Goal: Task Accomplishment & Management: Manage account settings

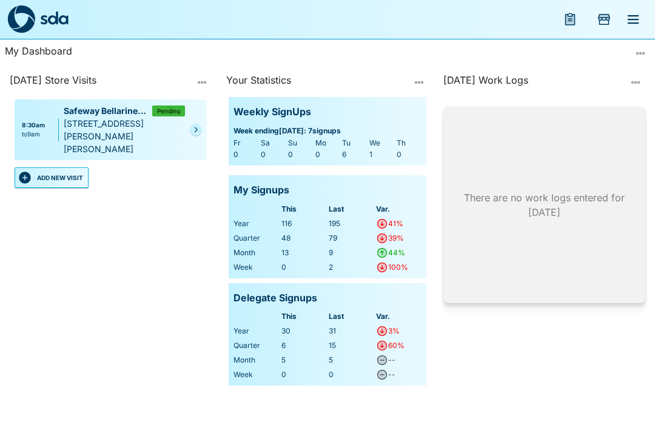
click at [74, 122] on div "[STREET_ADDRESS][PERSON_NAME][PERSON_NAME]" at bounding box center [124, 136] width 121 height 38
click at [70, 168] on button "ADD NEW VISIT" at bounding box center [52, 177] width 74 height 21
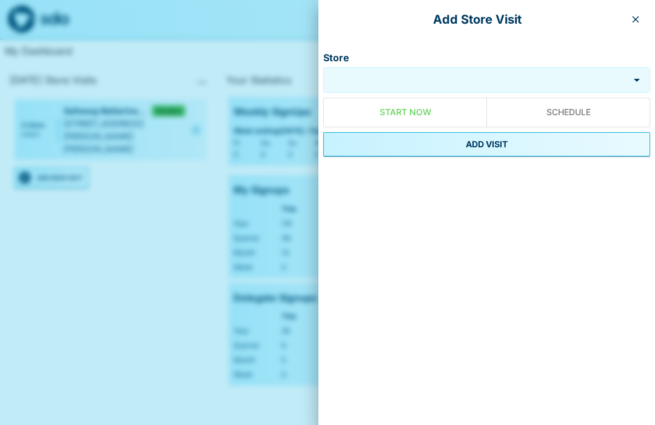
click at [478, 74] on input "Store" at bounding box center [476, 80] width 300 height 14
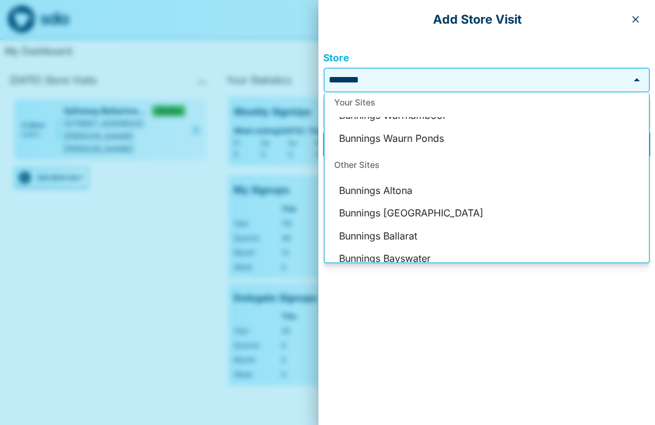
scroll to position [107, 0]
click at [445, 149] on li "Bunnings Waurn Ponds" at bounding box center [486, 140] width 324 height 23
type input "**********"
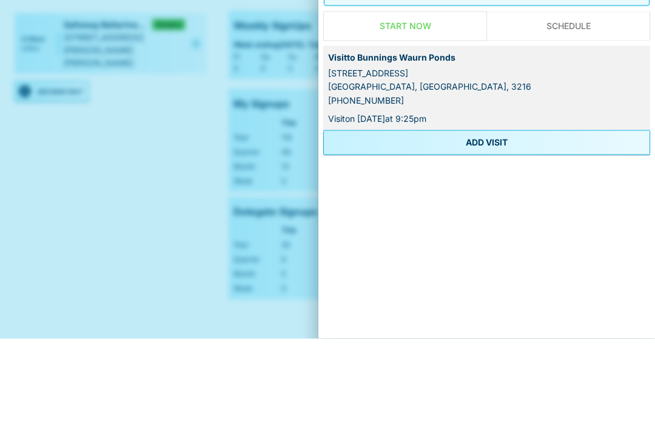
click at [507, 217] on button "ADD VISIT" at bounding box center [486, 229] width 327 height 24
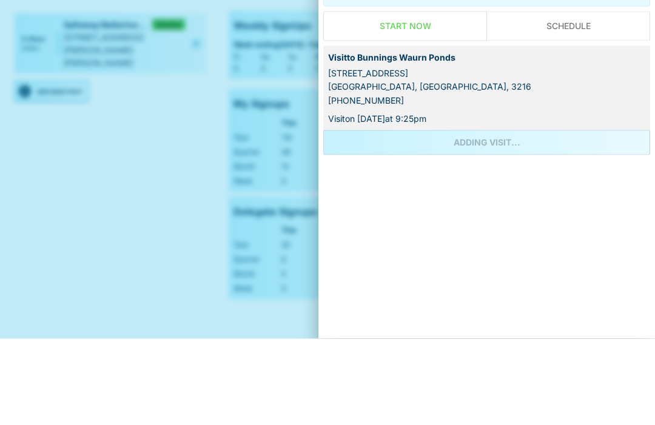
scroll to position [41, 0]
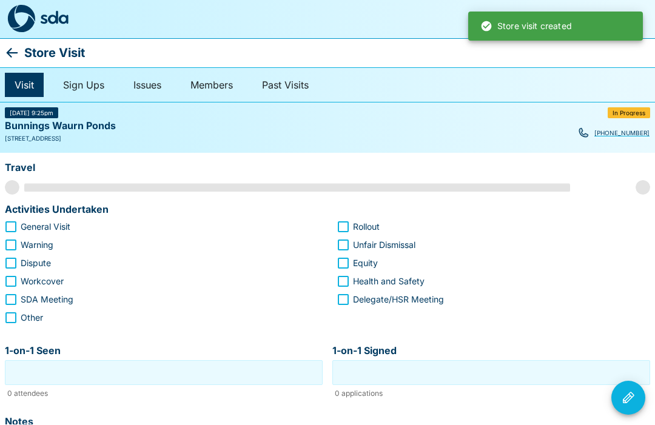
scroll to position [1, 0]
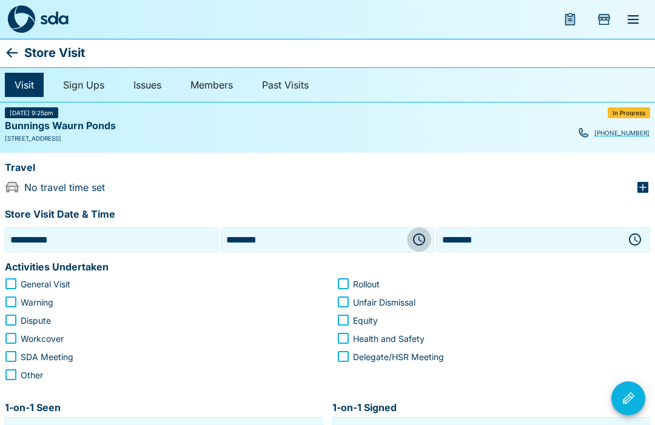
click at [425, 240] on icon "button" at bounding box center [419, 239] width 12 height 12
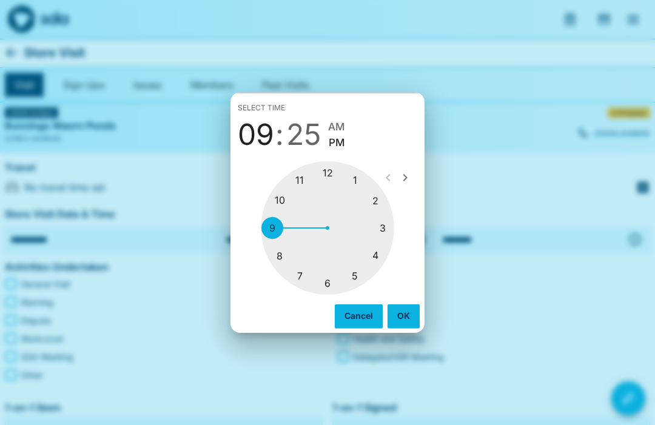
click at [289, 199] on div at bounding box center [327, 227] width 133 height 133
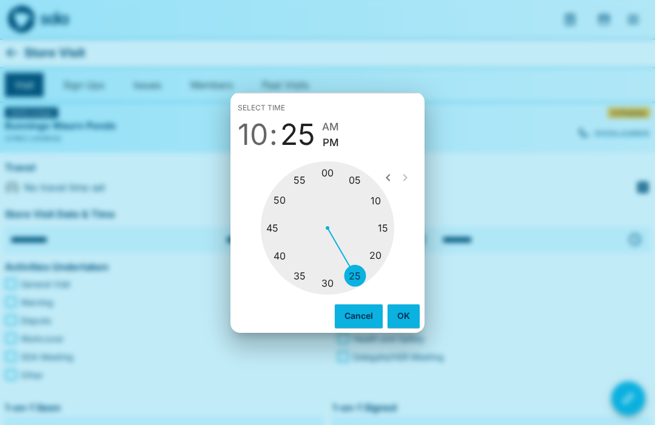
click at [287, 229] on div at bounding box center [327, 227] width 133 height 133
click at [338, 123] on span "AM" at bounding box center [331, 127] width 17 height 16
type input "********"
click at [408, 312] on button "OK" at bounding box center [404, 315] width 32 height 23
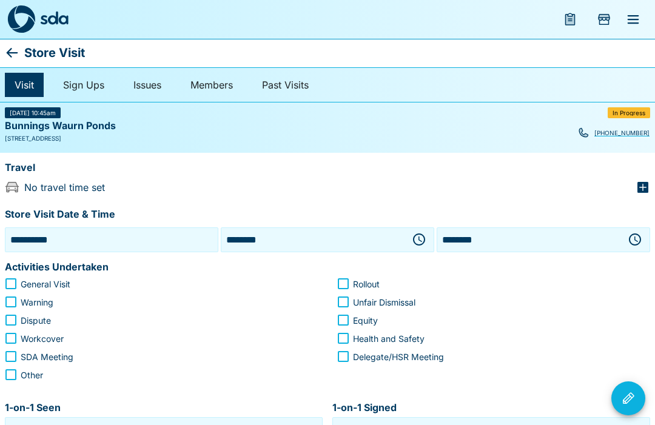
click at [645, 232] on button "button" at bounding box center [635, 239] width 24 height 24
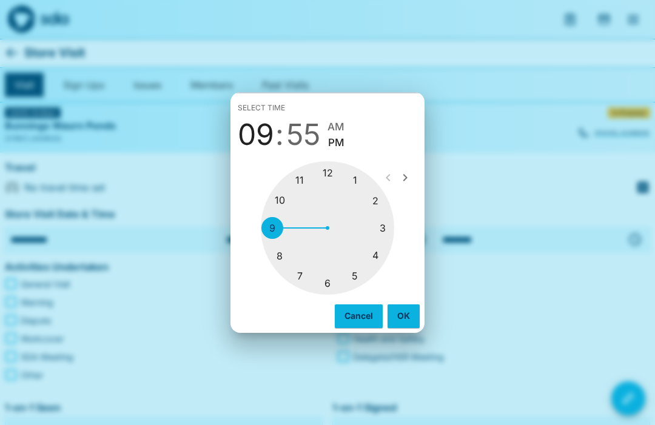
click at [334, 180] on div at bounding box center [327, 227] width 133 height 133
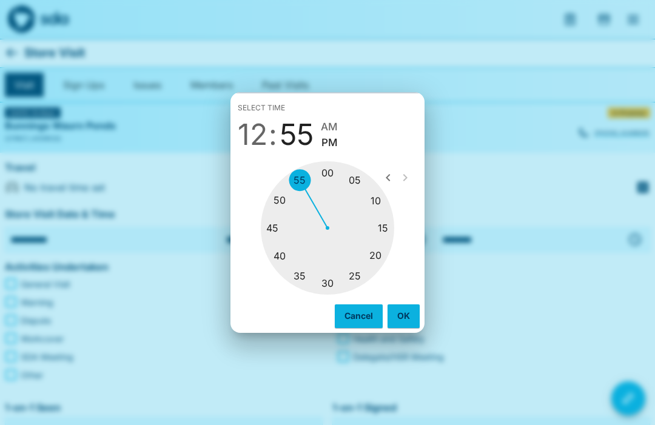
click at [335, 172] on div at bounding box center [327, 227] width 133 height 133
type input "********"
click at [409, 317] on button "OK" at bounding box center [404, 315] width 32 height 23
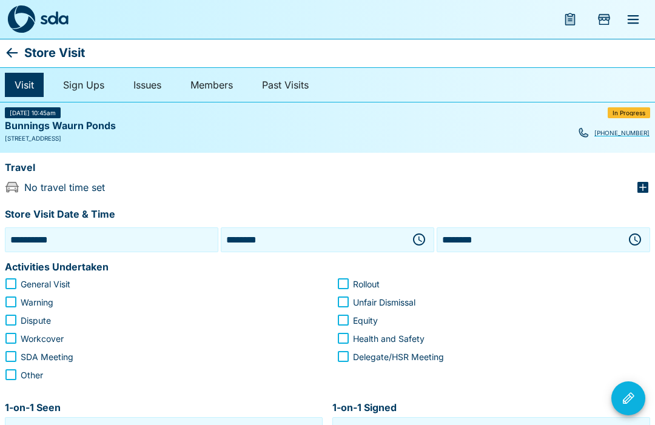
click at [643, 193] on icon "button" at bounding box center [643, 187] width 15 height 15
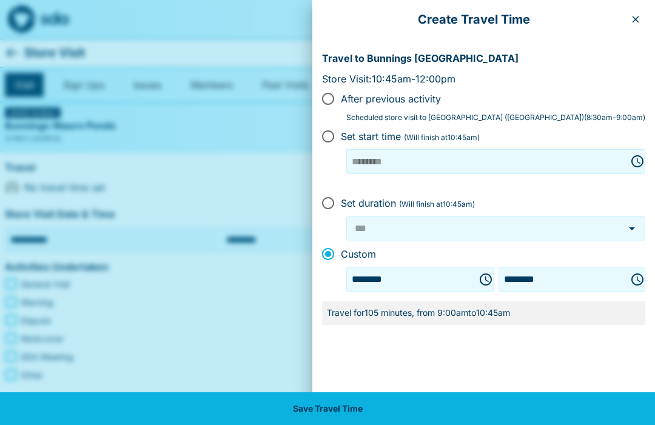
click at [481, 281] on icon "Choose time, selected time is 9:00 AM" at bounding box center [486, 279] width 15 height 15
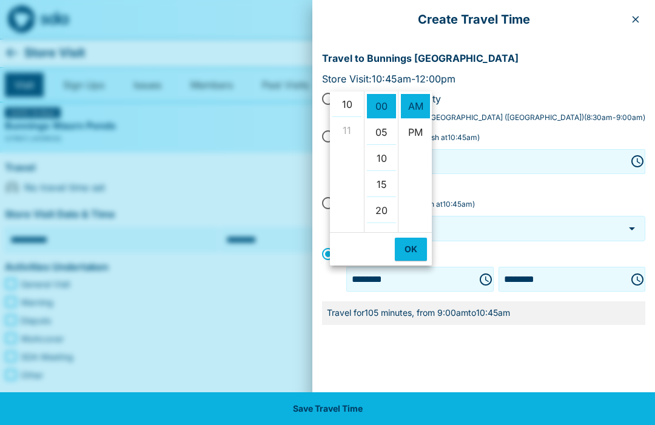
scroll to position [266, 0]
click at [355, 112] on li "10" at bounding box center [346, 101] width 29 height 25
click at [388, 117] on li "15" at bounding box center [381, 111] width 29 height 25
type input "********"
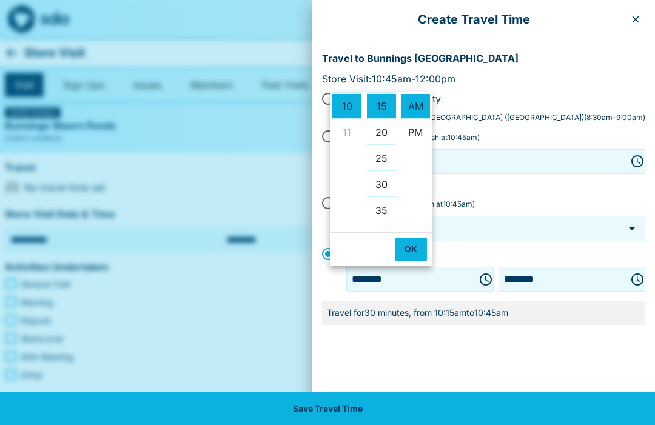
scroll to position [78, 0]
click at [420, 255] on button "OK" at bounding box center [411, 249] width 32 height 23
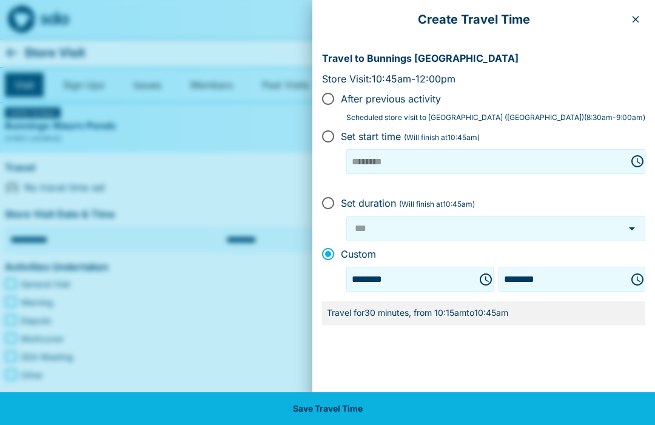
click at [360, 417] on button "Save Travel Time" at bounding box center [327, 408] width 655 height 33
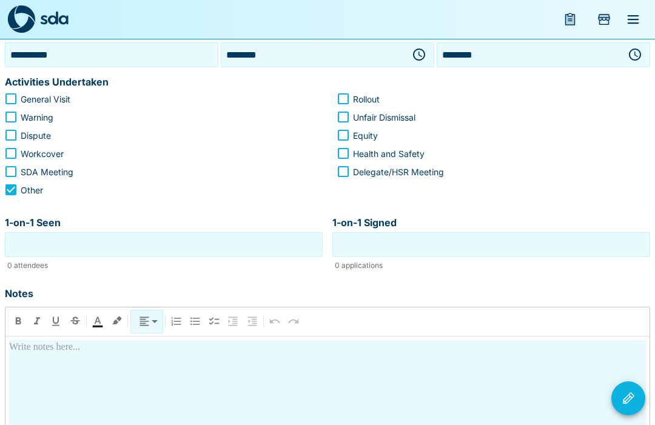
scroll to position [185, 0]
click at [200, 243] on input "1-on-1 Seen" at bounding box center [164, 245] width 312 height 19
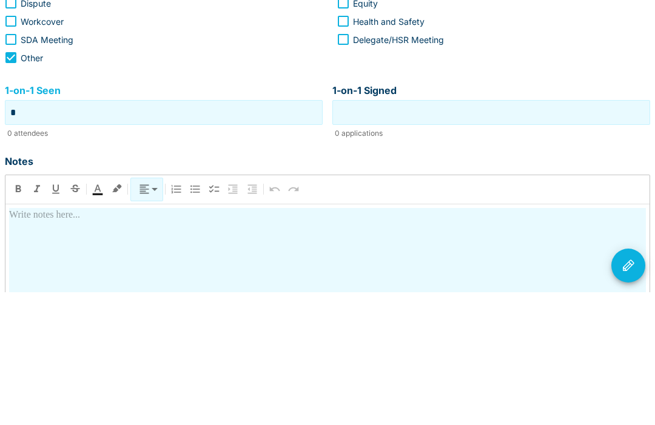
type input "*"
click at [566, 236] on input "1-on-1 Signed" at bounding box center [491, 245] width 312 height 19
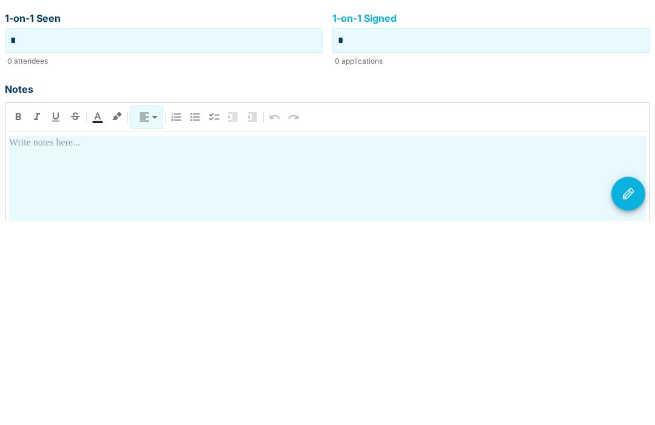
scroll to position [192, 0]
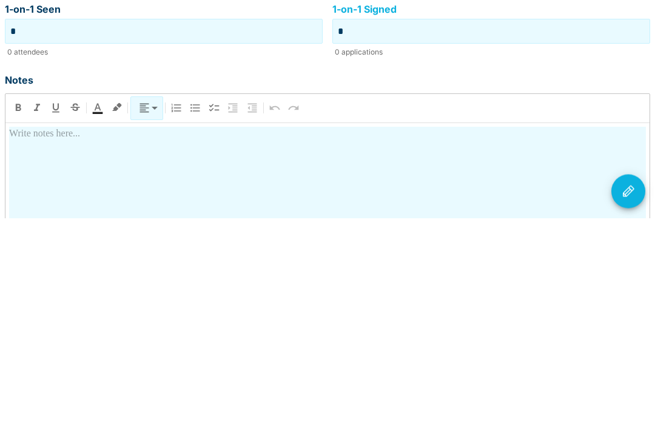
type input "*"
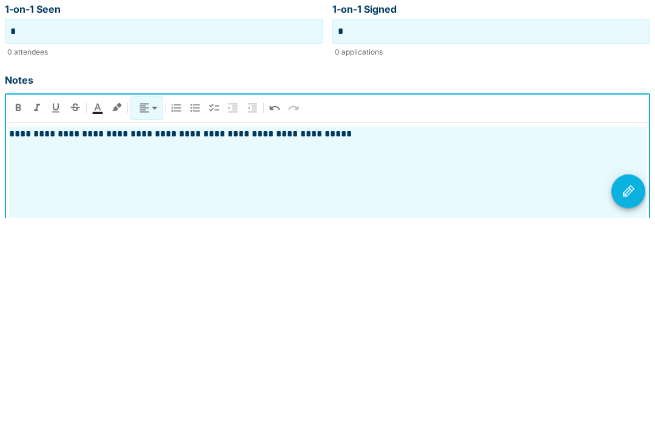
click at [634, 391] on icon "Visit Actions" at bounding box center [628, 398] width 15 height 15
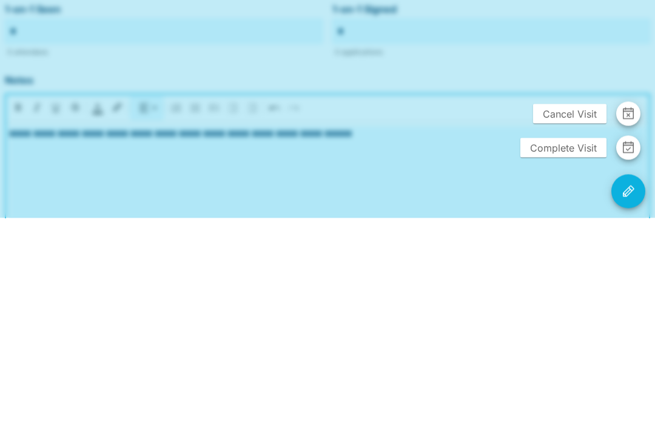
scroll to position [304, 0]
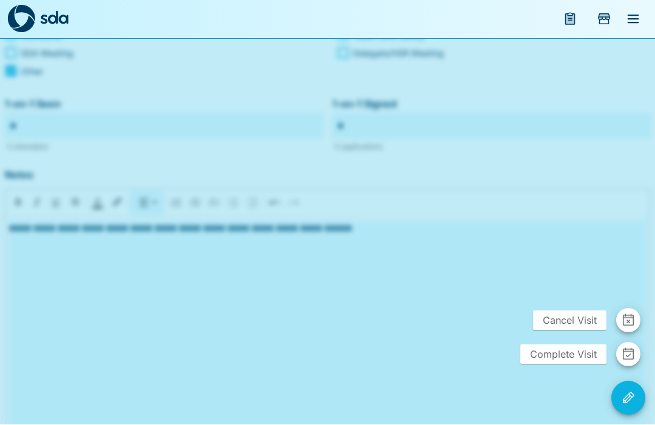
click at [580, 364] on span "Complete Visit" at bounding box center [563, 354] width 86 height 19
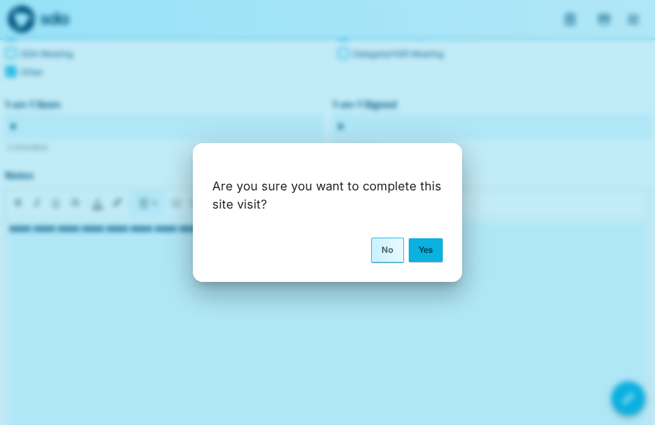
click at [431, 261] on button "Yes" at bounding box center [426, 249] width 34 height 23
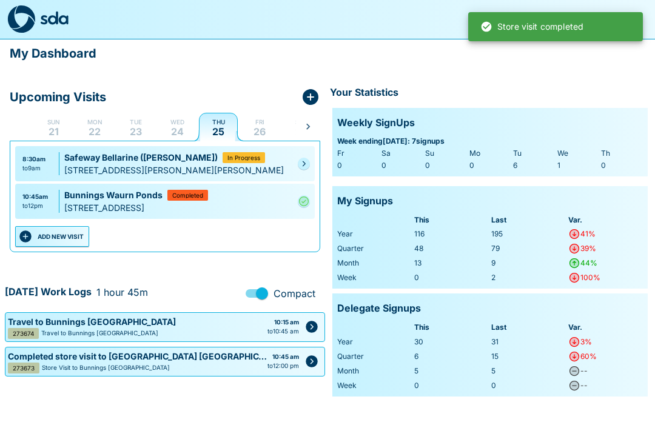
click at [70, 234] on button "ADD NEW VISIT" at bounding box center [52, 236] width 74 height 21
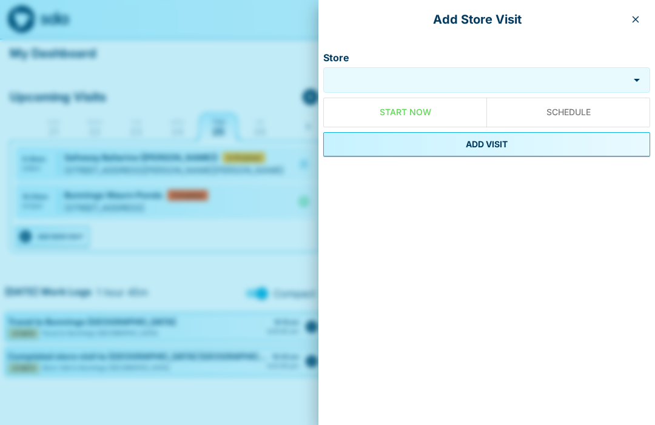
click at [283, 66] on div at bounding box center [327, 212] width 655 height 425
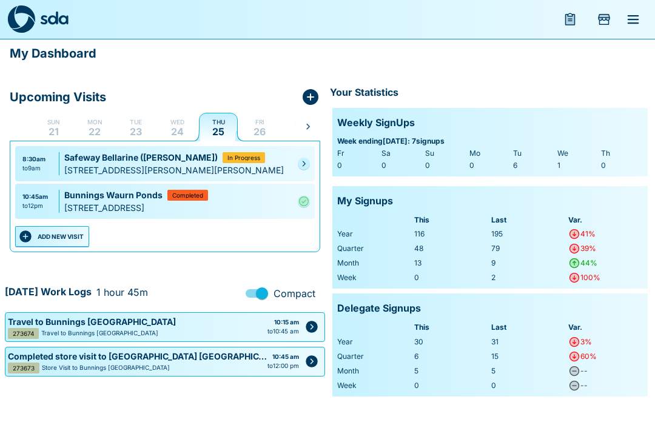
click at [308, 164] on link at bounding box center [304, 164] width 12 height 12
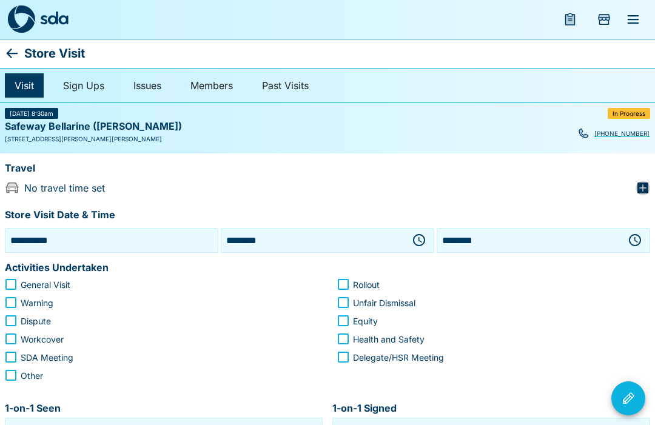
click at [642, 192] on icon "button" at bounding box center [642, 188] width 11 height 11
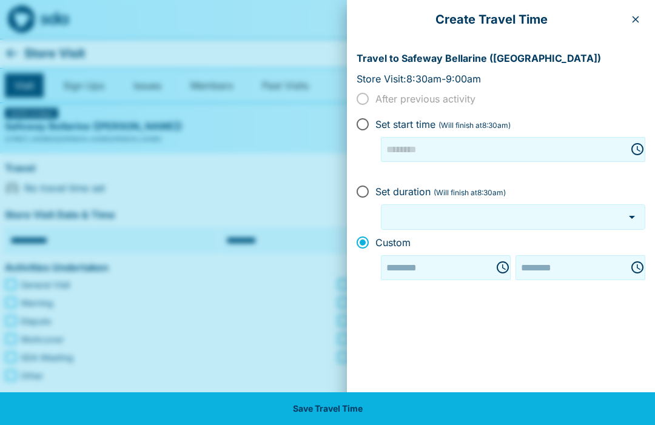
type input "********"
type input "***"
type input "********"
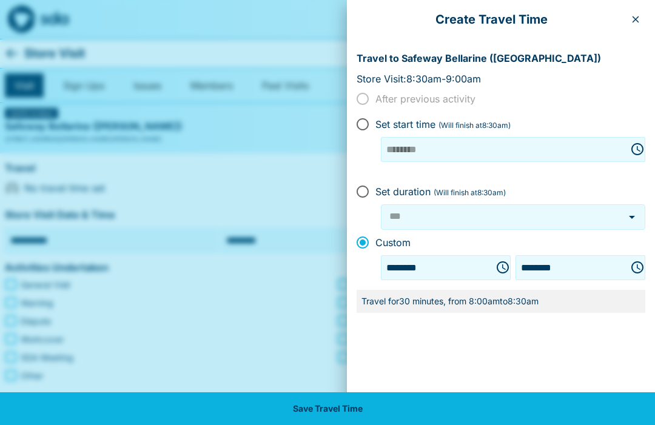
click at [382, 412] on button "Save Travel Time" at bounding box center [327, 408] width 655 height 33
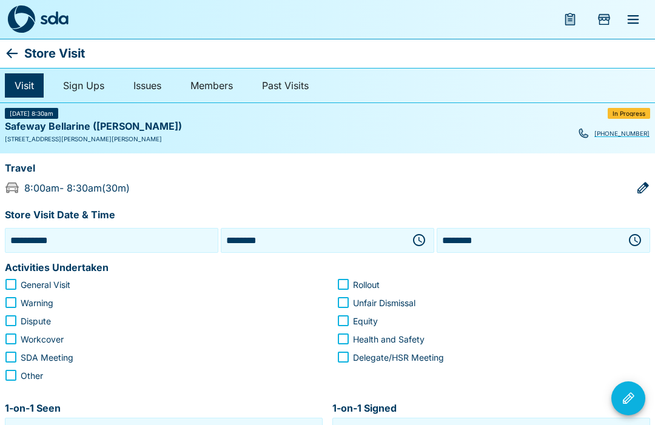
click at [25, 280] on span "General Visit" at bounding box center [46, 284] width 50 height 13
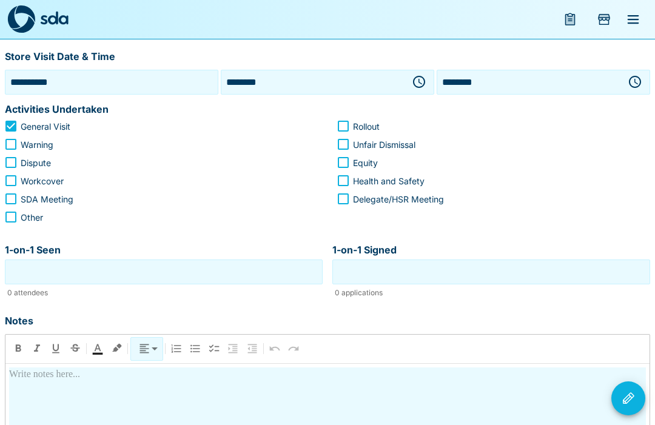
scroll to position [158, 0]
click at [246, 275] on input "1-on-1 Seen" at bounding box center [164, 272] width 312 height 19
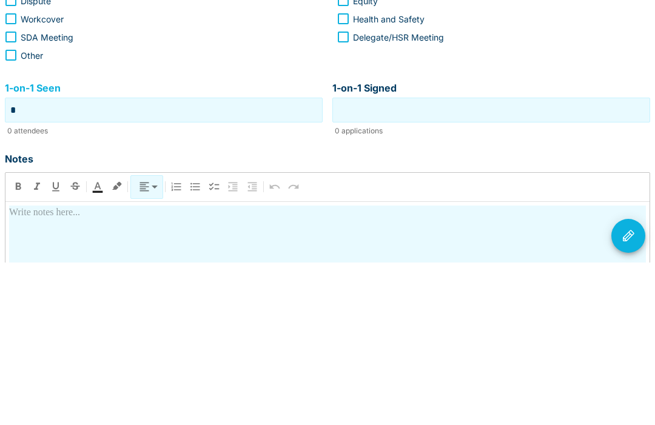
type input "*"
click at [512, 263] on input "1-on-1 Signed" at bounding box center [491, 272] width 312 height 19
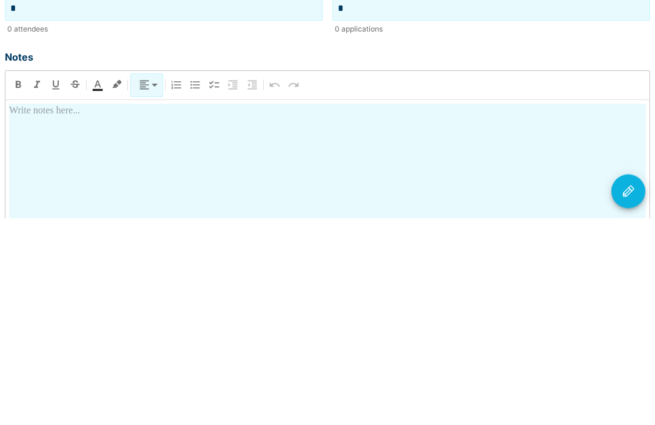
scroll to position [215, 0]
type input "*"
click at [286, 311] on div at bounding box center [327, 417] width 637 height 213
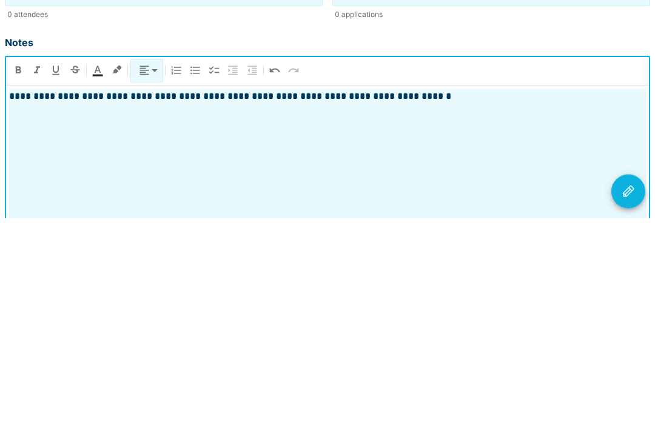
scroll to position [235, 0]
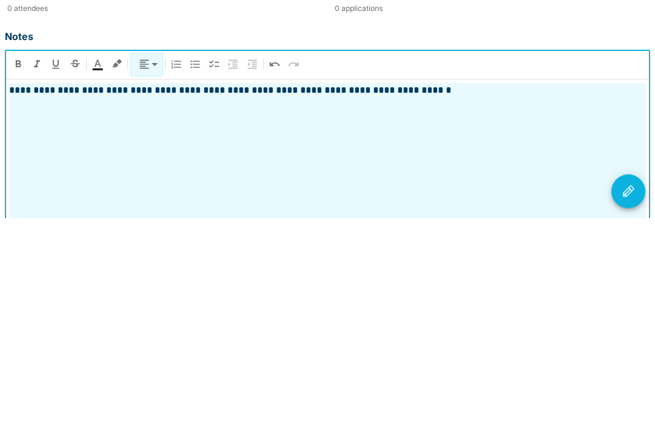
click at [645, 291] on div "**********" at bounding box center [327, 397] width 637 height 213
click at [635, 391] on icon "Visit Actions" at bounding box center [628, 398] width 15 height 15
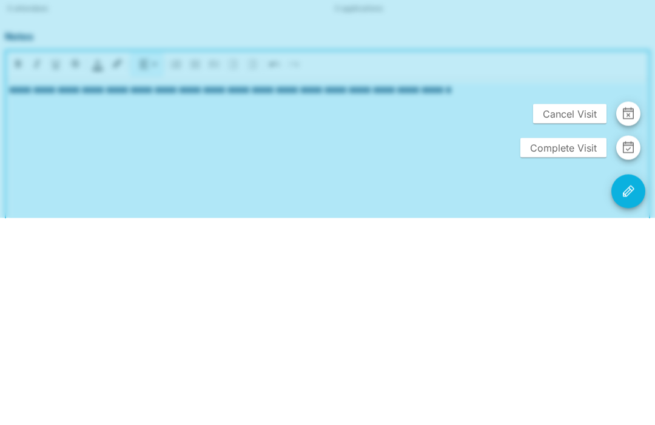
scroll to position [304, 0]
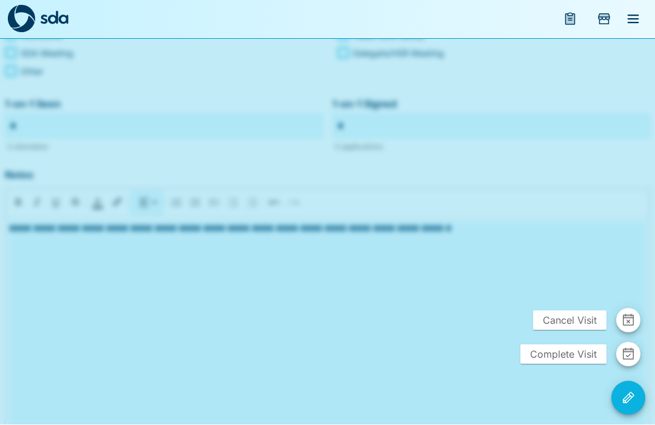
click at [560, 364] on span "Complete Visit" at bounding box center [563, 354] width 86 height 19
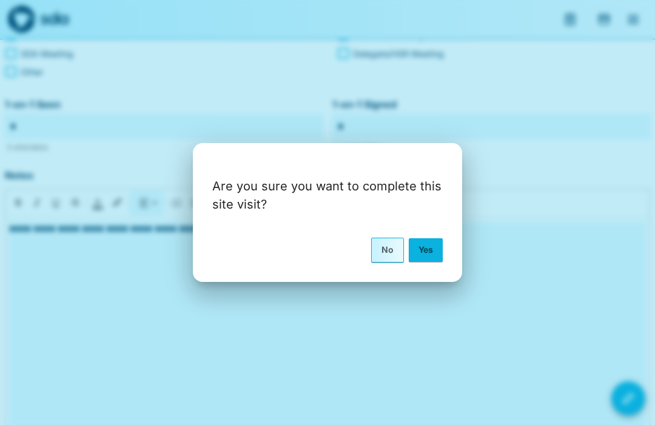
click at [435, 261] on button "Yes" at bounding box center [426, 249] width 34 height 23
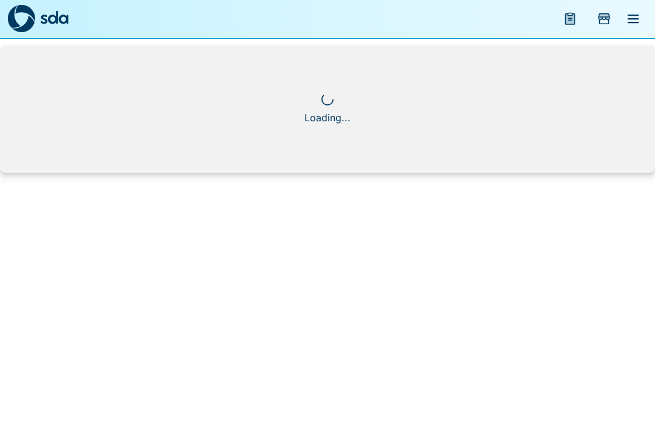
scroll to position [1, 0]
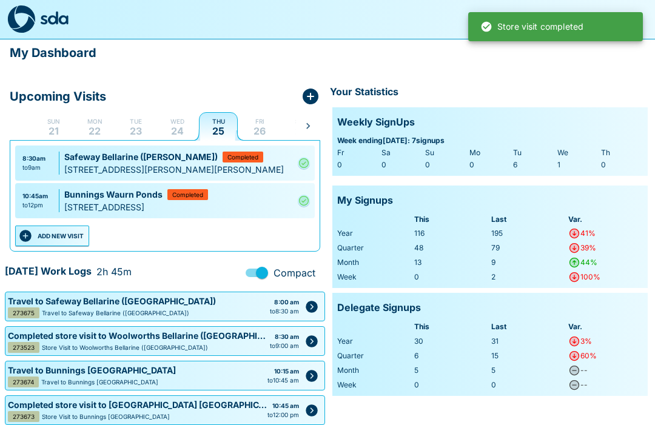
click at [78, 233] on button "ADD NEW VISIT" at bounding box center [52, 236] width 74 height 21
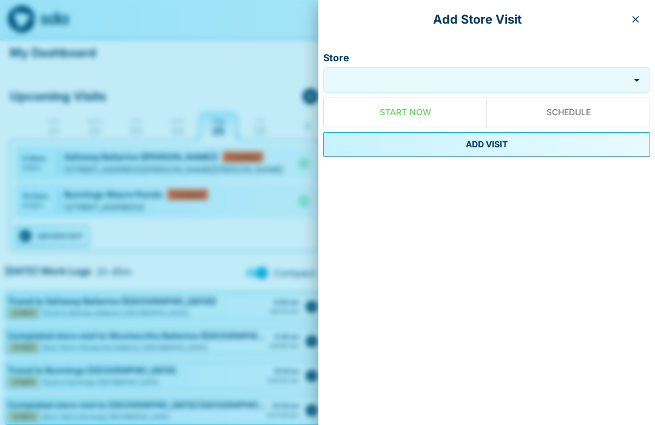
click at [468, 80] on input "Store" at bounding box center [476, 80] width 300 height 14
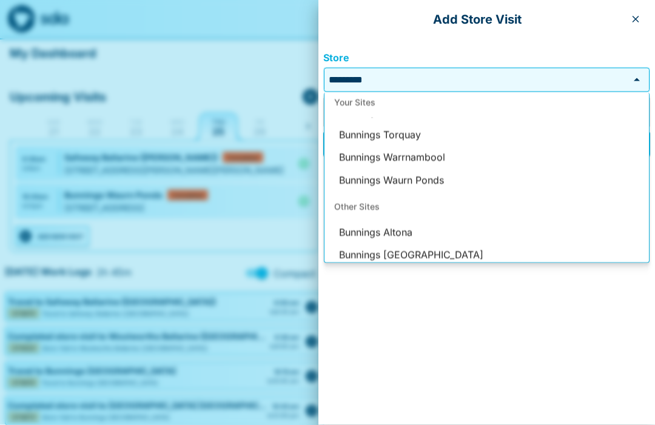
scroll to position [73, 0]
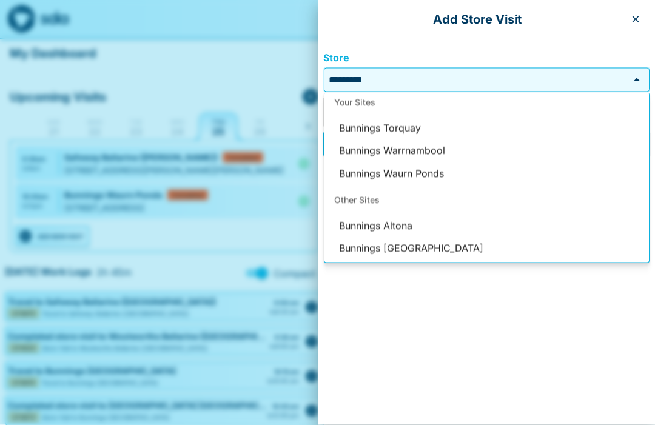
click at [422, 128] on li "Bunnings Torquay" at bounding box center [486, 128] width 324 height 23
type input "**********"
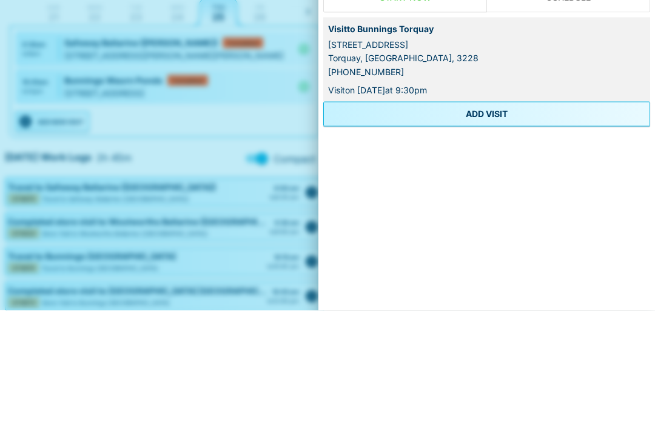
click at [512, 217] on button "ADD VISIT" at bounding box center [486, 229] width 327 height 24
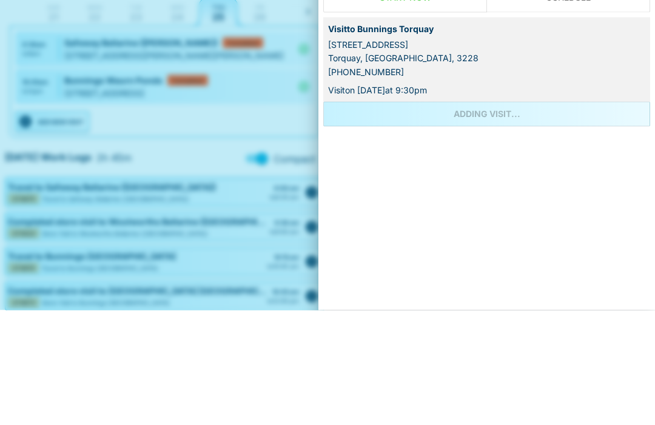
scroll to position [8, 0]
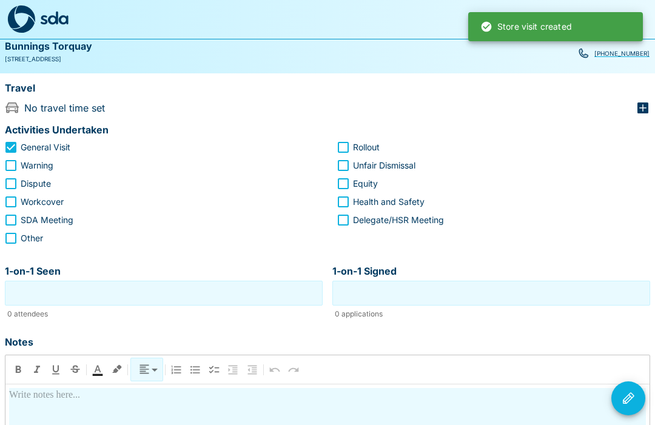
scroll to position [65, 0]
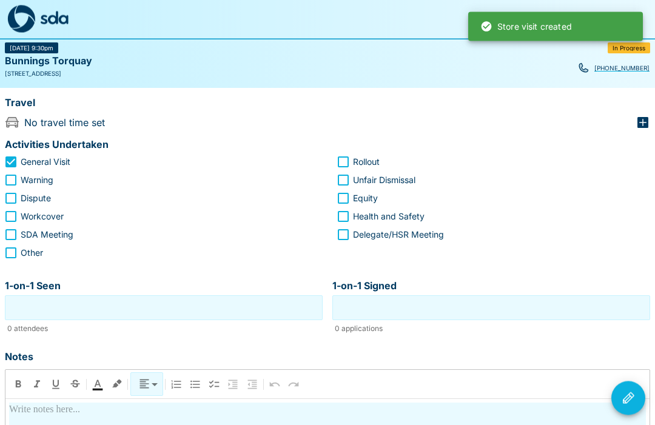
click at [69, 309] on input "1-on-1 Seen" at bounding box center [164, 308] width 312 height 19
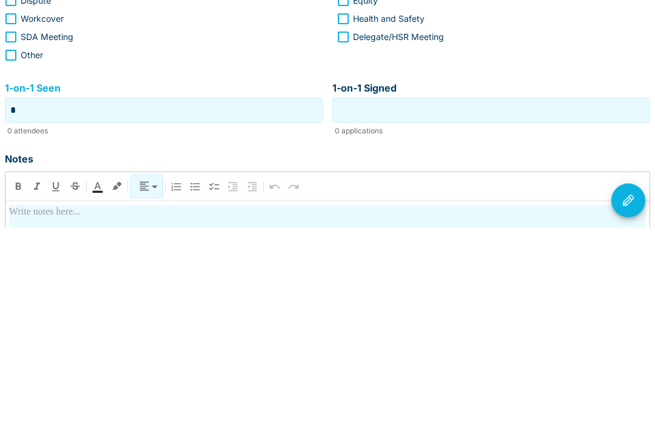
type input "*"
click at [511, 299] on input "1-on-1 Signed" at bounding box center [491, 308] width 312 height 19
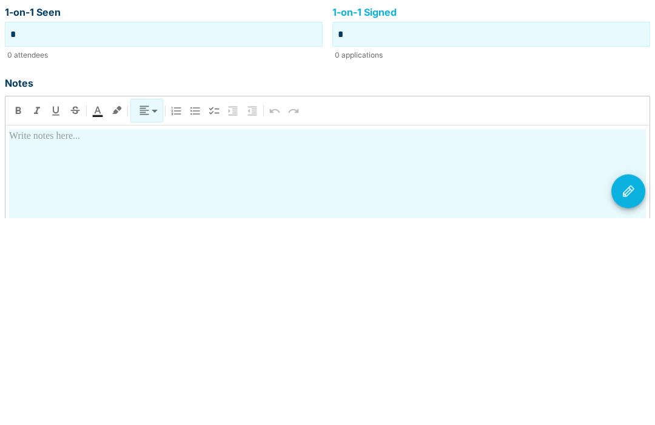
scroll to position [143, 0]
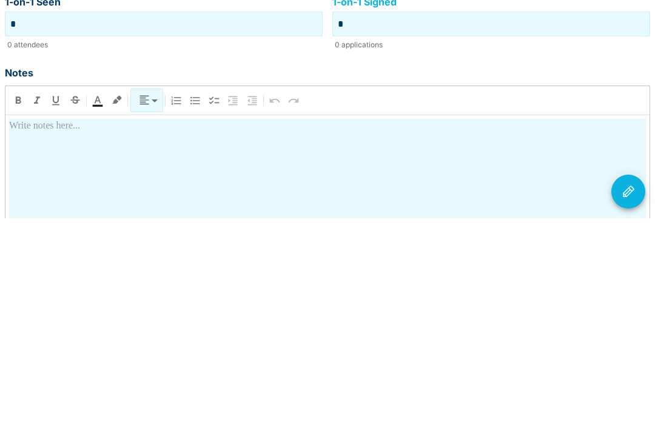
type input "*"
click at [364, 326] on div at bounding box center [327, 432] width 637 height 213
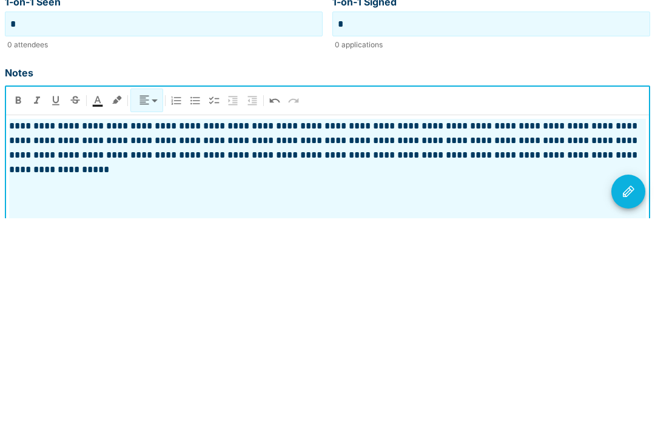
click at [636, 381] on button "Visit Actions" at bounding box center [628, 398] width 34 height 34
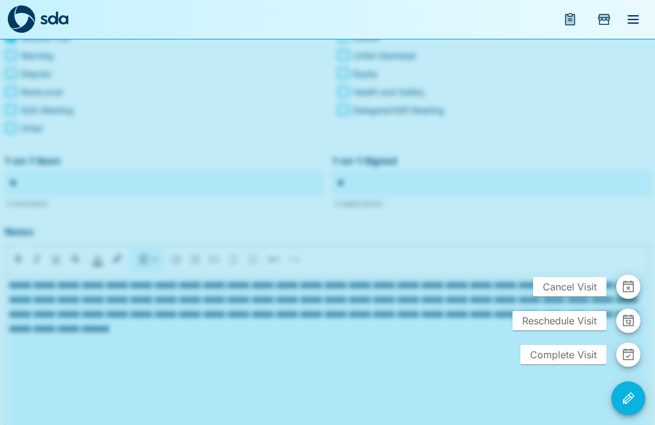
click at [570, 364] on span "Complete Visit" at bounding box center [563, 354] width 86 height 19
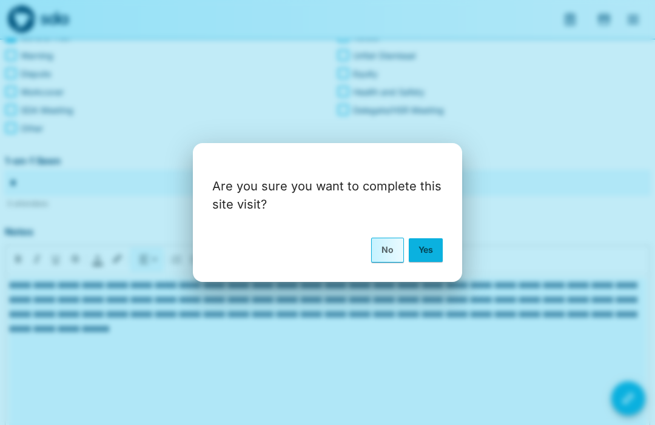
click at [433, 261] on button "Yes" at bounding box center [426, 249] width 34 height 23
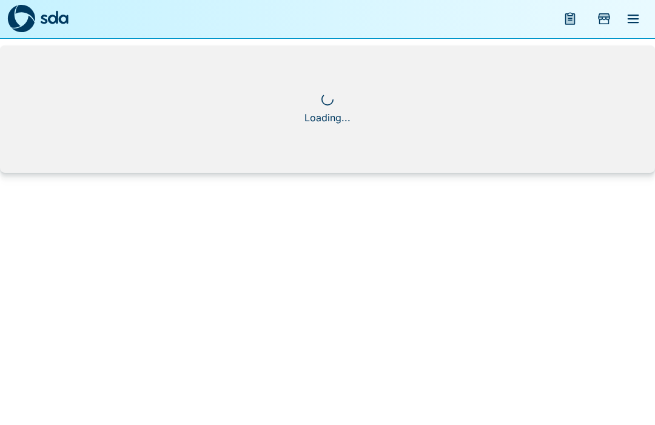
scroll to position [1, 0]
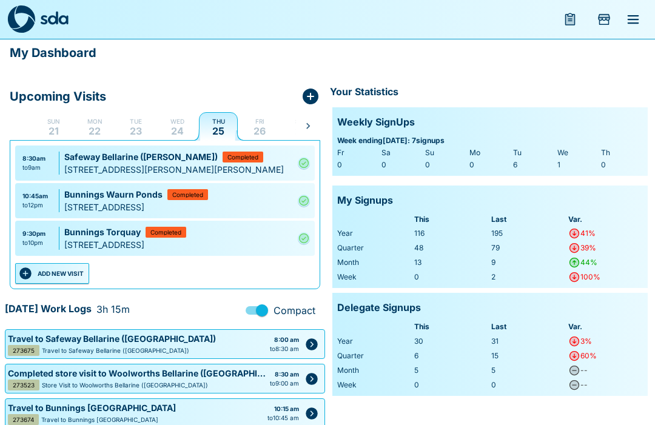
click at [309, 232] on icon "Complete" at bounding box center [304, 238] width 12 height 15
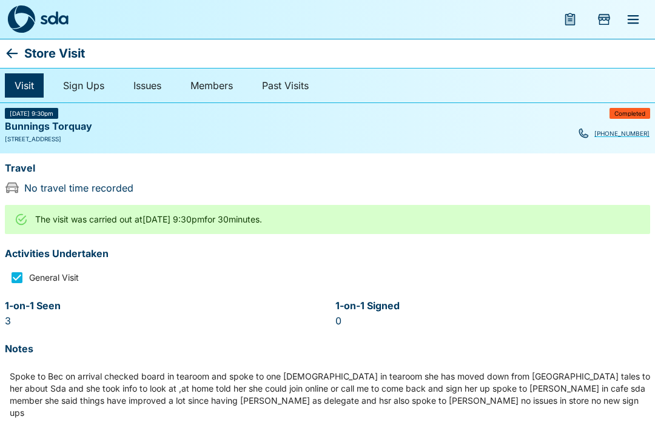
click at [18, 50] on icon at bounding box center [12, 53] width 15 height 15
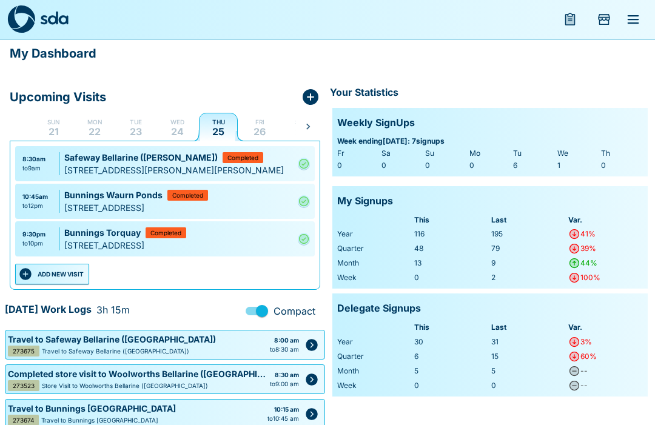
click at [70, 270] on button "ADD NEW VISIT" at bounding box center [52, 274] width 74 height 21
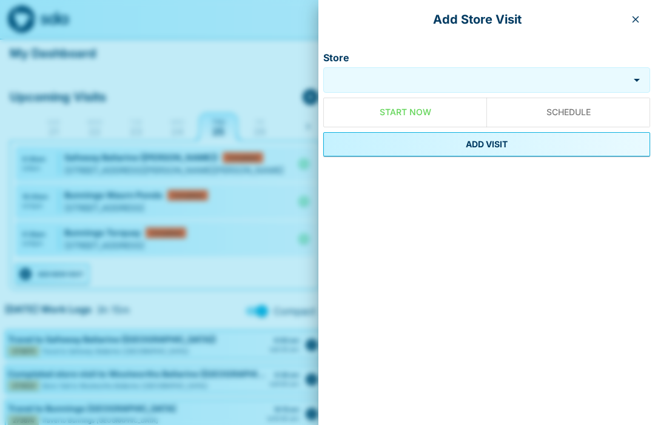
click at [426, 87] on input "Store" at bounding box center [476, 80] width 300 height 14
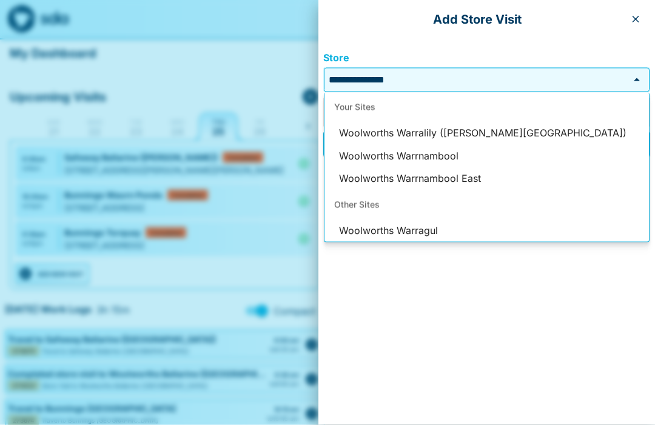
click at [502, 134] on li "Woolworths Warralily ([PERSON_NAME][GEOGRAPHIC_DATA])" at bounding box center [486, 133] width 324 height 23
type input "**********"
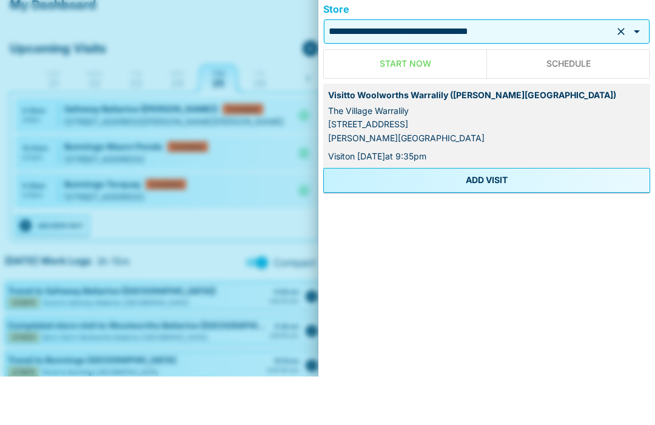
click at [520, 217] on button "ADD VISIT" at bounding box center [486, 229] width 327 height 24
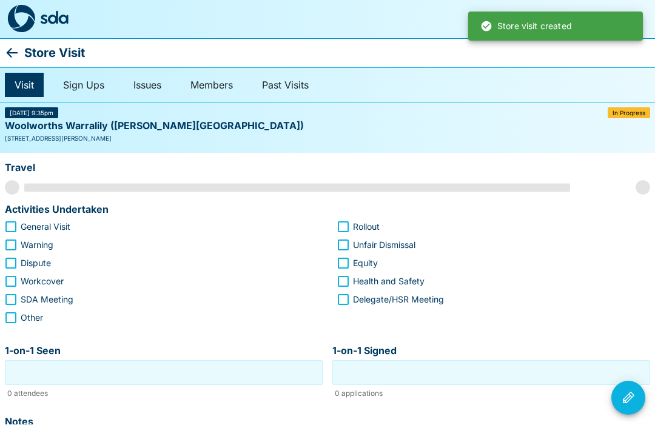
scroll to position [1, 0]
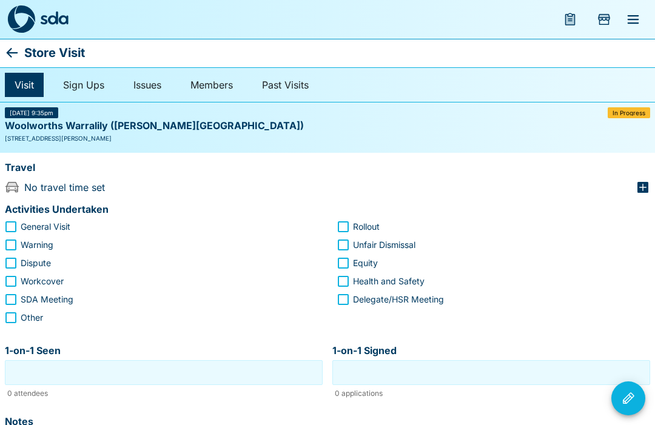
click at [638, 193] on icon "button" at bounding box center [643, 187] width 15 height 15
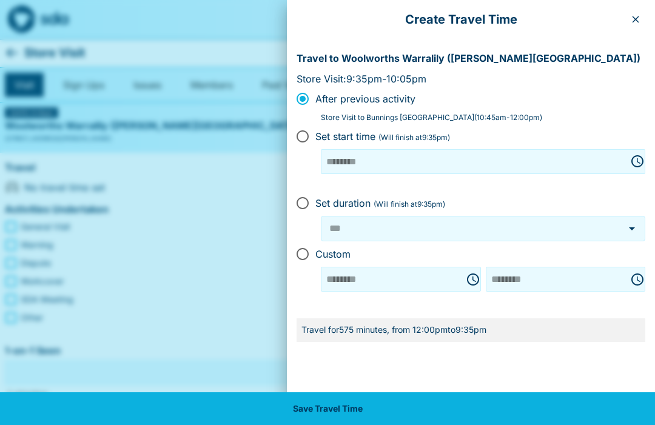
click at [641, 25] on button "button" at bounding box center [635, 19] width 19 height 19
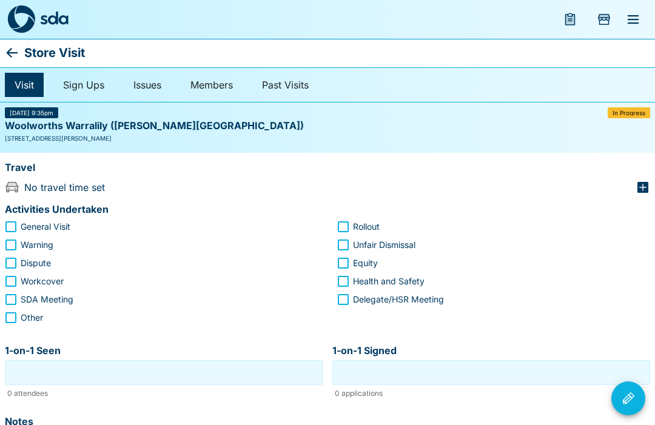
click at [645, 189] on icon "button" at bounding box center [642, 187] width 11 height 11
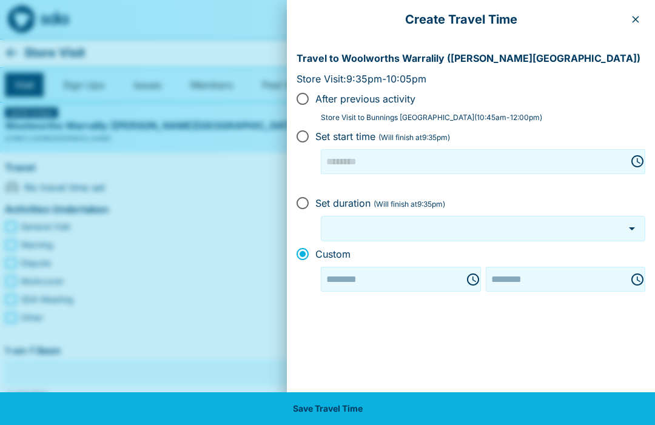
type input "********"
type input "***"
type input "********"
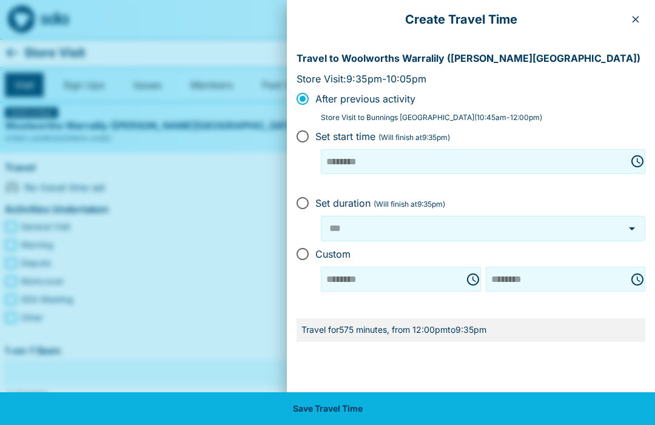
click at [644, 22] on button "button" at bounding box center [635, 19] width 19 height 19
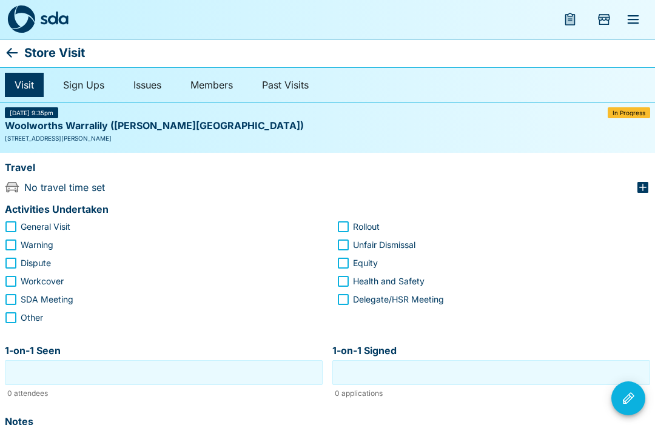
click at [642, 193] on icon "button" at bounding box center [643, 187] width 15 height 15
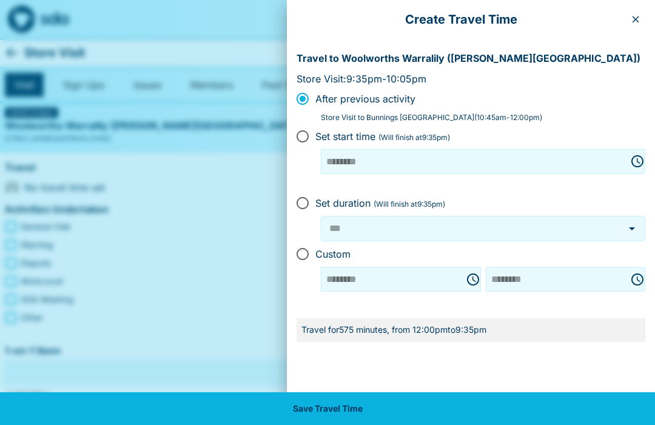
click at [641, 25] on button "button" at bounding box center [635, 19] width 19 height 19
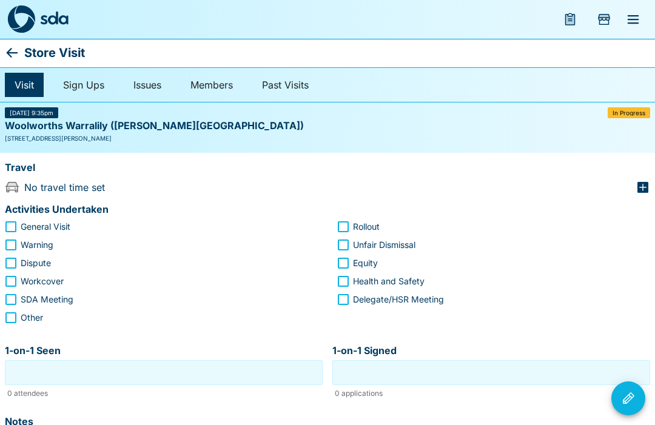
click at [648, 189] on icon "button" at bounding box center [642, 187] width 11 height 11
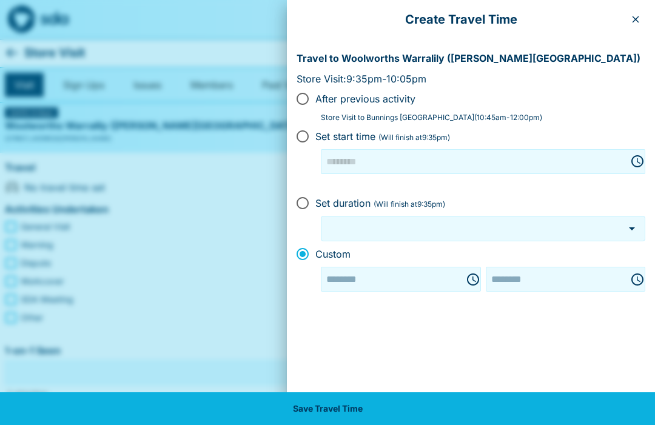
type input "********"
type input "***"
type input "********"
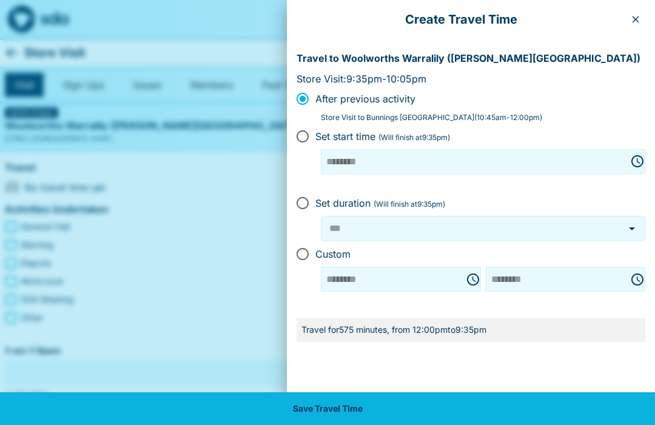
click at [638, 25] on button "button" at bounding box center [635, 19] width 19 height 19
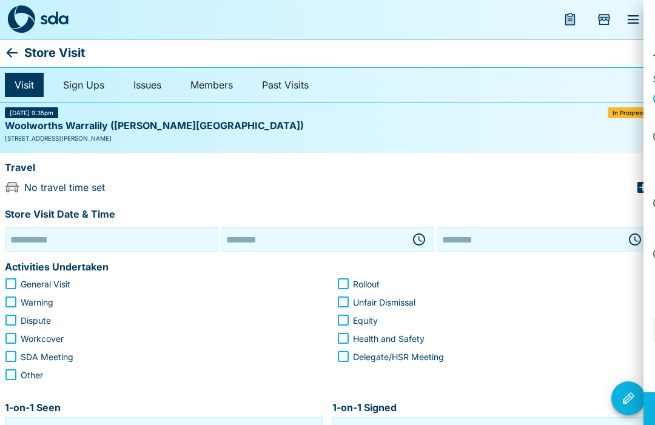
type input "**********"
type input "********"
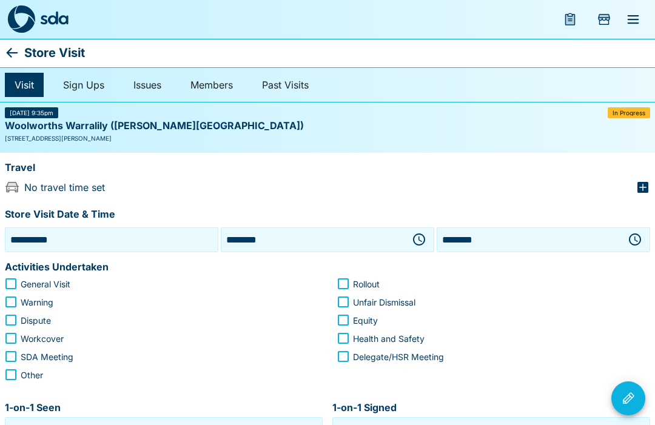
click at [425, 248] on button "button" at bounding box center [419, 239] width 24 height 24
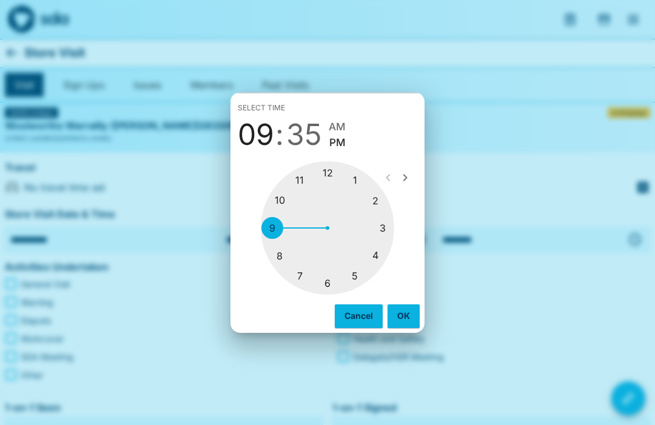
click at [364, 180] on div at bounding box center [327, 227] width 133 height 133
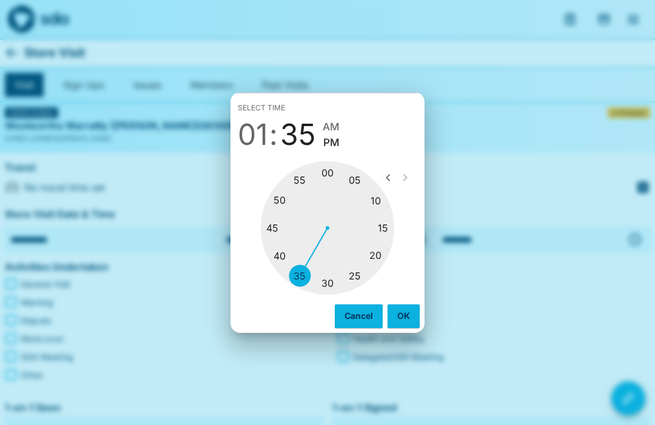
click at [336, 284] on div at bounding box center [327, 227] width 133 height 133
type input "********"
click at [409, 314] on button "OK" at bounding box center [404, 315] width 32 height 23
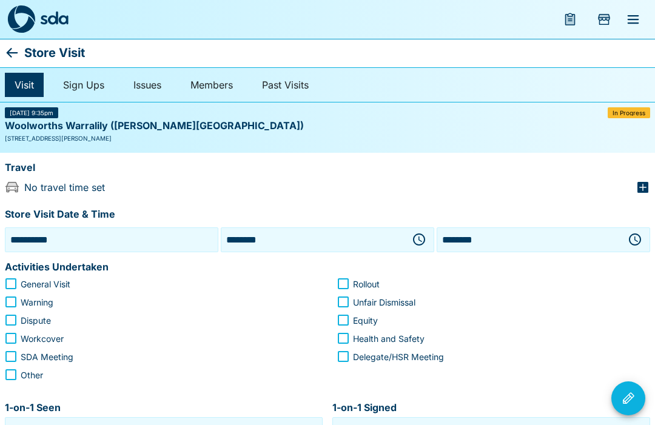
click at [640, 233] on icon "button" at bounding box center [635, 239] width 15 height 15
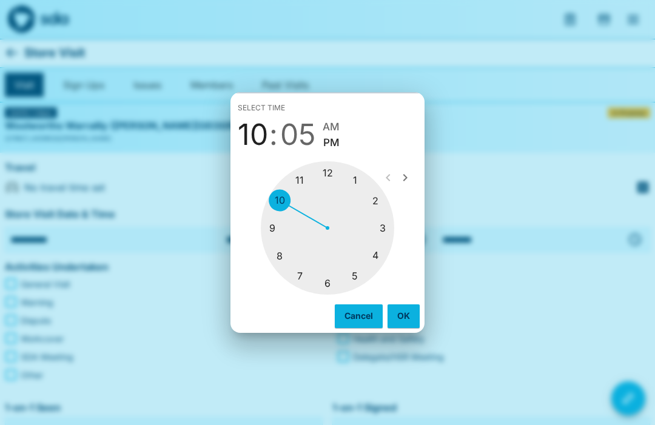
click at [384, 202] on div at bounding box center [327, 227] width 133 height 133
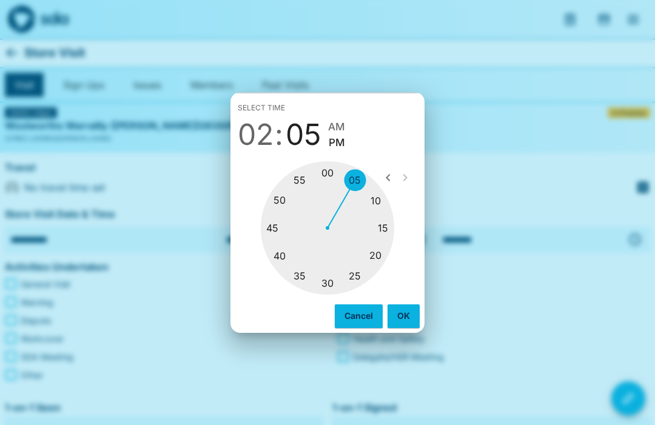
click at [335, 177] on div at bounding box center [327, 227] width 133 height 133
type input "********"
click at [409, 315] on button "OK" at bounding box center [404, 315] width 32 height 23
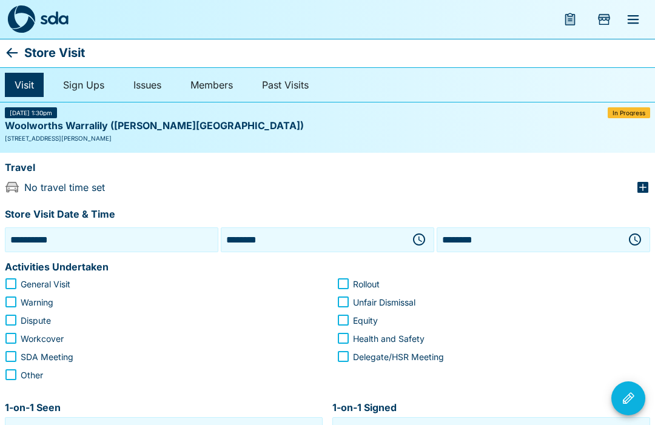
click at [643, 192] on icon "button" at bounding box center [642, 187] width 11 height 11
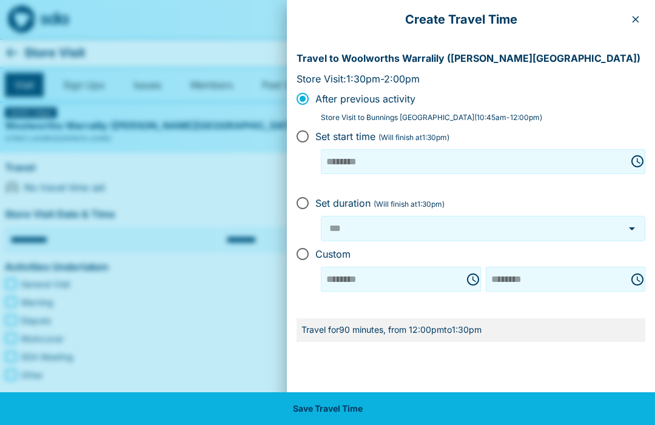
click at [480, 281] on div "******** ​" at bounding box center [401, 279] width 160 height 25
click at [480, 279] on div "******** ​" at bounding box center [401, 279] width 160 height 25
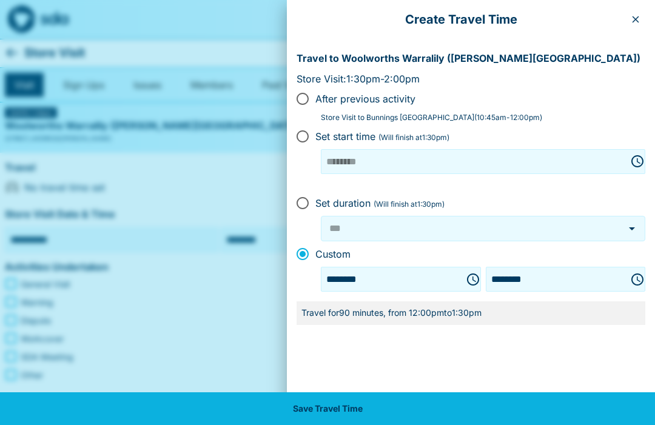
click at [476, 283] on icon "Choose time, selected time is 12:00 PM" at bounding box center [473, 280] width 12 height 12
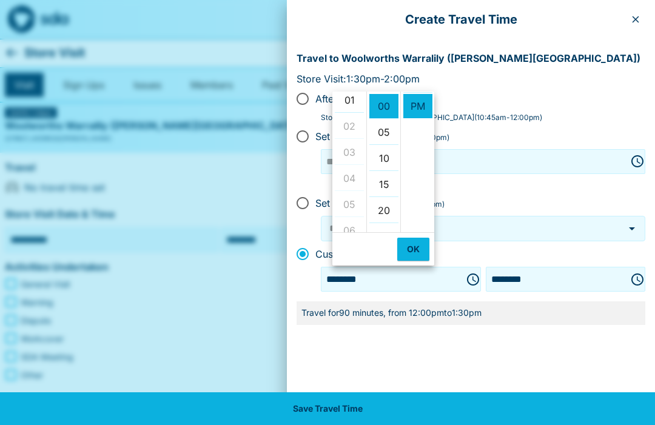
scroll to position [28, 0]
click at [360, 112] on li "01" at bounding box center [349, 104] width 29 height 25
type input "********"
click at [420, 257] on button "OK" at bounding box center [413, 249] width 32 height 23
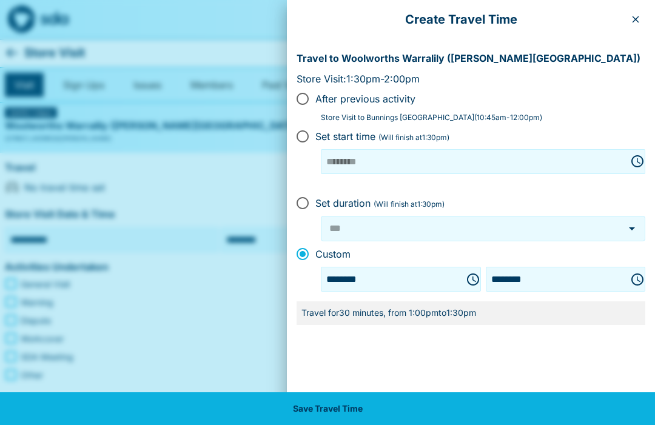
click at [410, 414] on button "Save Travel Time" at bounding box center [327, 408] width 655 height 33
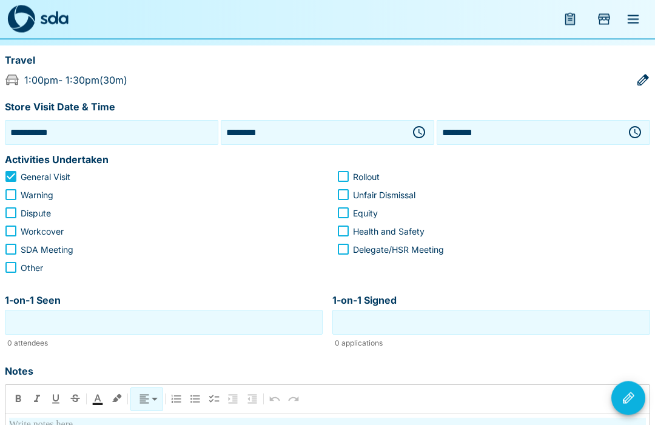
scroll to position [129, 0]
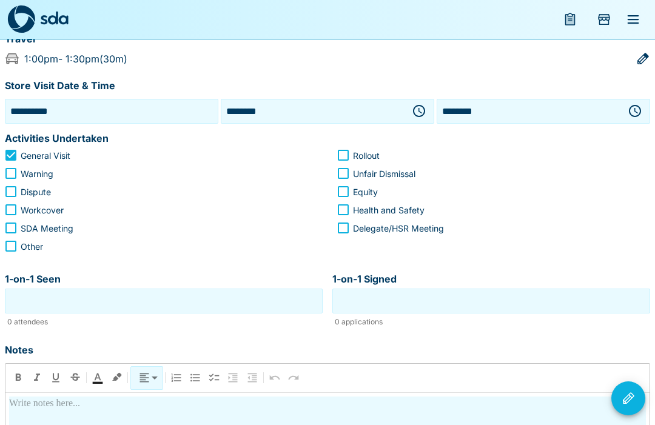
click at [188, 307] on input "1-on-1 Seen" at bounding box center [164, 301] width 312 height 19
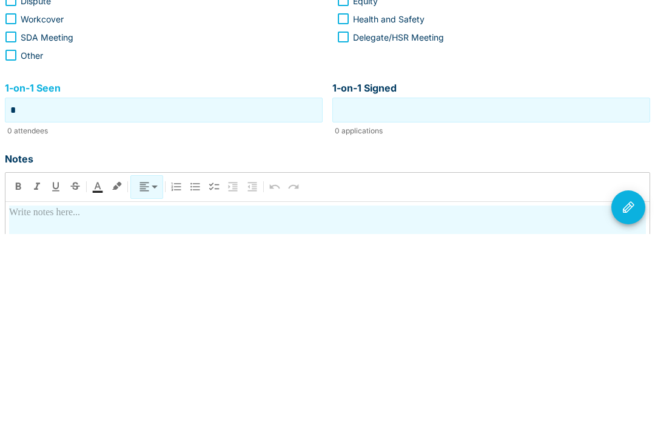
type input "*"
click at [494, 292] on input "1-on-1 Signed" at bounding box center [491, 301] width 312 height 19
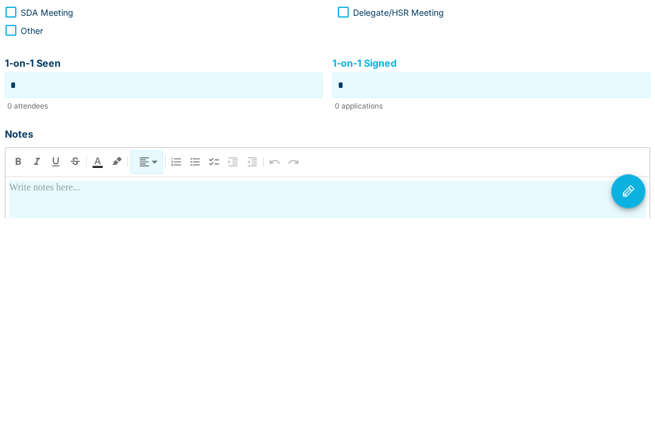
scroll to position [195, 0]
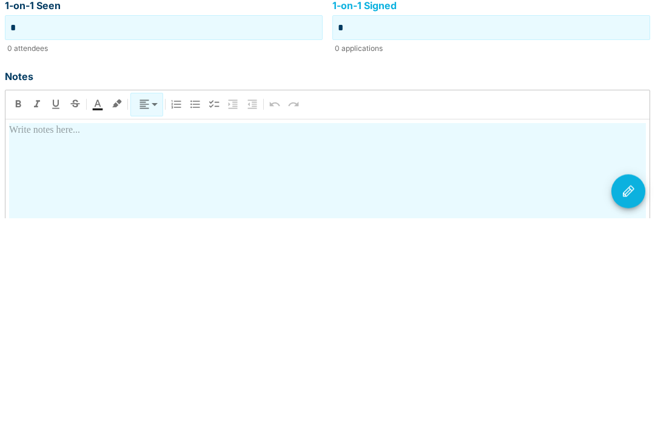
type input "*"
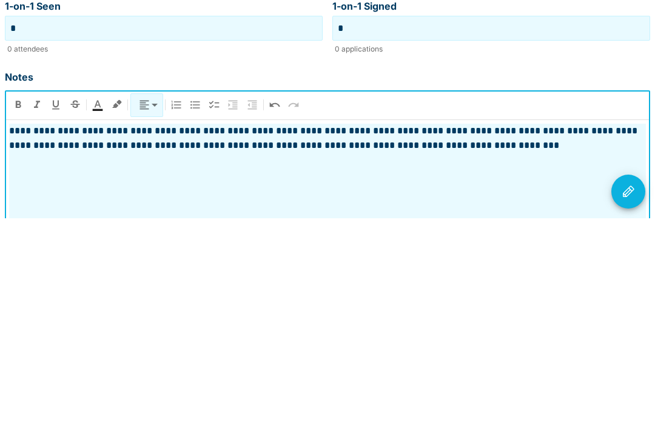
click at [630, 392] on icon "Visit Actions" at bounding box center [629, 398] width 12 height 12
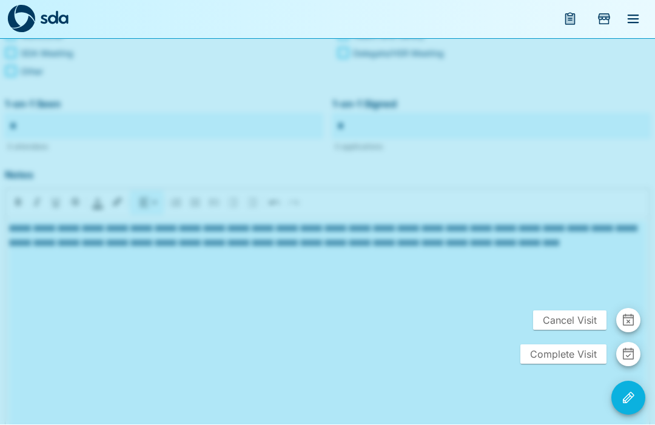
click at [574, 364] on span "Complete Visit" at bounding box center [563, 354] width 86 height 19
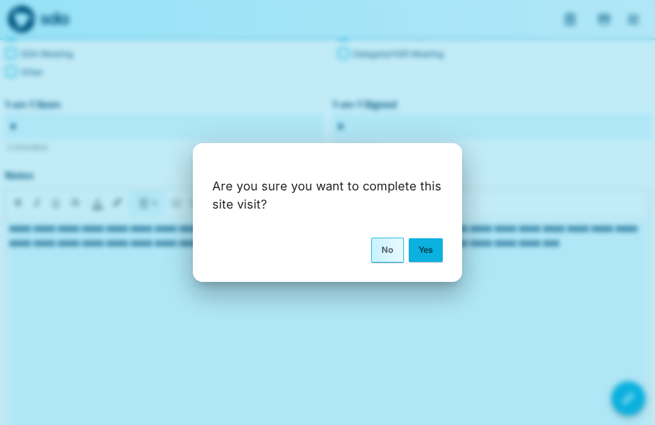
click at [434, 261] on button "Yes" at bounding box center [426, 249] width 34 height 23
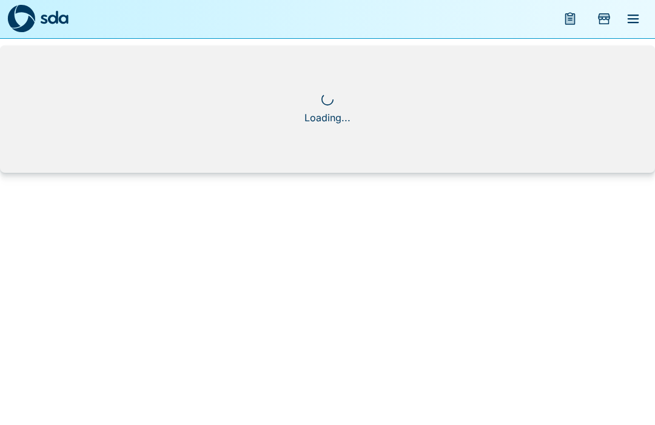
scroll to position [1, 0]
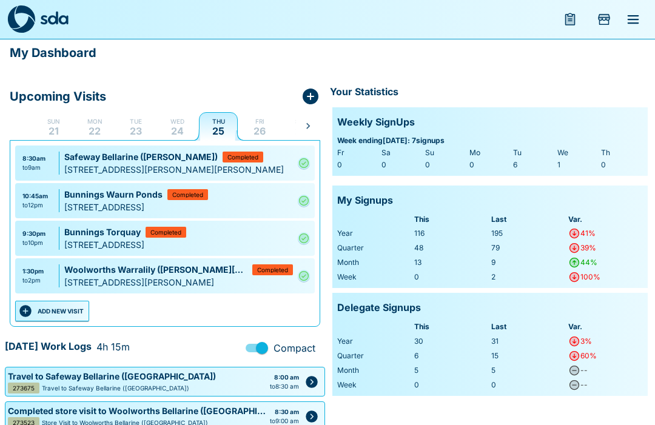
click at [45, 313] on button "ADD NEW VISIT" at bounding box center [52, 311] width 74 height 21
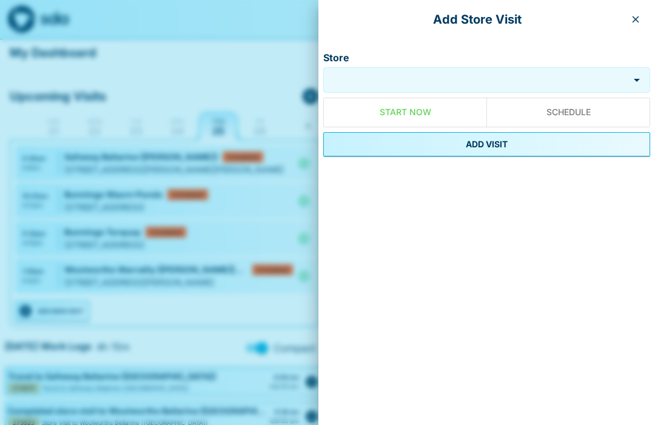
click at [424, 86] on input "Store" at bounding box center [476, 80] width 300 height 14
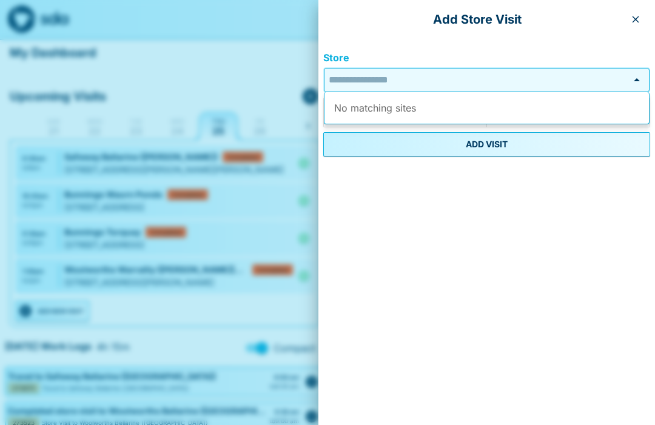
scroll to position [0, 0]
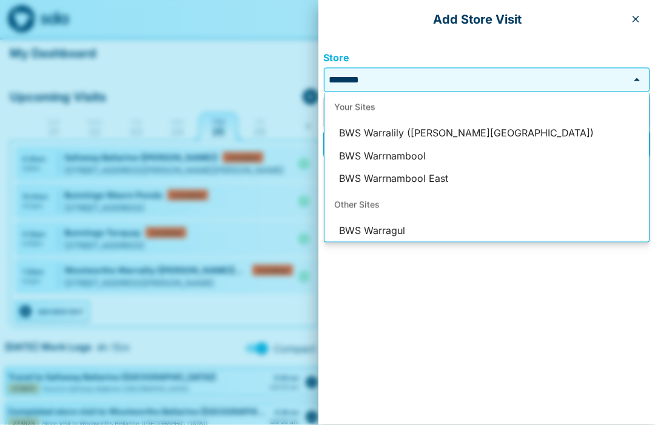
click at [474, 136] on li "BWS Warralily ([PERSON_NAME][GEOGRAPHIC_DATA])" at bounding box center [486, 133] width 324 height 23
type input "**********"
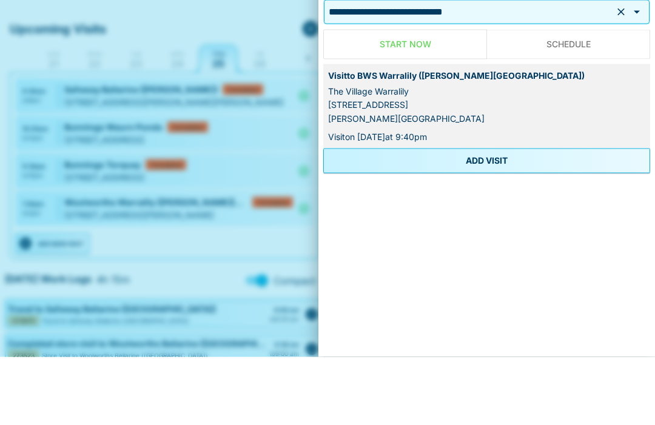
click at [514, 217] on button "ADD VISIT" at bounding box center [486, 229] width 327 height 24
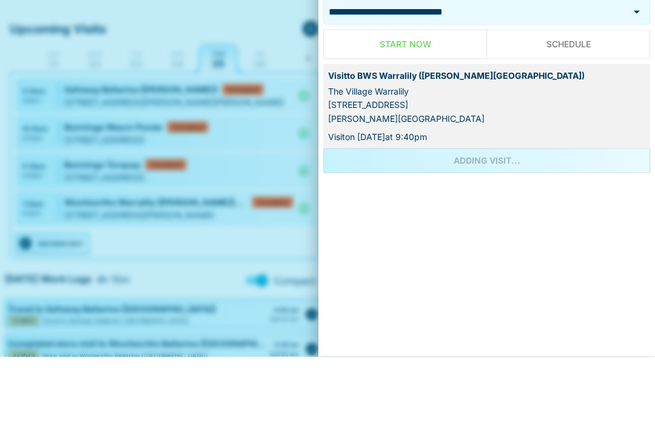
scroll to position [69, 0]
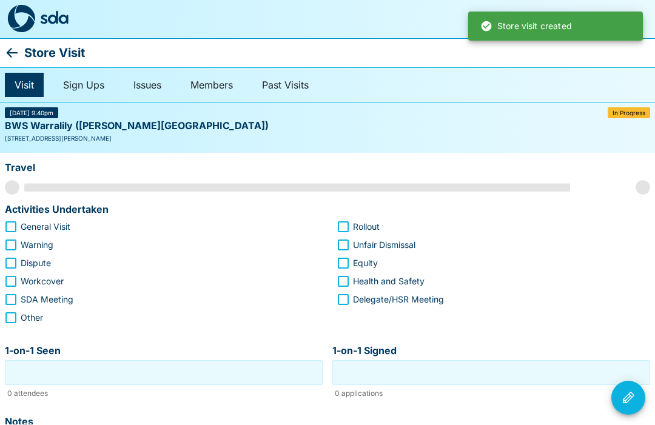
scroll to position [1, 0]
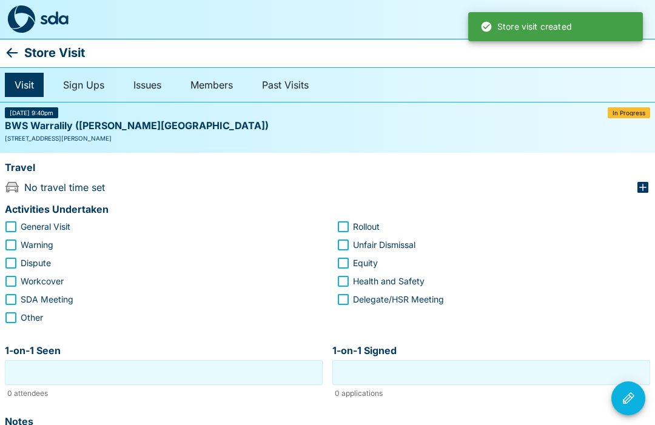
click at [643, 191] on icon "button" at bounding box center [642, 187] width 11 height 11
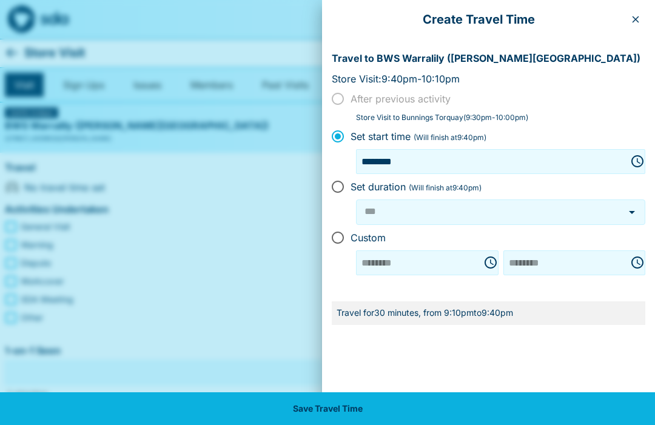
click at [636, 27] on button "button" at bounding box center [635, 19] width 19 height 19
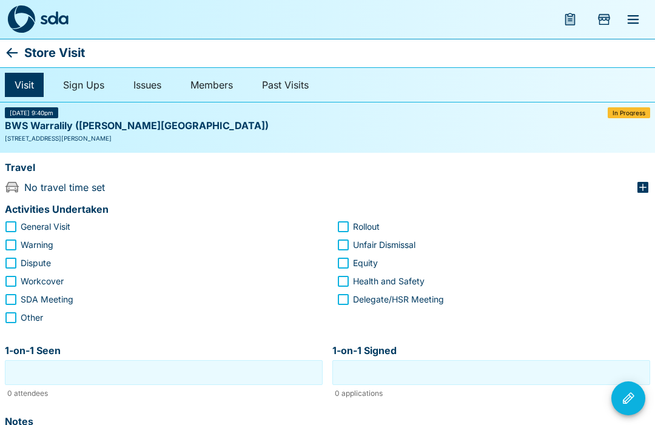
click at [639, 190] on icon "button" at bounding box center [642, 187] width 11 height 11
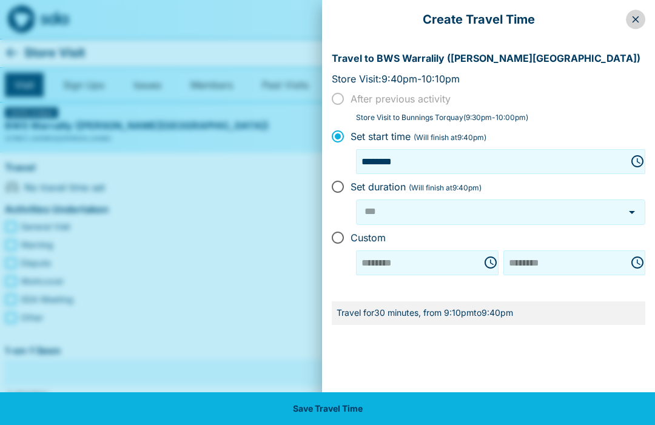
click at [643, 24] on button "button" at bounding box center [635, 19] width 19 height 19
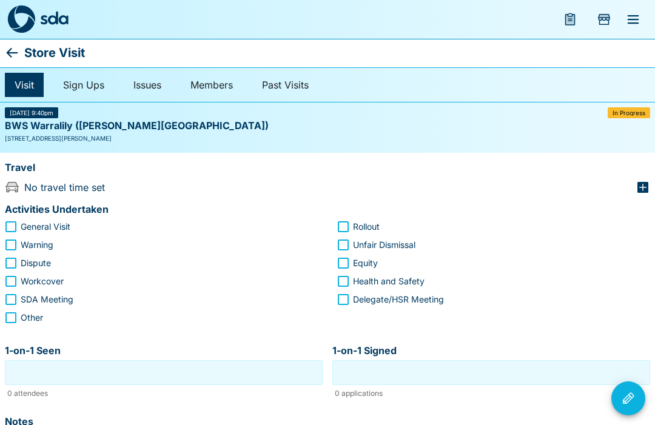
click at [639, 192] on icon "button" at bounding box center [642, 187] width 11 height 11
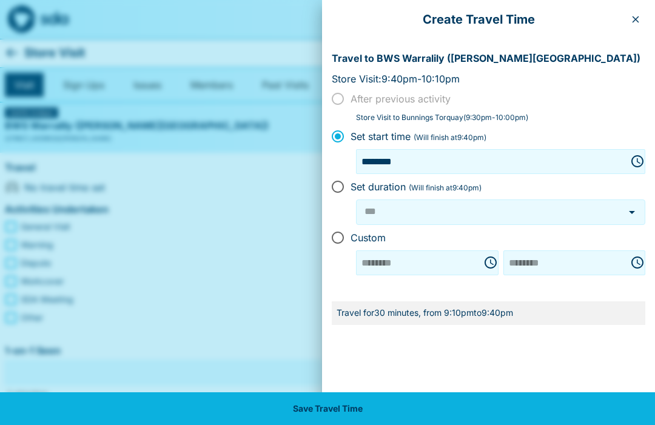
click at [633, 28] on button "button" at bounding box center [635, 19] width 19 height 19
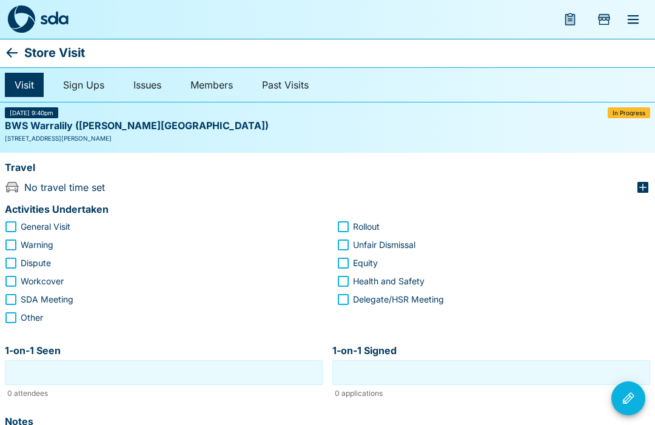
click at [637, 193] on icon "button" at bounding box center [643, 187] width 15 height 15
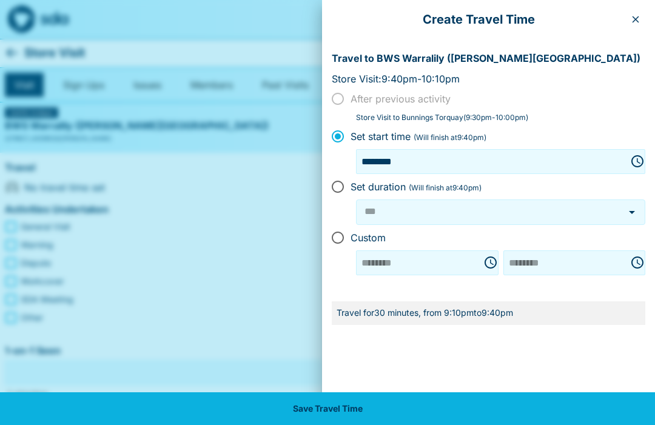
click at [642, 23] on button "button" at bounding box center [635, 19] width 19 height 19
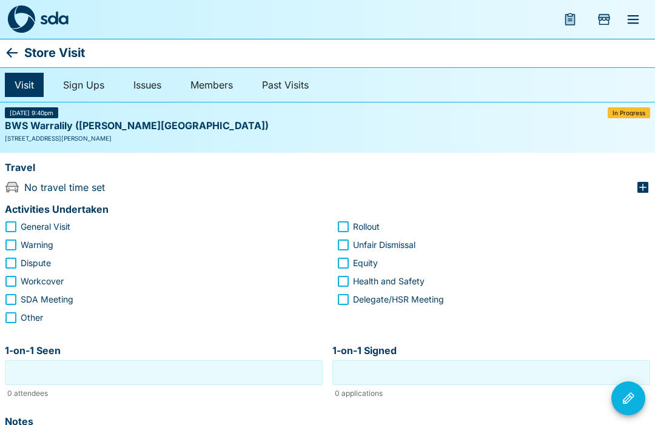
click at [637, 192] on icon "button" at bounding box center [643, 187] width 15 height 15
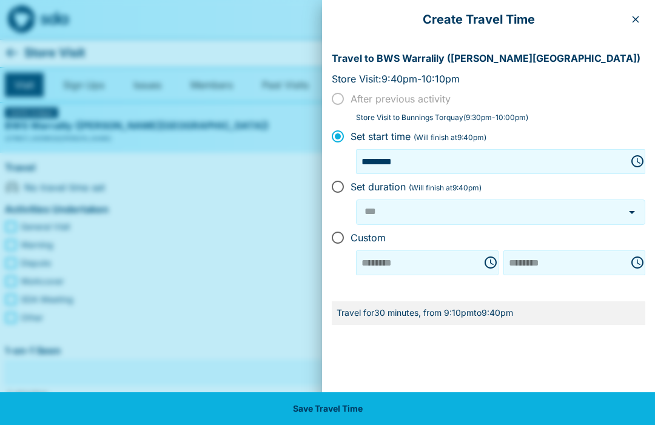
click at [637, 22] on icon "button" at bounding box center [636, 20] width 10 height 10
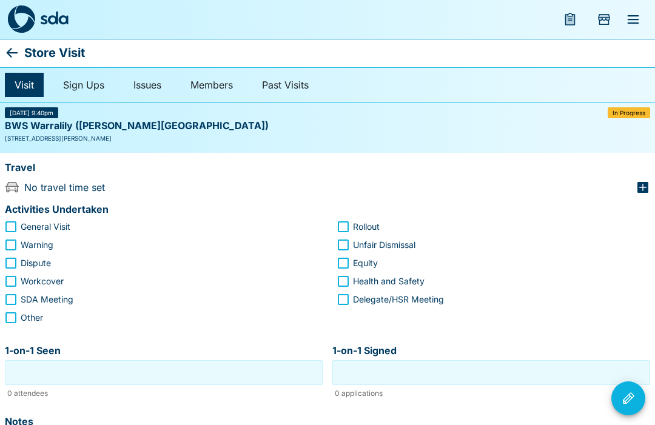
scroll to position [0, 0]
click at [641, 193] on icon "button" at bounding box center [642, 188] width 11 height 11
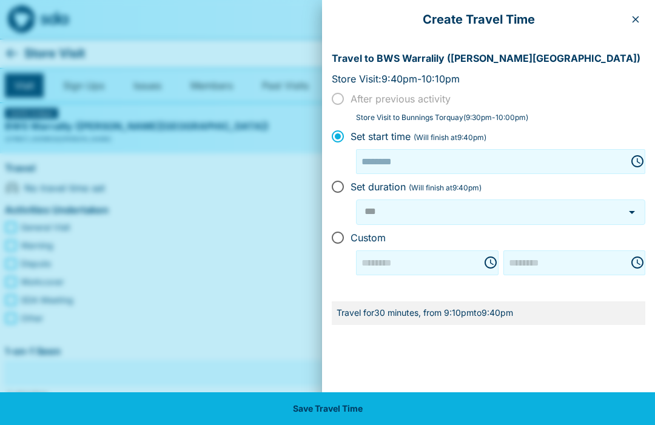
type input "********"
click at [641, 24] on button "button" at bounding box center [635, 19] width 19 height 19
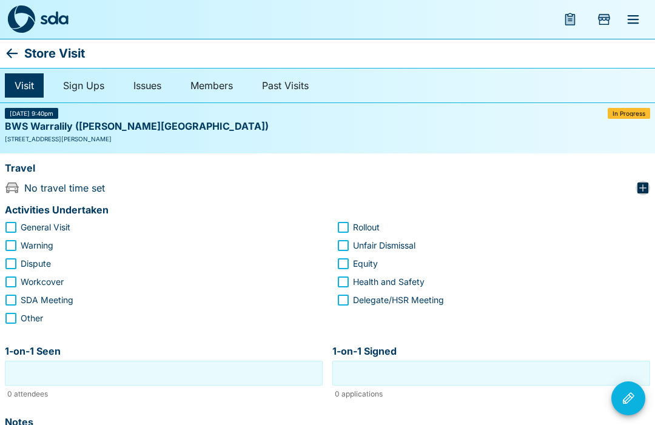
click at [639, 184] on icon "button" at bounding box center [642, 188] width 11 height 11
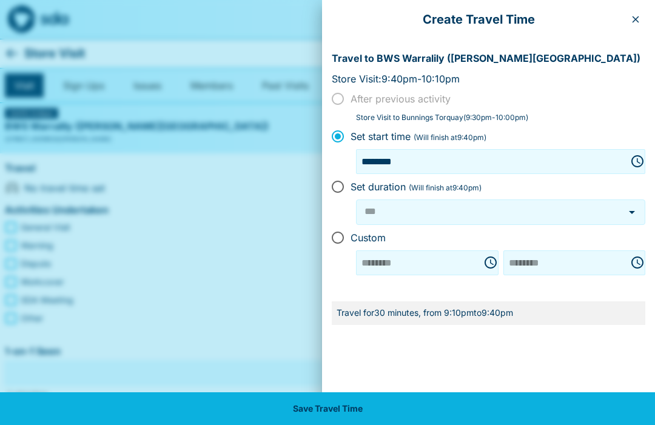
click at [645, 22] on button "button" at bounding box center [635, 19] width 19 height 19
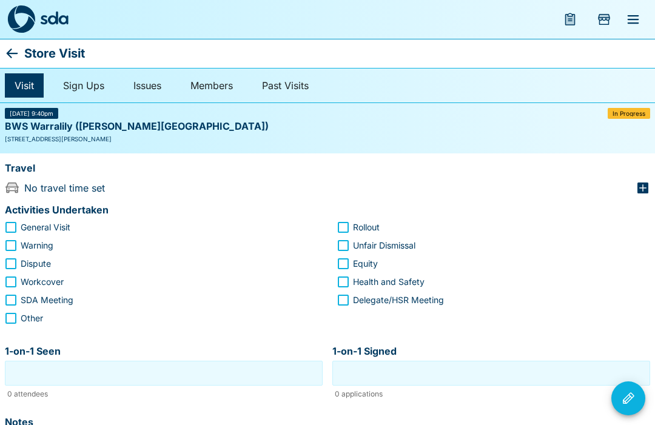
click at [640, 193] on icon "button" at bounding box center [642, 188] width 11 height 11
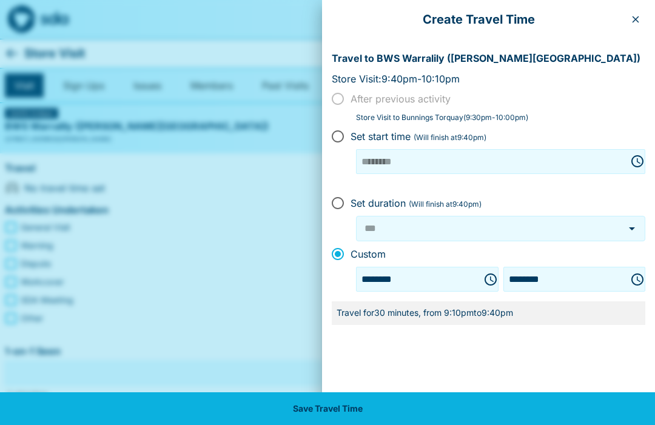
click at [645, 21] on button "button" at bounding box center [635, 19] width 19 height 19
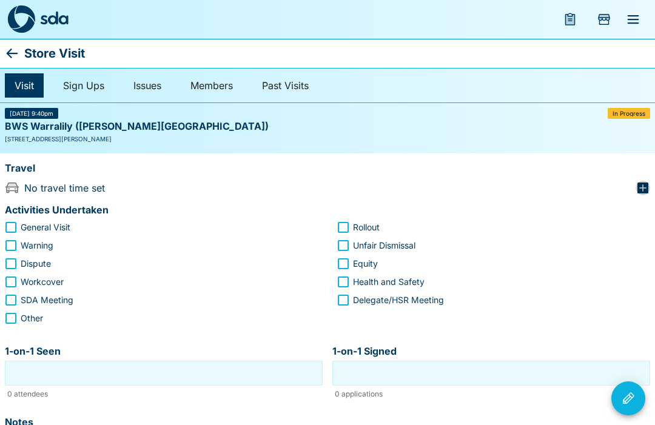
click at [647, 189] on icon "button" at bounding box center [642, 188] width 11 height 11
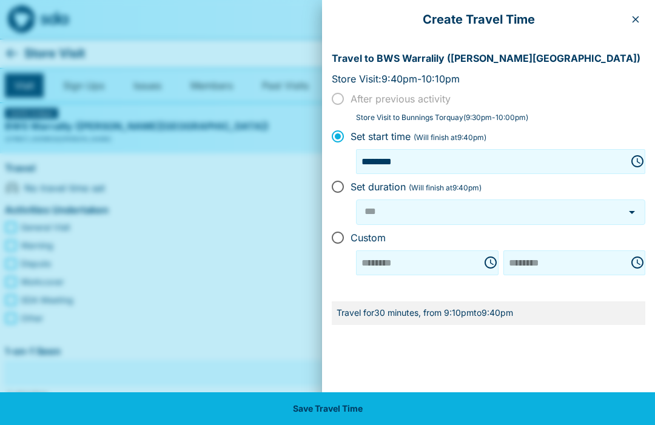
click at [636, 20] on icon "button" at bounding box center [636, 19] width 7 height 7
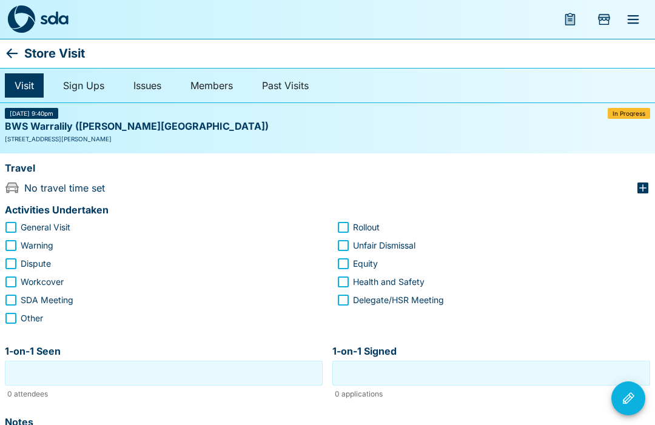
click at [22, 223] on span "General Visit" at bounding box center [46, 227] width 50 height 13
click at [648, 182] on icon "button" at bounding box center [643, 188] width 15 height 15
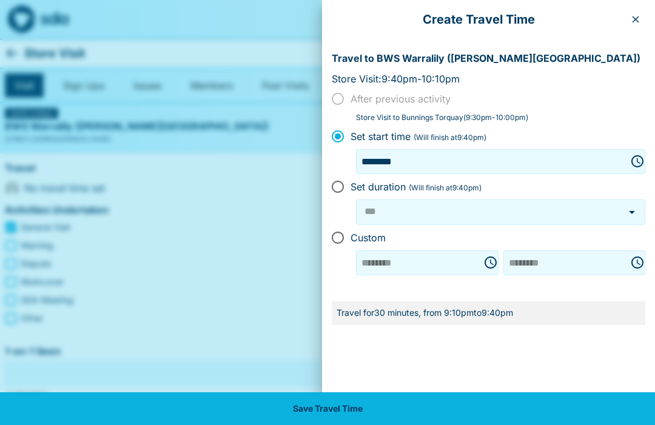
click at [643, 256] on div "******** ​" at bounding box center [574, 262] width 143 height 25
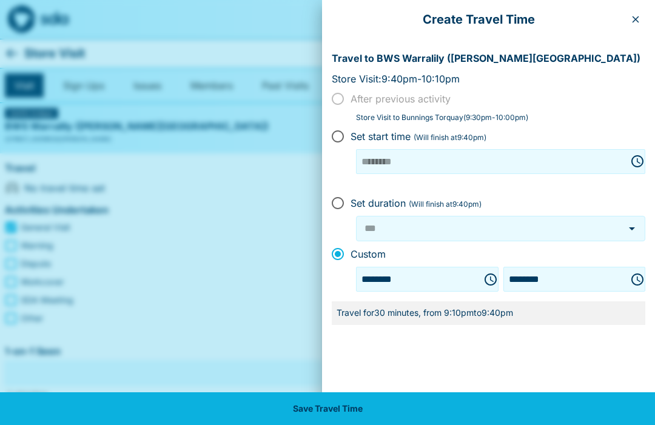
click at [637, 278] on icon "Choose time, selected time is 9:40 PM" at bounding box center [639, 279] width 4 height 5
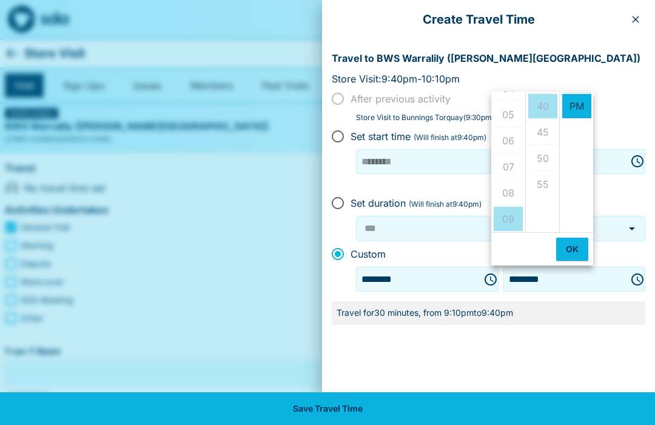
scroll to position [123, 0]
click at [644, 16] on button "button" at bounding box center [635, 19] width 19 height 19
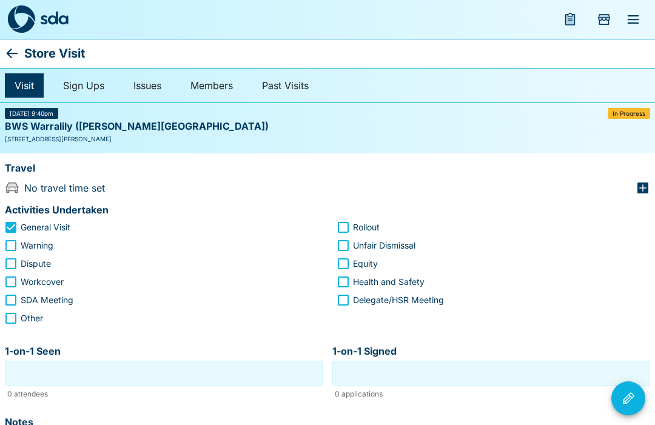
click at [648, 186] on icon "button" at bounding box center [642, 188] width 11 height 11
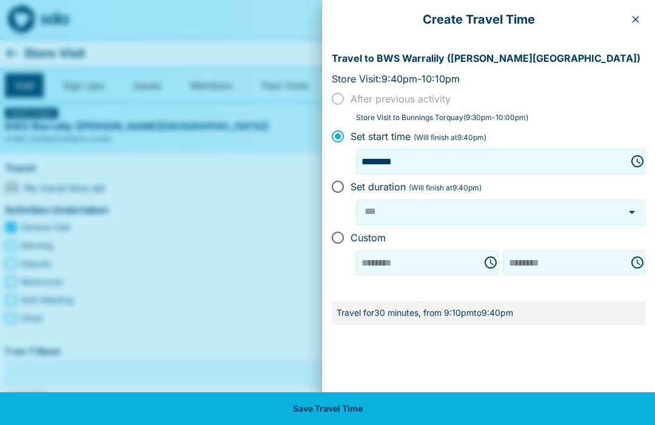
click at [643, 16] on button "button" at bounding box center [635, 19] width 19 height 19
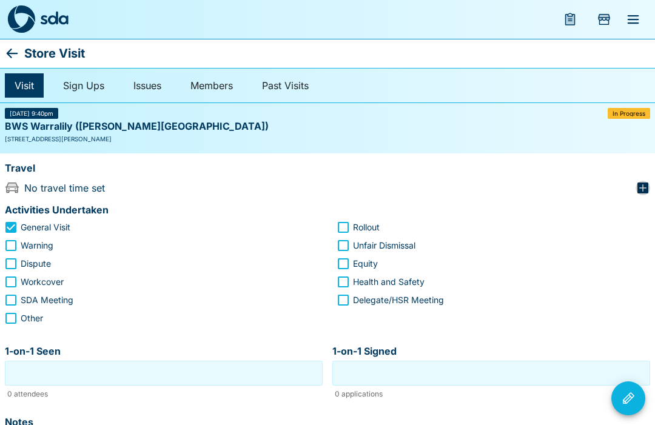
click at [648, 186] on icon "button" at bounding box center [642, 188] width 11 height 11
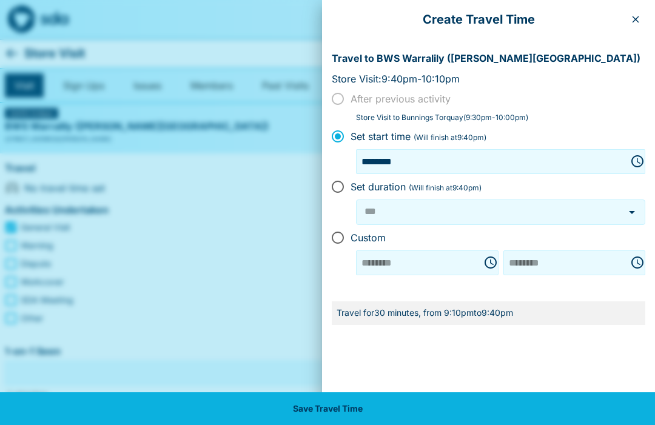
click at [636, 22] on icon "button" at bounding box center [636, 20] width 10 height 10
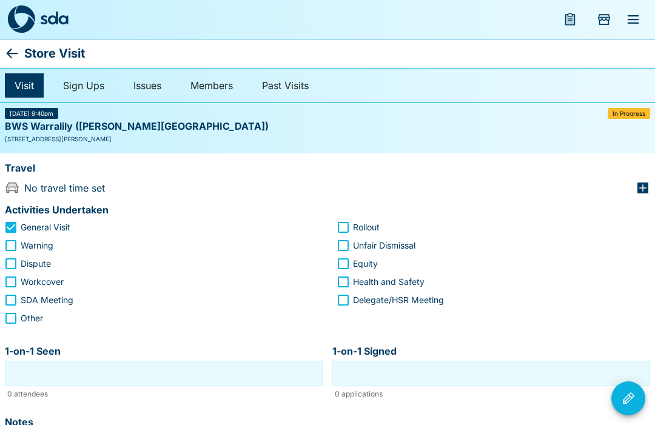
click at [644, 193] on icon "button" at bounding box center [642, 188] width 11 height 11
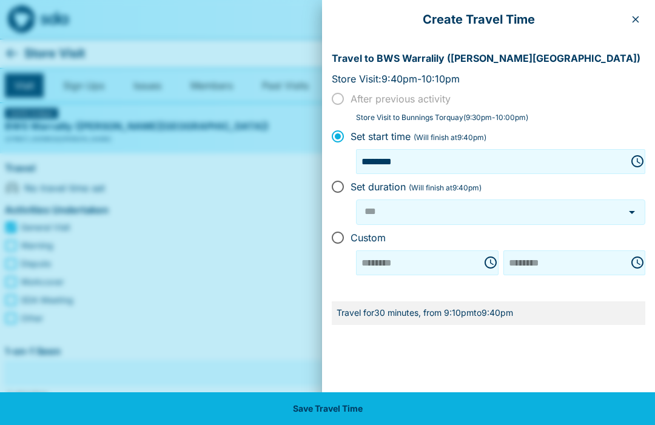
click at [637, 29] on button "button" at bounding box center [635, 19] width 19 height 19
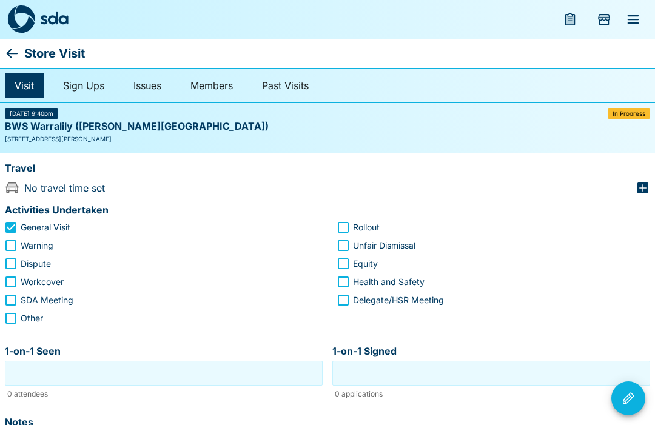
click at [639, 118] on div "In Progress" at bounding box center [629, 113] width 42 height 11
click at [648, 188] on icon "button" at bounding box center [642, 188] width 11 height 11
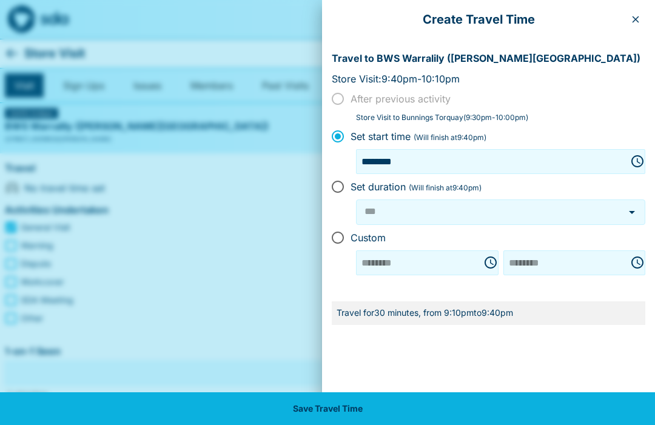
click at [636, 26] on button "button" at bounding box center [635, 19] width 19 height 19
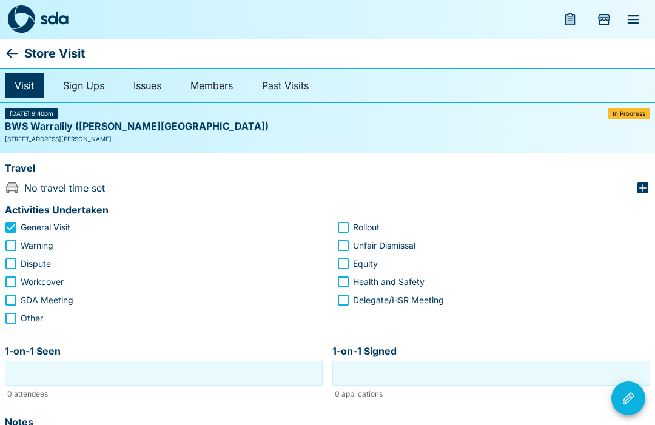
click at [648, 189] on icon "button" at bounding box center [642, 188] width 11 height 11
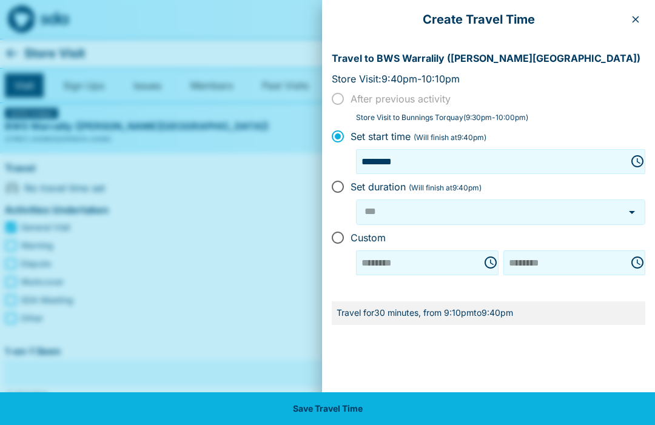
click at [643, 21] on button "button" at bounding box center [635, 19] width 19 height 19
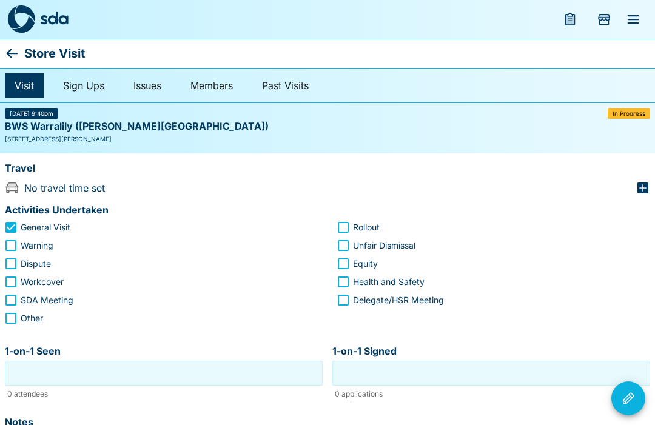
click at [647, 189] on icon "button" at bounding box center [642, 188] width 11 height 11
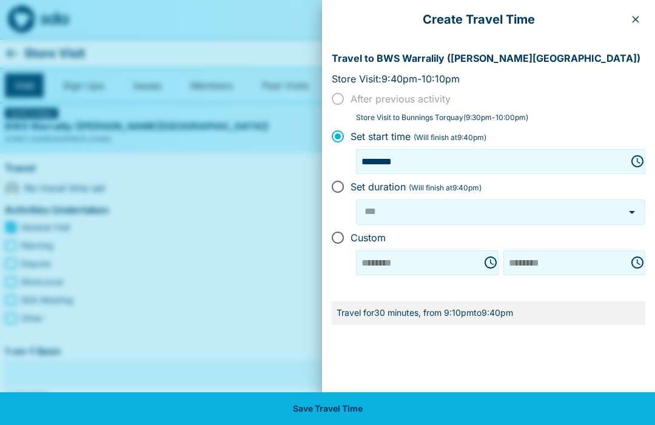
click at [643, 21] on button "button" at bounding box center [635, 19] width 19 height 19
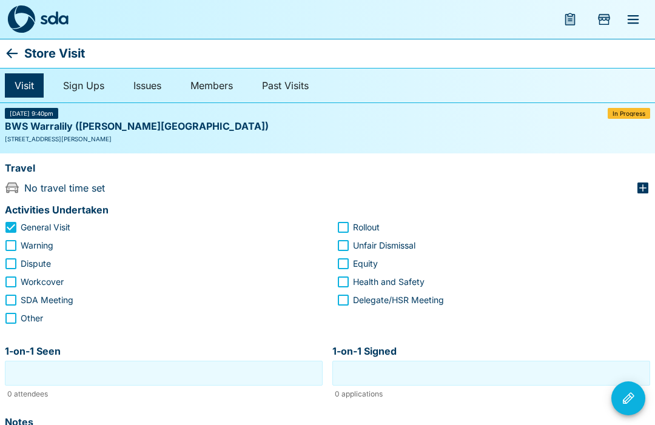
click at [637, 194] on icon "button" at bounding box center [643, 188] width 15 height 15
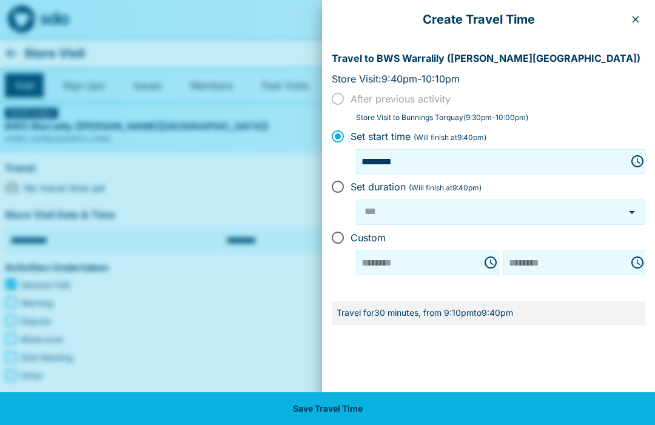
click at [642, 22] on button "button" at bounding box center [635, 19] width 19 height 19
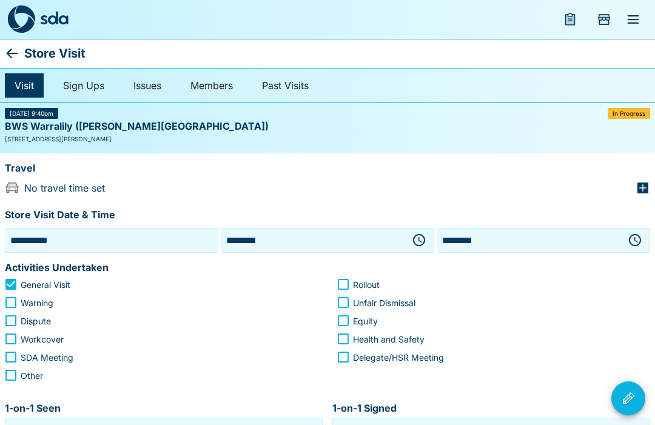
click at [423, 243] on icon "button" at bounding box center [419, 240] width 12 height 12
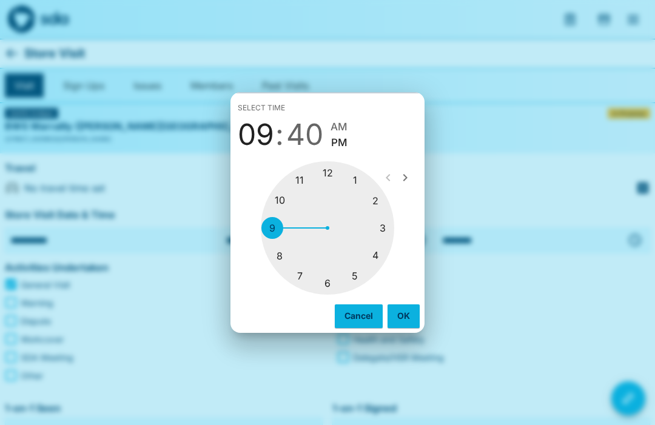
click at [383, 205] on div at bounding box center [327, 227] width 133 height 133
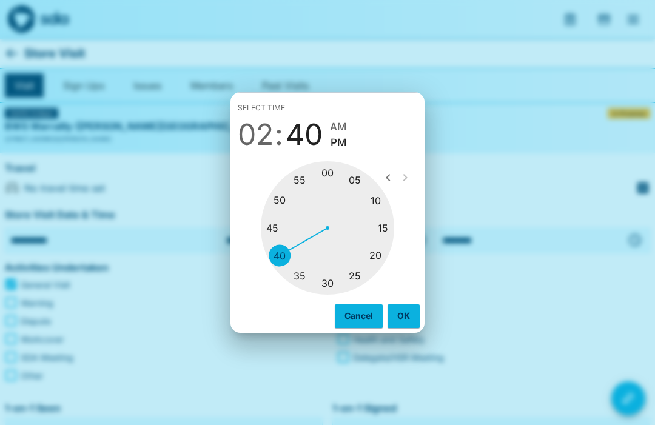
click at [360, 183] on div at bounding box center [327, 227] width 133 height 133
type input "********"
click at [411, 310] on button "OK" at bounding box center [404, 315] width 32 height 23
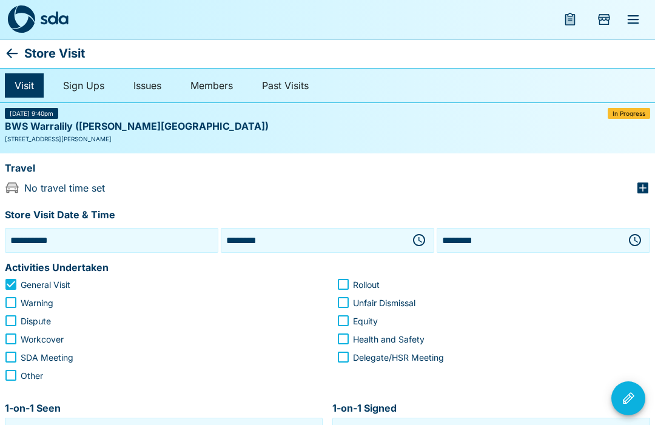
click at [638, 243] on icon "button" at bounding box center [635, 240] width 12 height 12
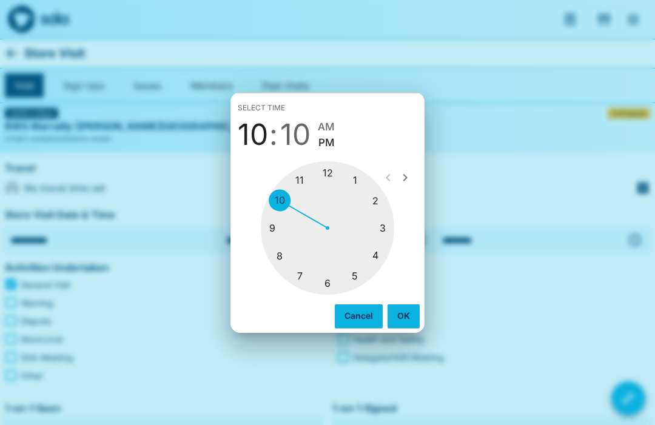
click at [388, 198] on div at bounding box center [327, 227] width 133 height 133
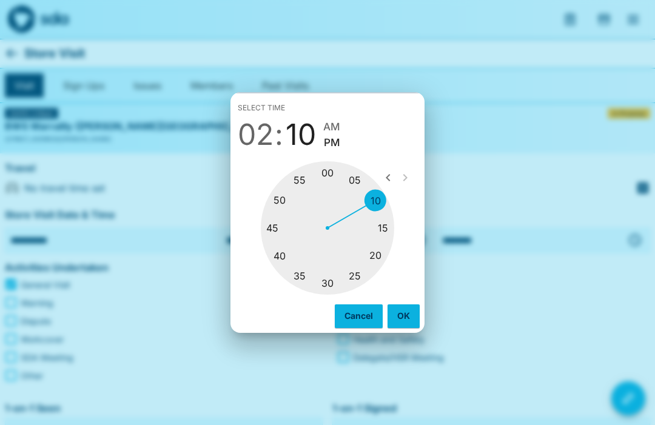
click at [386, 263] on div at bounding box center [327, 227] width 133 height 133
click at [335, 284] on div at bounding box center [327, 227] width 133 height 133
type input "********"
click at [413, 315] on button "OK" at bounding box center [404, 315] width 32 height 23
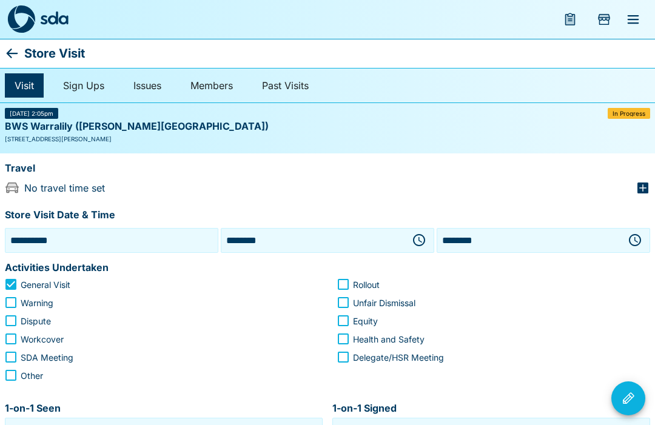
click at [647, 193] on icon "button" at bounding box center [642, 188] width 11 height 11
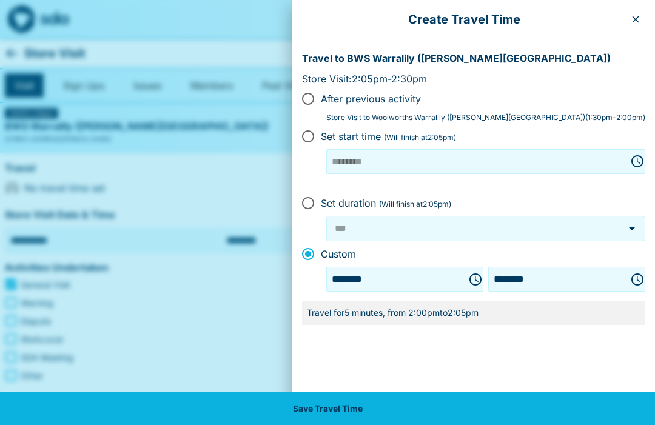
click at [428, 414] on button "Save Travel Time" at bounding box center [327, 408] width 655 height 33
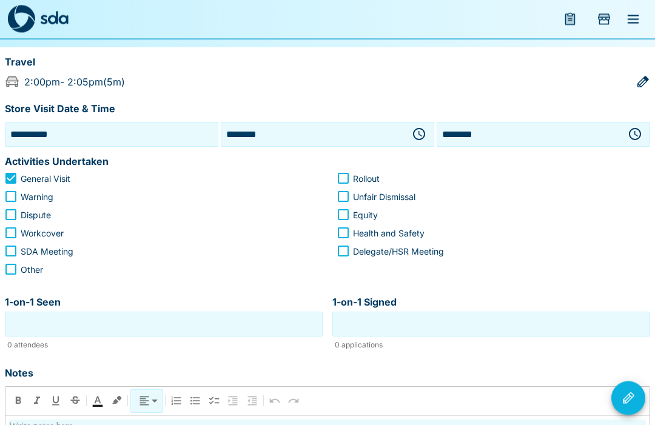
scroll to position [107, 0]
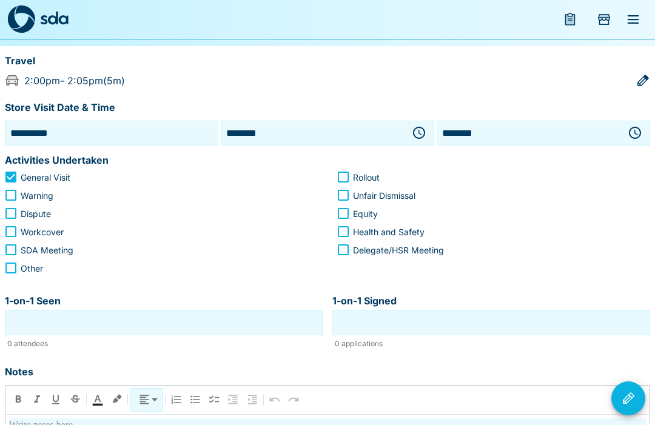
click at [225, 321] on input "1-on-1 Seen" at bounding box center [164, 323] width 312 height 19
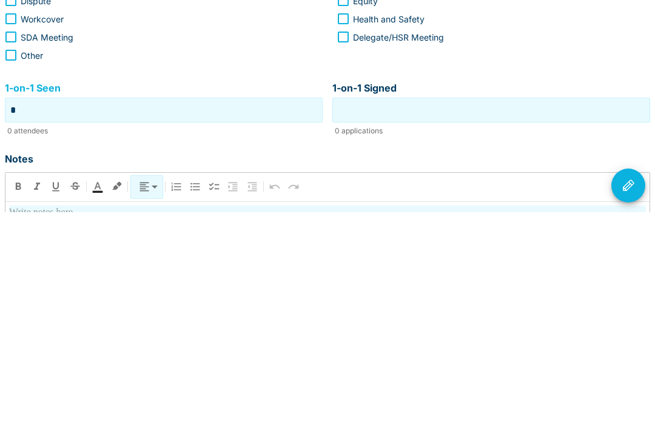
type input "*"
click at [536, 314] on input "1-on-1 Signed" at bounding box center [491, 323] width 312 height 19
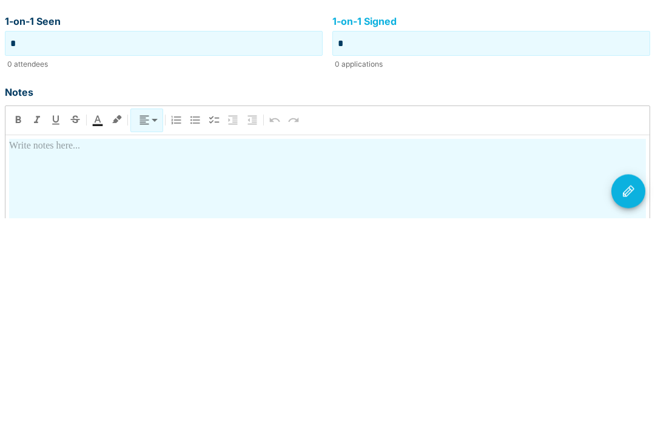
scroll to position [237, 0]
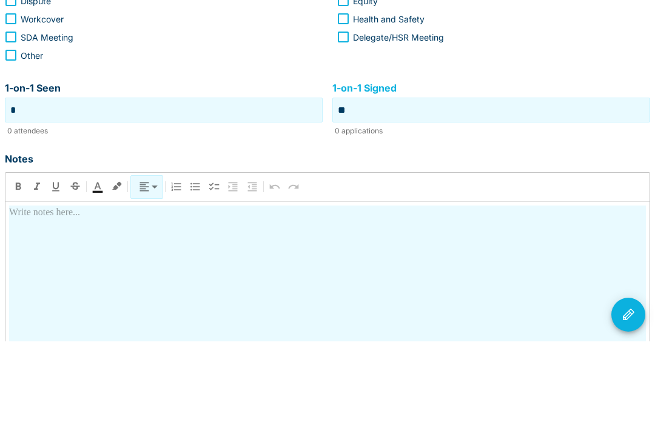
type input "*"
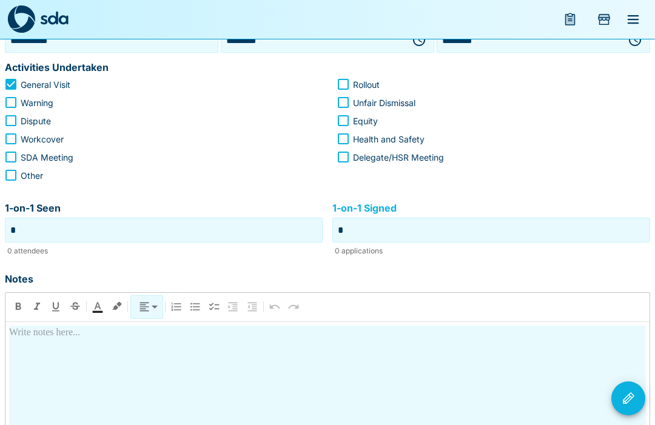
scroll to position [198, 0]
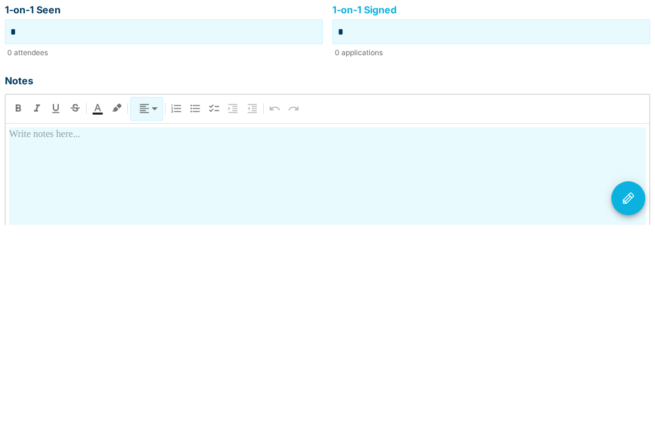
click at [18, 328] on p at bounding box center [327, 335] width 637 height 15
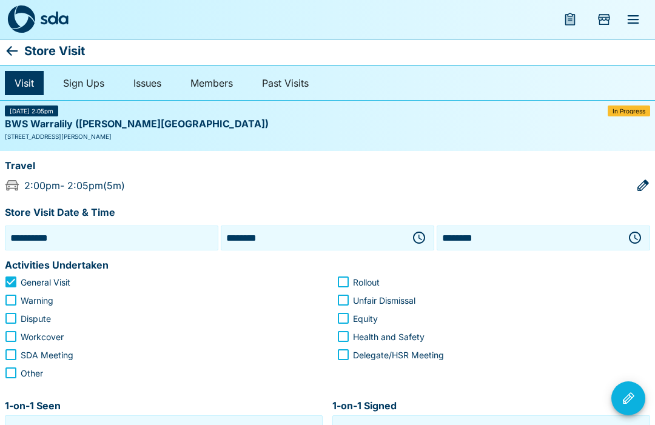
scroll to position [0, 0]
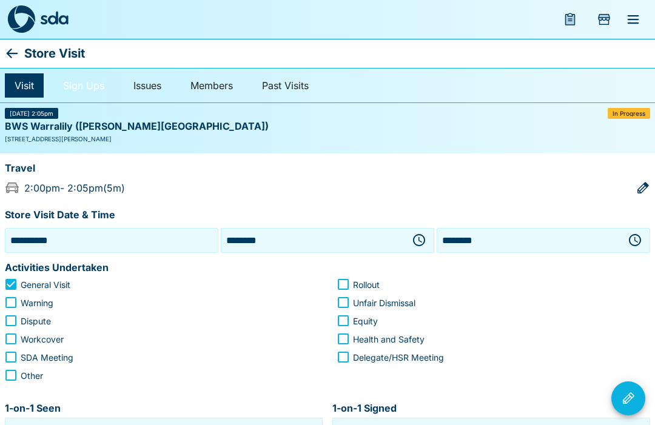
click at [92, 92] on link "Sign Ups" at bounding box center [83, 85] width 61 height 24
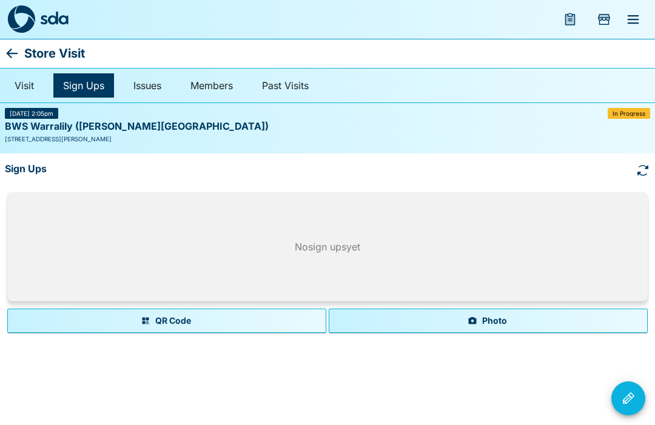
click at [489, 327] on button "Photo" at bounding box center [488, 321] width 319 height 24
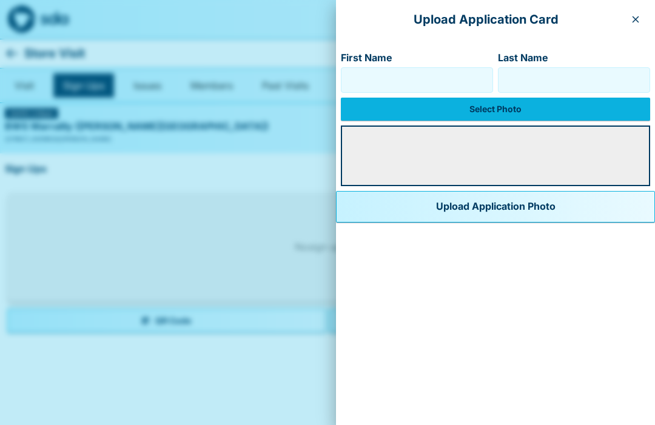
click at [413, 85] on input "First Name" at bounding box center [416, 79] width 141 height 19
type input "********"
click at [556, 89] on input "Last Name" at bounding box center [573, 79] width 141 height 19
type input "******"
click at [477, 115] on label "Select Photo" at bounding box center [495, 109] width 309 height 23
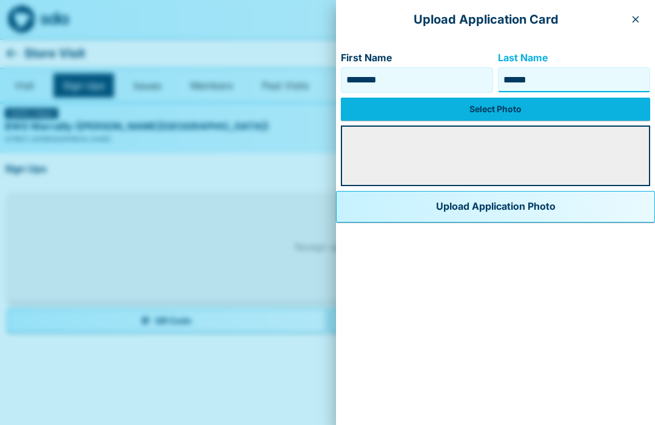
click at [0, 0] on input "Select Photo" at bounding box center [0, 0] width 0 height 0
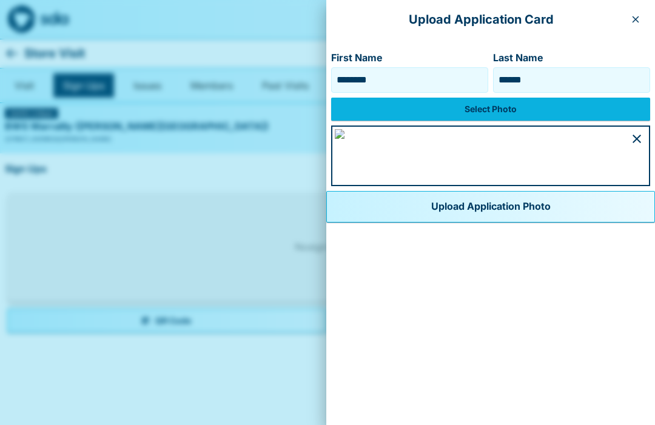
scroll to position [678, 0]
click at [397, 223] on button "Upload Application Photo" at bounding box center [490, 207] width 329 height 32
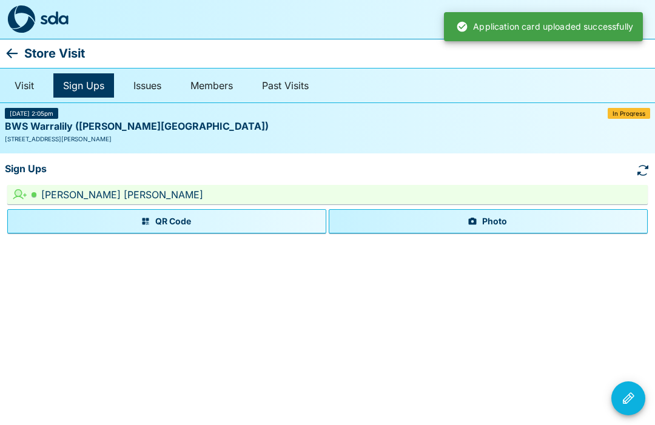
click at [630, 401] on icon "Visit Actions" at bounding box center [628, 398] width 15 height 15
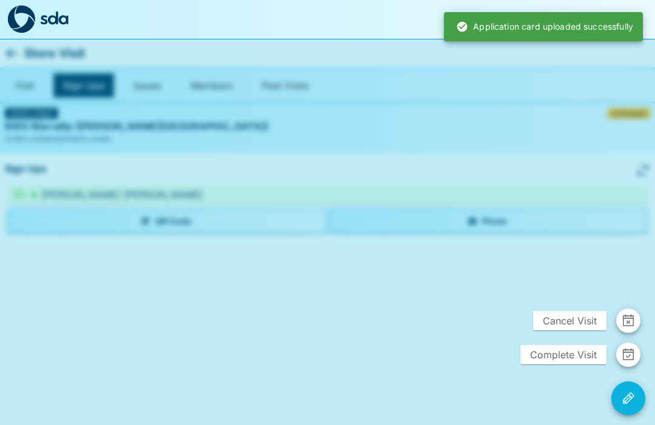
click at [583, 355] on span "Complete Visit" at bounding box center [563, 354] width 86 height 19
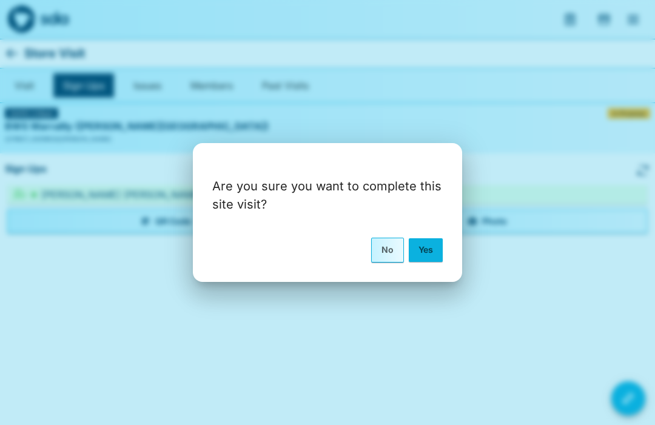
click at [437, 254] on button "Yes" at bounding box center [426, 249] width 34 height 23
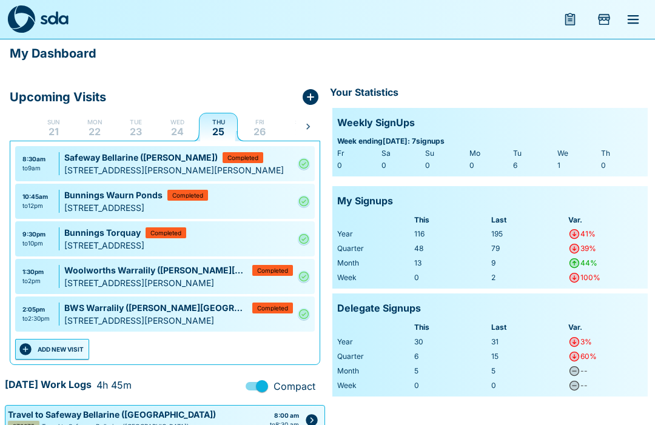
click at [61, 348] on button "ADD NEW VISIT" at bounding box center [52, 349] width 74 height 21
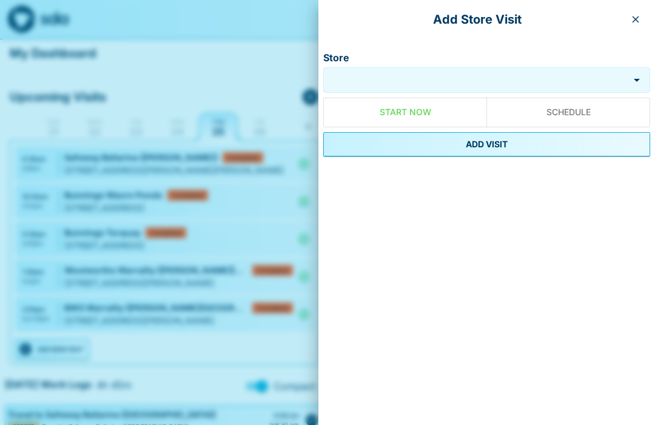
click at [437, 76] on input "Store" at bounding box center [476, 80] width 300 height 14
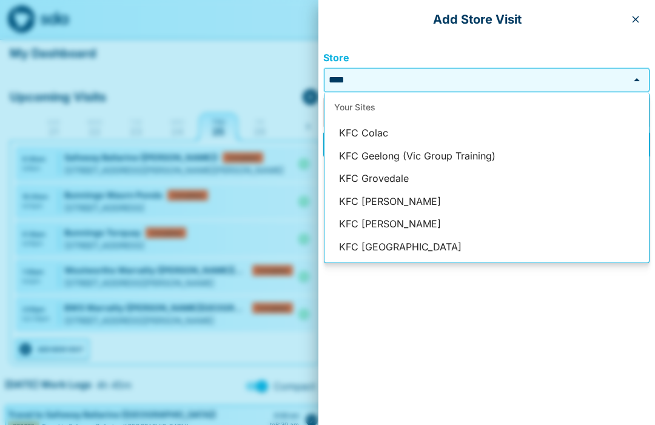
click at [378, 133] on li "KFC Colac" at bounding box center [486, 133] width 324 height 23
type input "*********"
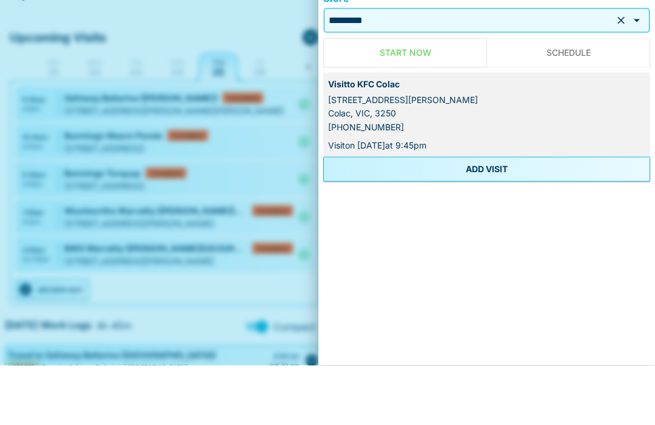
click at [495, 217] on button "ADD VISIT" at bounding box center [486, 229] width 327 height 24
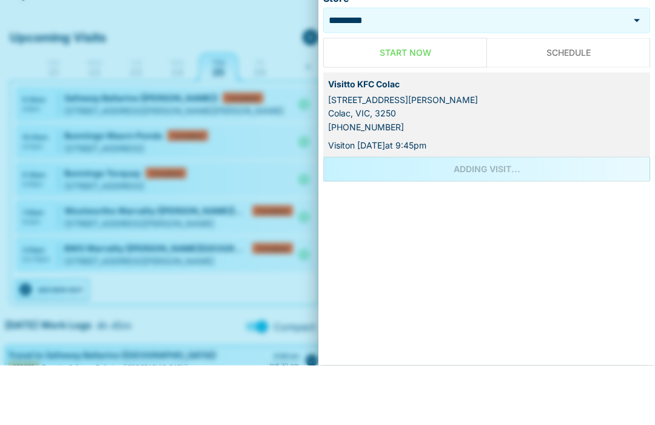
scroll to position [60, 0]
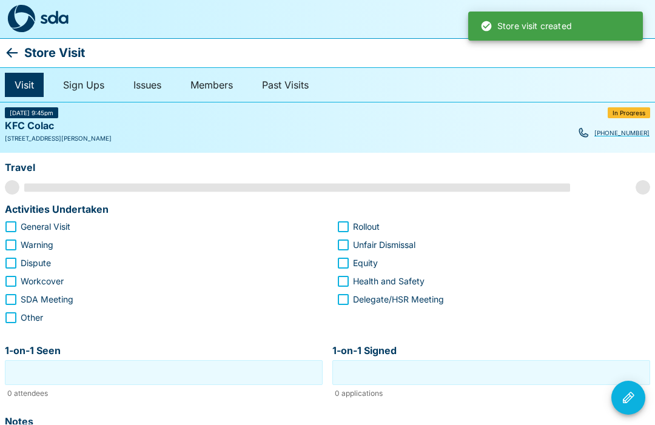
scroll to position [1, 0]
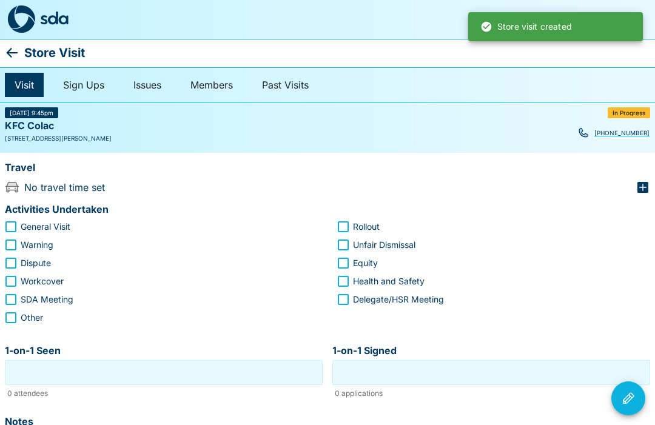
click at [647, 190] on icon "button" at bounding box center [642, 187] width 11 height 11
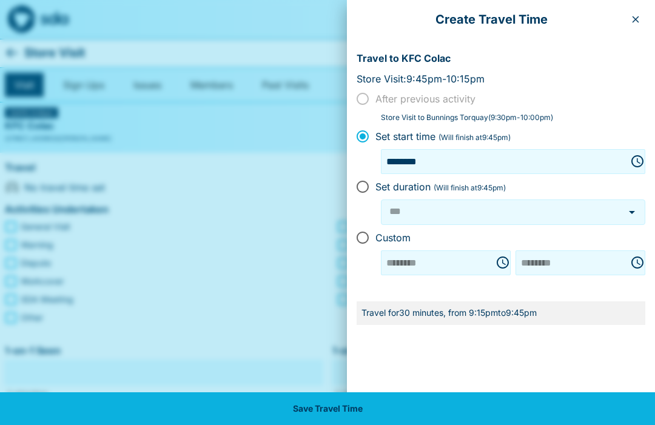
click at [637, 27] on button "button" at bounding box center [635, 19] width 19 height 19
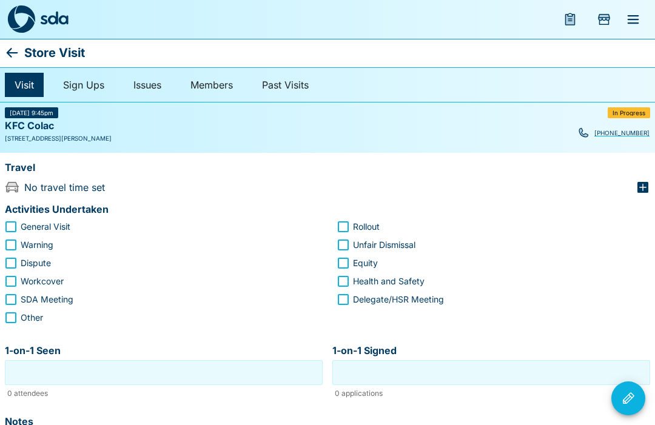
click at [643, 192] on icon "button" at bounding box center [642, 187] width 11 height 11
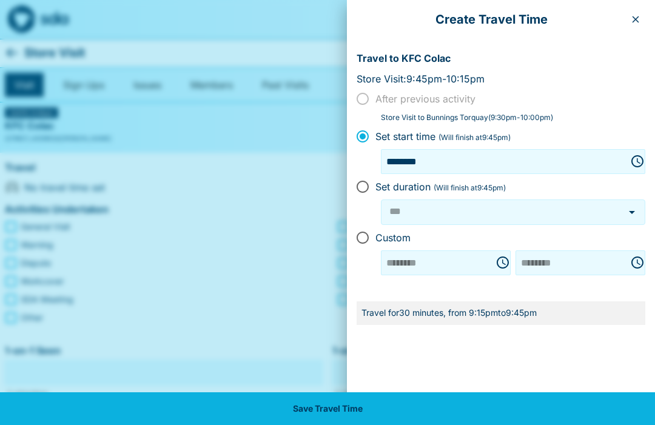
click at [639, 26] on button "button" at bounding box center [635, 19] width 19 height 19
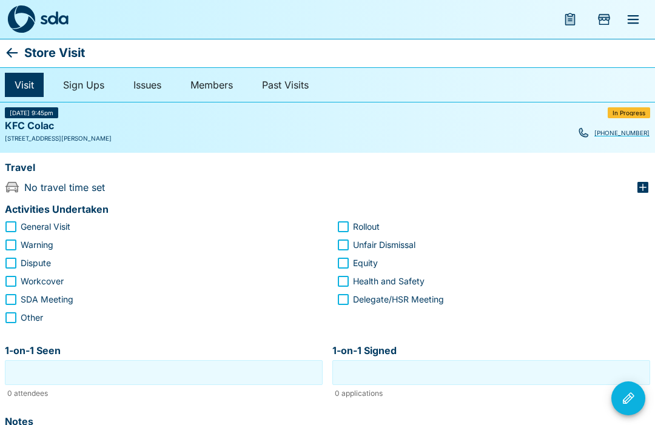
click at [638, 196] on div "Travel No travel time set" at bounding box center [327, 176] width 655 height 47
click at [648, 186] on icon "button" at bounding box center [642, 187] width 11 height 11
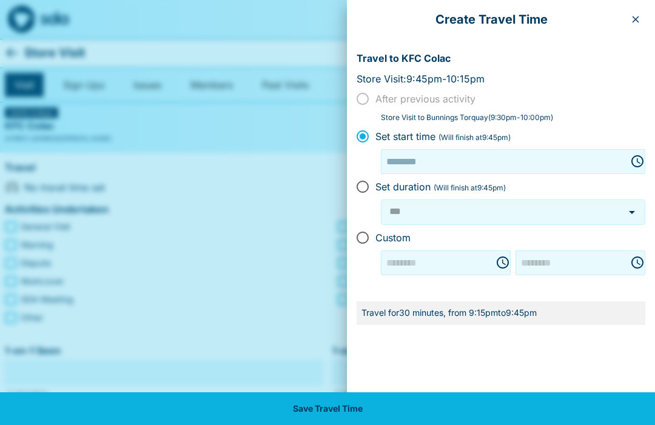
type input "********"
click at [639, 27] on button "button" at bounding box center [635, 19] width 19 height 19
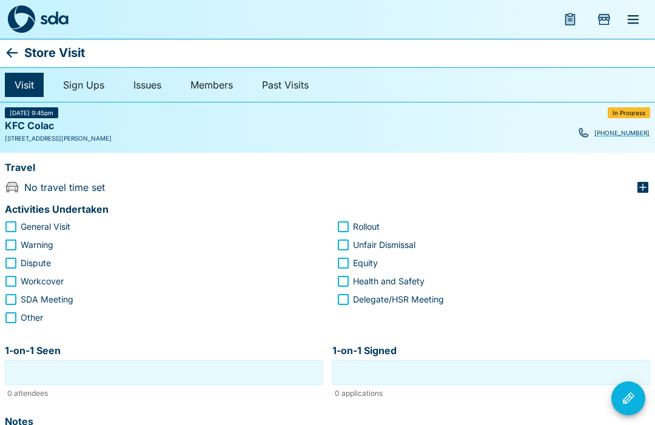
click at [641, 192] on icon "button" at bounding box center [642, 187] width 11 height 11
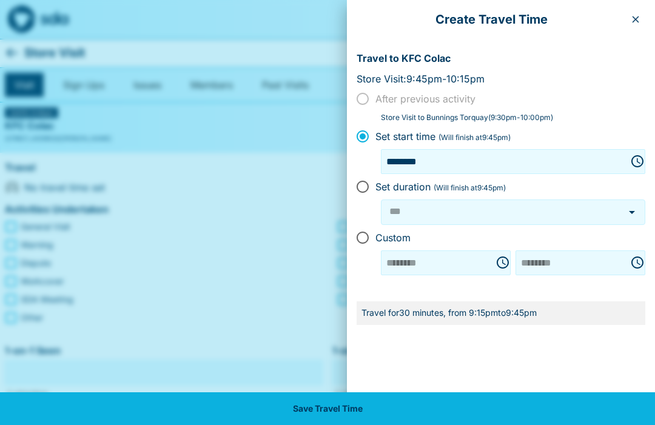
click at [643, 24] on button "button" at bounding box center [635, 19] width 19 height 19
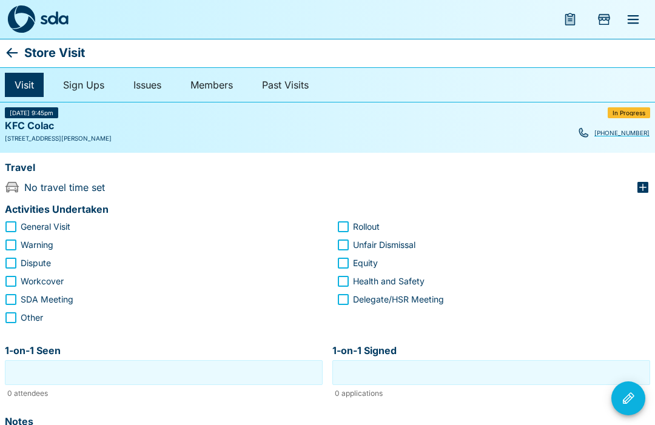
click at [640, 193] on icon "button" at bounding box center [643, 187] width 15 height 15
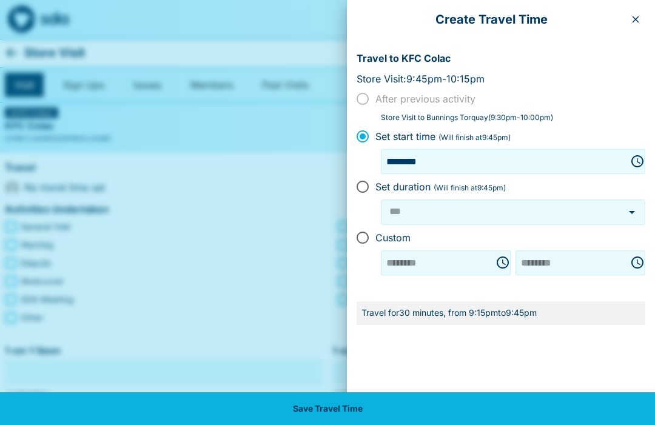
click at [640, 21] on icon "button" at bounding box center [636, 20] width 10 height 10
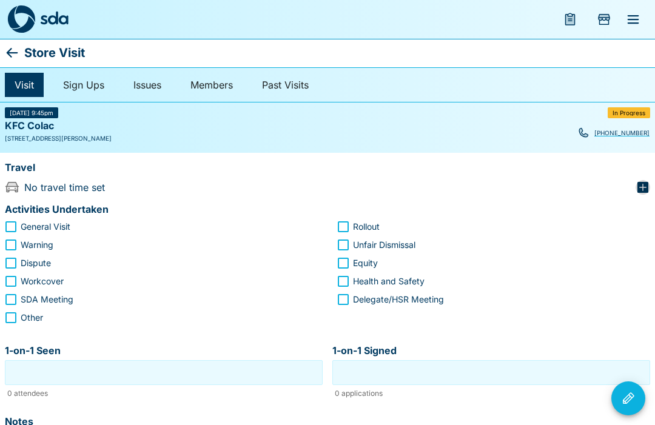
click at [643, 193] on icon "button" at bounding box center [643, 187] width 15 height 15
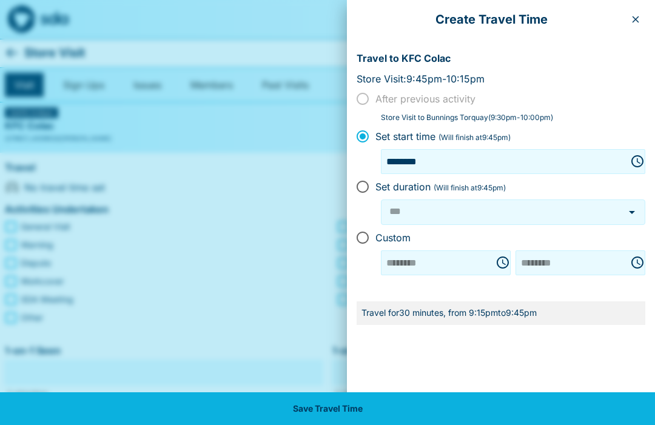
click at [642, 24] on button "button" at bounding box center [635, 19] width 19 height 19
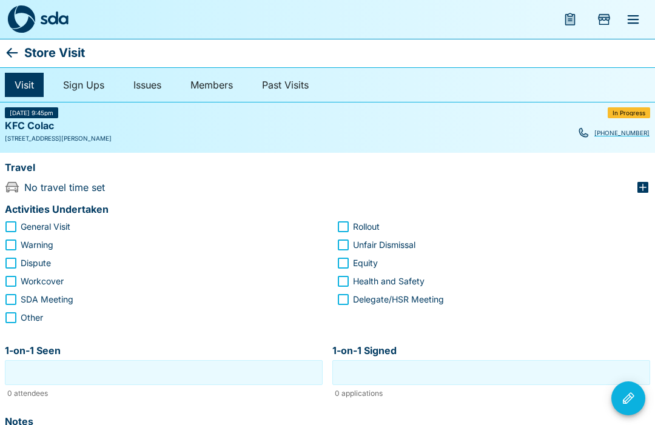
click at [642, 187] on icon "button" at bounding box center [643, 187] width 15 height 15
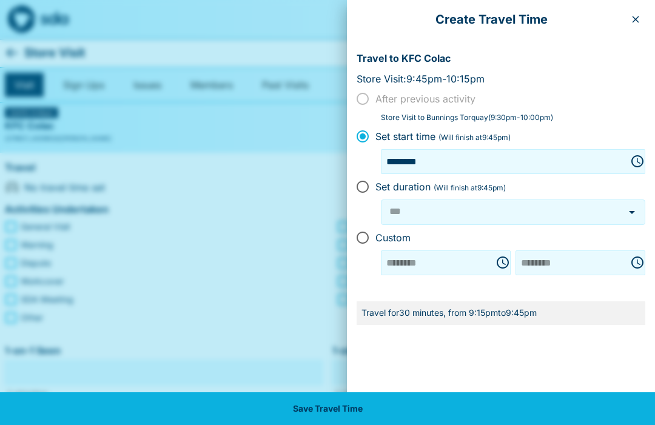
click at [640, 13] on button "button" at bounding box center [635, 19] width 19 height 19
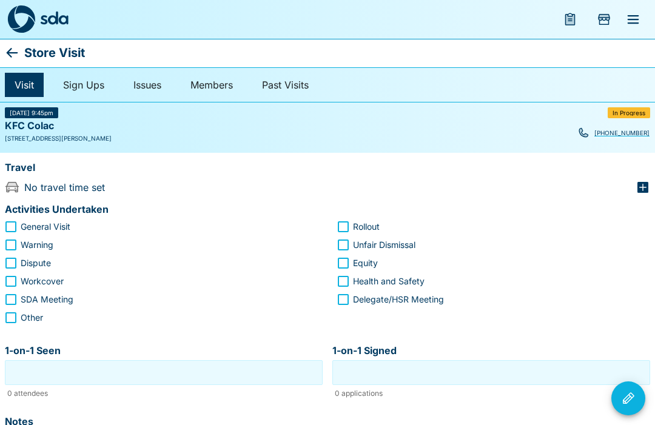
click at [647, 184] on icon "button" at bounding box center [642, 187] width 11 height 11
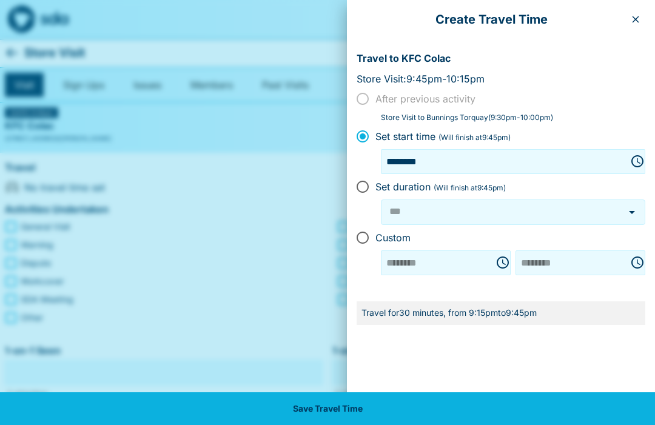
click at [644, 19] on button "button" at bounding box center [635, 19] width 19 height 19
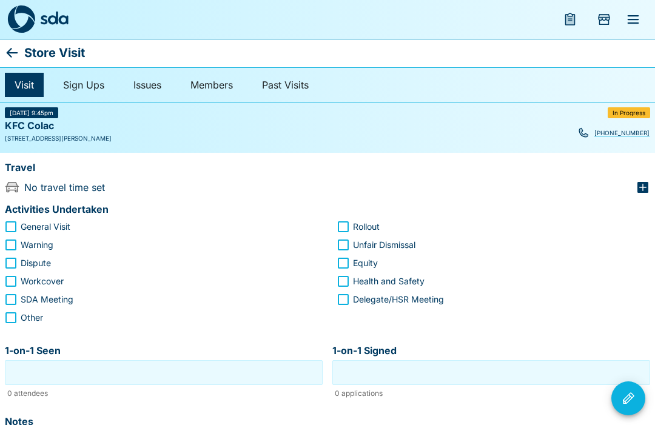
click at [642, 192] on icon "button" at bounding box center [642, 187] width 11 height 11
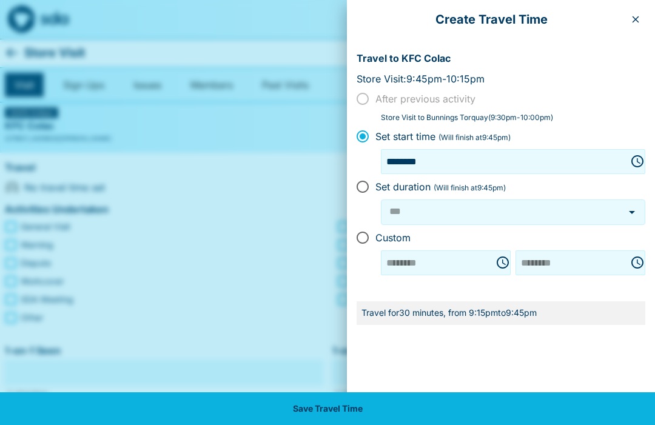
click at [645, 21] on button "button" at bounding box center [635, 19] width 19 height 19
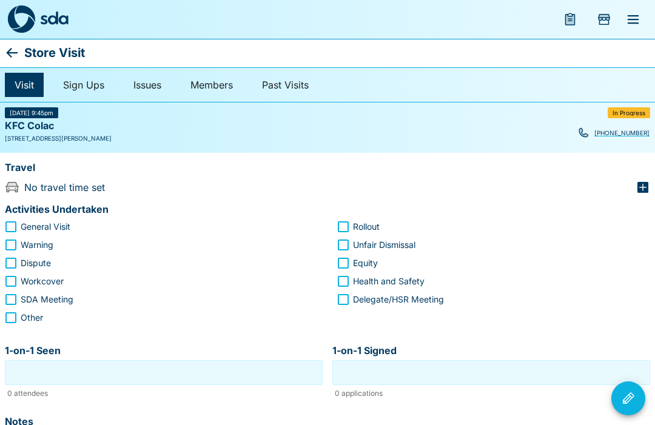
click at [641, 193] on icon "button" at bounding box center [643, 187] width 15 height 15
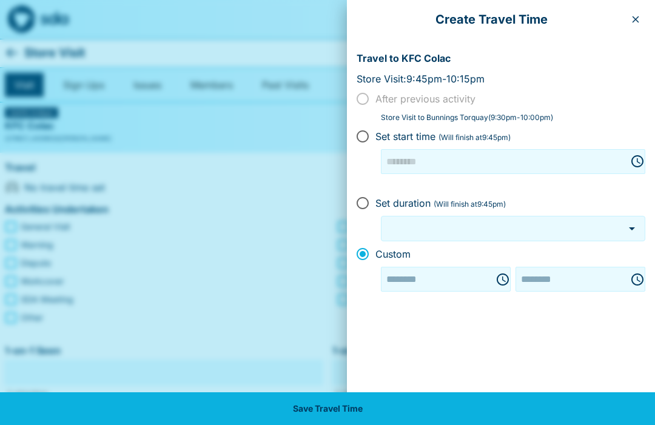
type input "********"
type input "***"
type input "********"
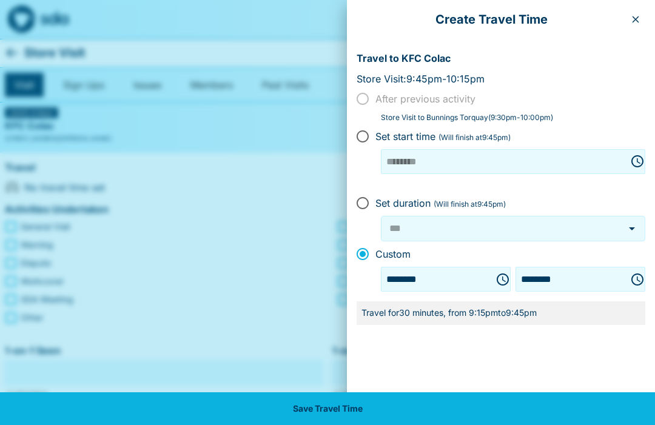
click at [642, 27] on button "button" at bounding box center [635, 19] width 19 height 19
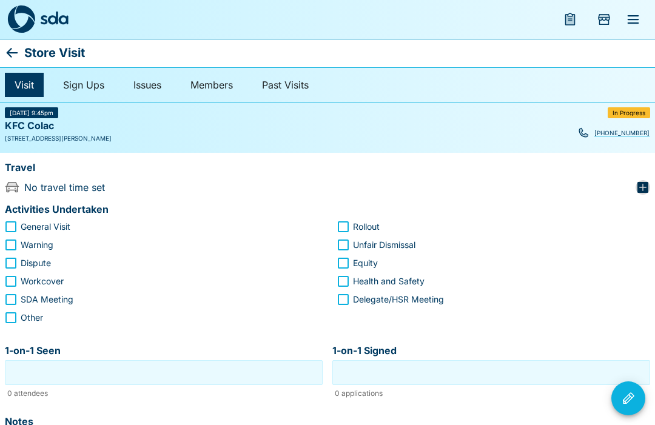
click at [640, 186] on icon "button" at bounding box center [642, 187] width 11 height 11
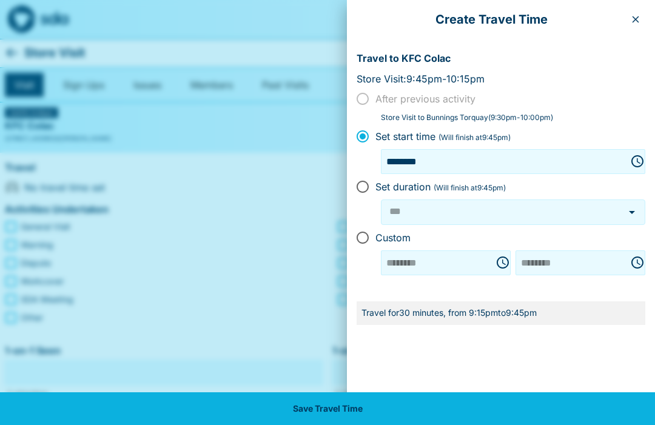
click at [635, 18] on icon "button" at bounding box center [636, 20] width 10 height 10
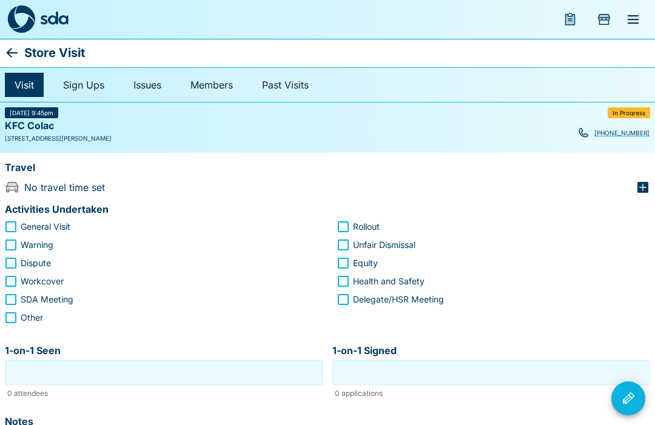
click at [641, 183] on icon "button" at bounding box center [642, 187] width 11 height 11
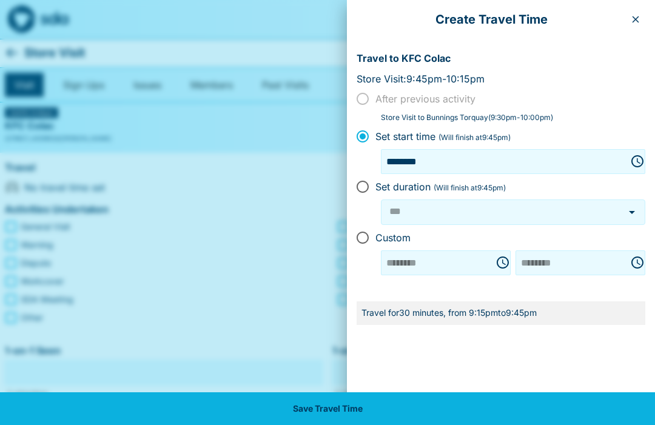
click at [639, 27] on button "button" at bounding box center [635, 19] width 19 height 19
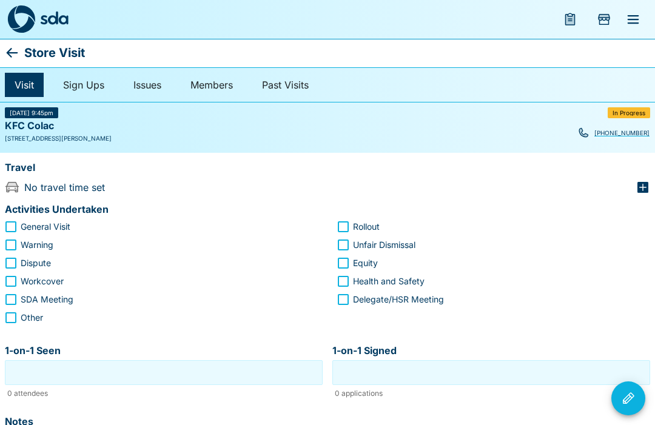
click at [645, 186] on icon "button" at bounding box center [642, 187] width 11 height 11
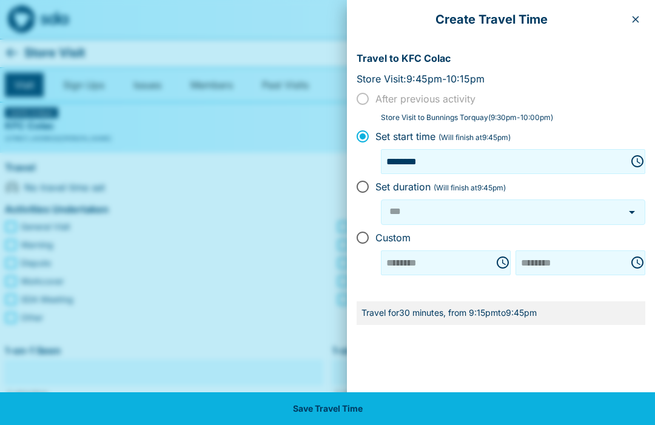
click at [640, 25] on button "button" at bounding box center [635, 19] width 19 height 19
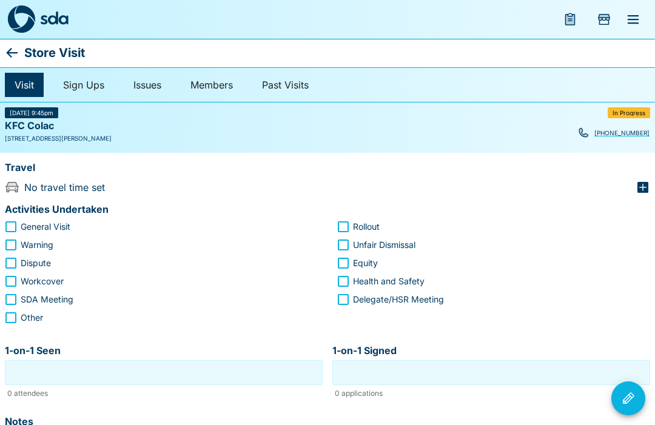
click at [650, 186] on icon "button" at bounding box center [643, 187] width 15 height 15
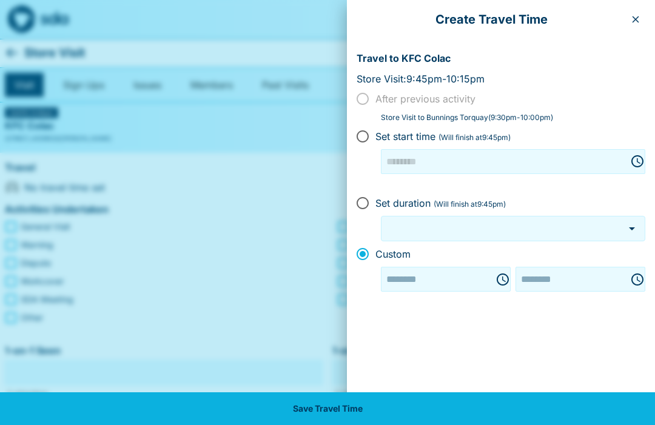
type input "********"
type input "***"
type input "********"
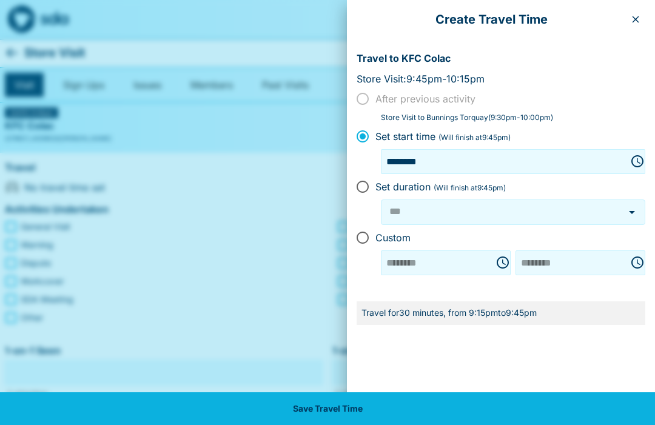
click at [636, 26] on button "button" at bounding box center [635, 19] width 19 height 19
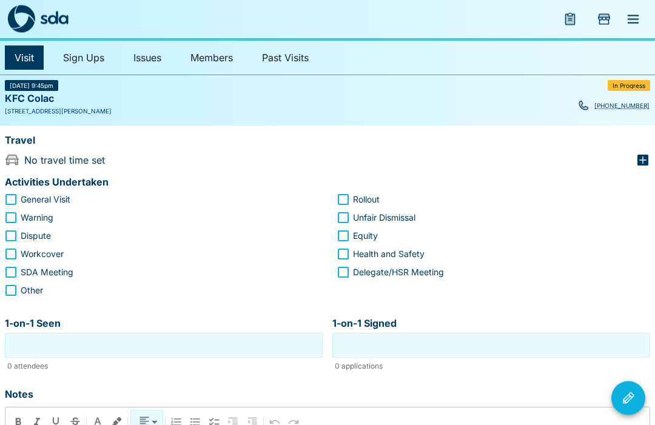
scroll to position [0, 0]
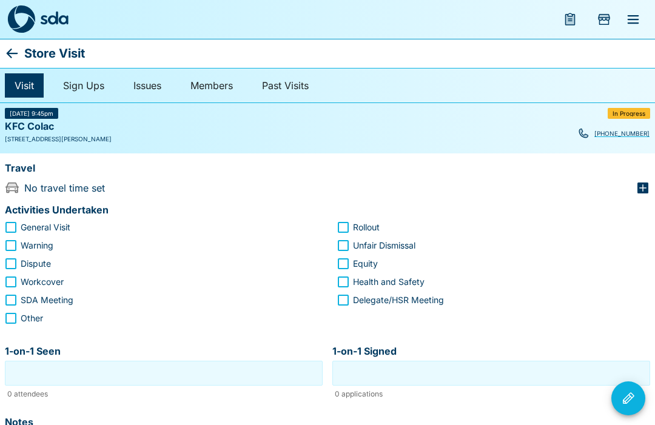
click at [647, 187] on icon "button" at bounding box center [642, 188] width 11 height 11
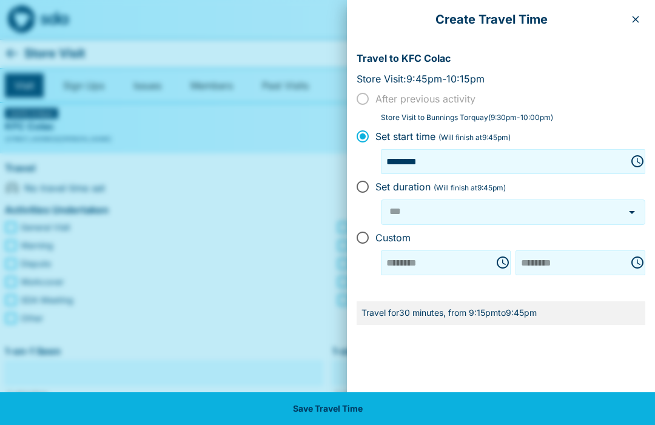
click at [645, 19] on button "button" at bounding box center [635, 19] width 19 height 19
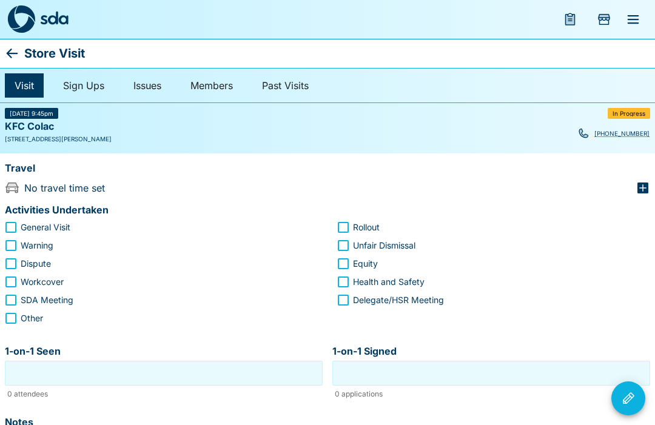
click at [646, 115] on div "In Progress" at bounding box center [629, 113] width 42 height 11
click at [648, 186] on icon "button" at bounding box center [642, 188] width 11 height 11
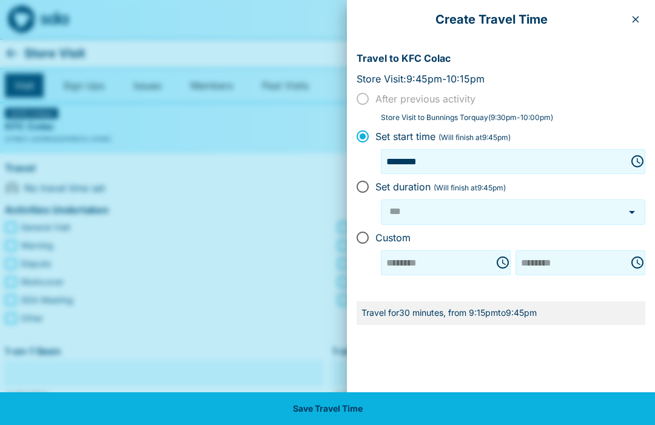
click at [641, 22] on button "button" at bounding box center [635, 19] width 19 height 19
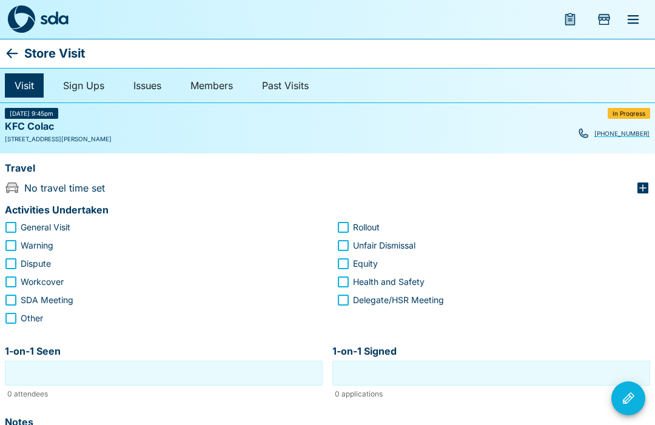
click at [648, 193] on icon "button" at bounding box center [643, 188] width 15 height 15
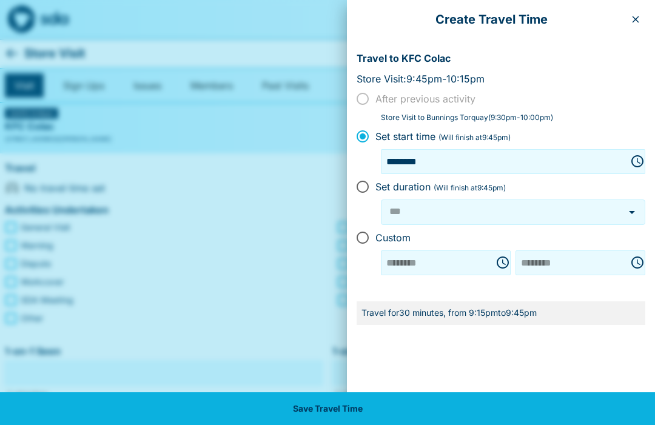
click at [641, 24] on button "button" at bounding box center [635, 19] width 19 height 19
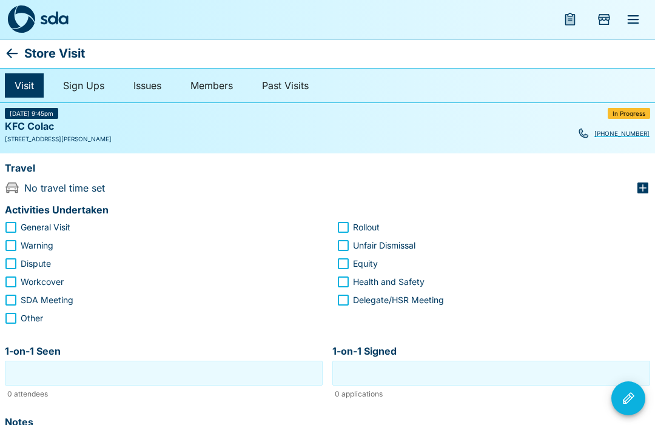
click at [640, 193] on icon "button" at bounding box center [643, 188] width 15 height 15
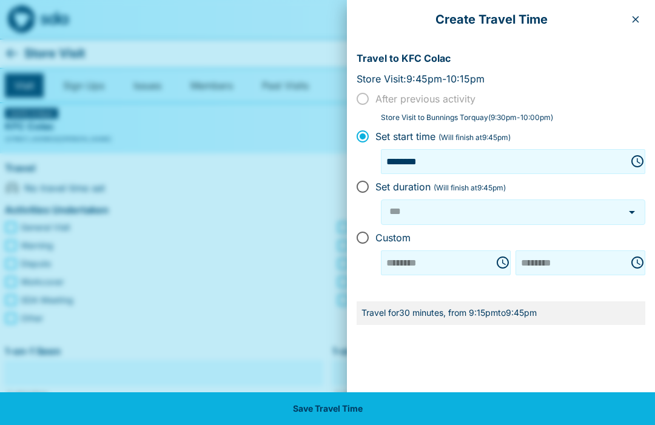
click at [643, 12] on div "Create Travel Time" at bounding box center [501, 19] width 308 height 39
click at [644, 18] on button "button" at bounding box center [635, 19] width 19 height 19
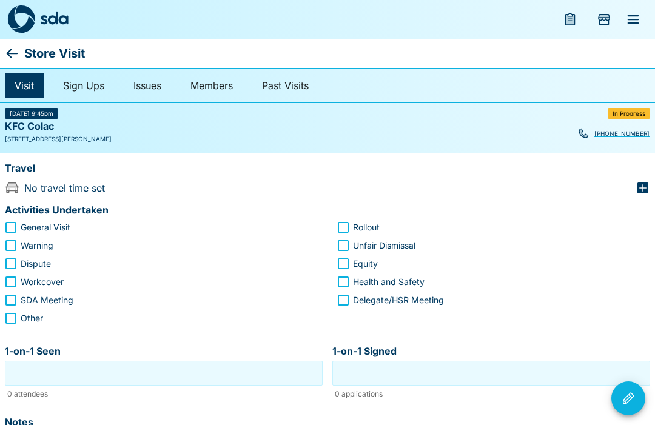
click at [643, 190] on icon "button" at bounding box center [643, 188] width 15 height 15
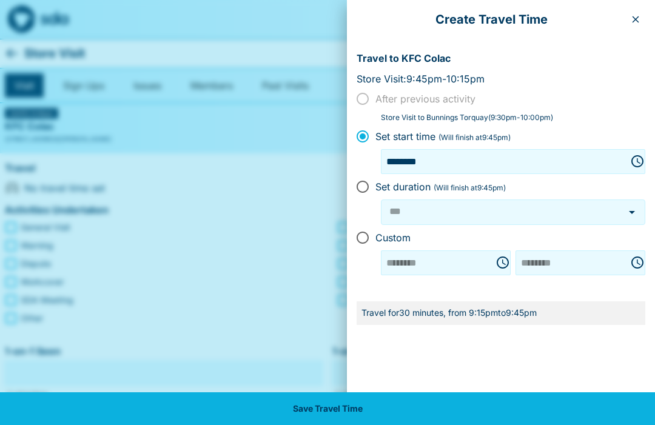
click at [642, 22] on button "button" at bounding box center [635, 19] width 19 height 19
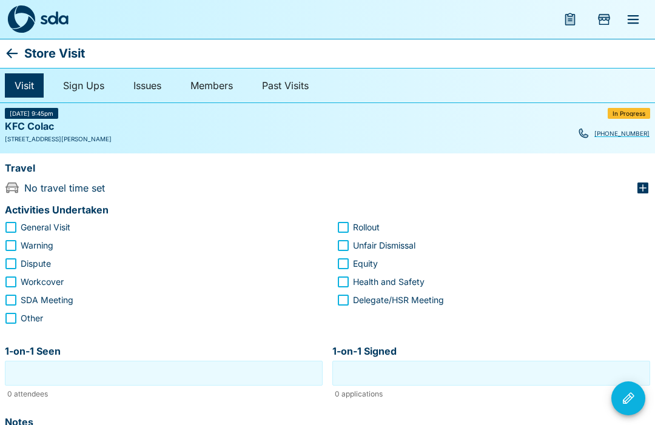
click at [646, 193] on icon "button" at bounding box center [643, 188] width 15 height 15
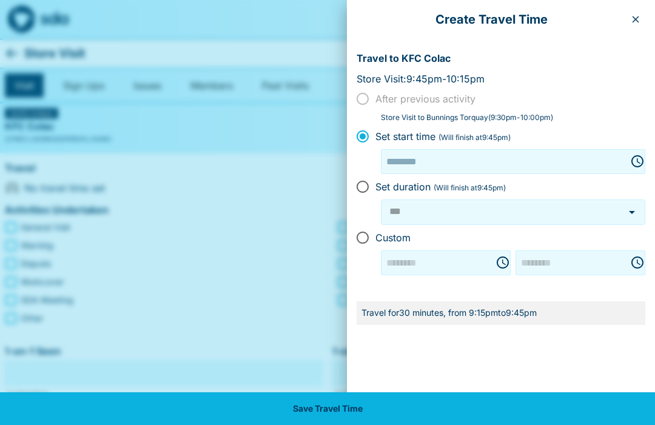
type input "********"
click at [639, 27] on button "button" at bounding box center [635, 19] width 19 height 19
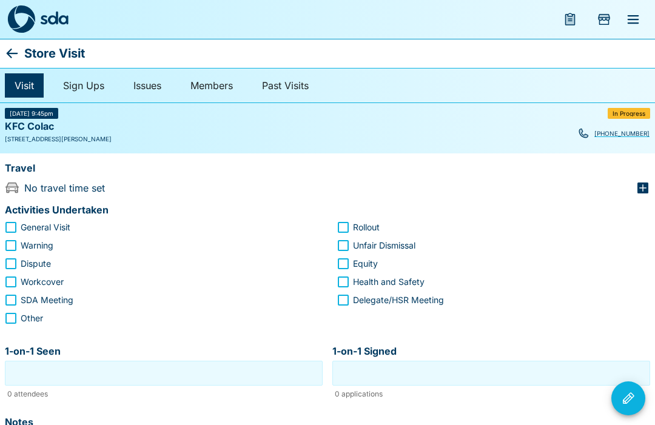
click at [646, 192] on icon "button" at bounding box center [642, 188] width 11 height 11
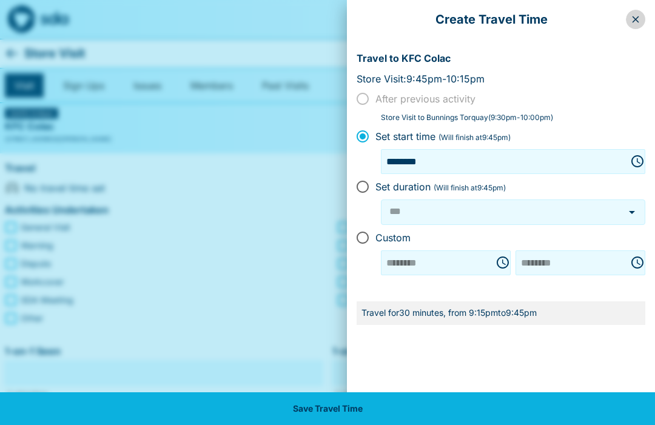
click at [643, 21] on button "button" at bounding box center [635, 19] width 19 height 19
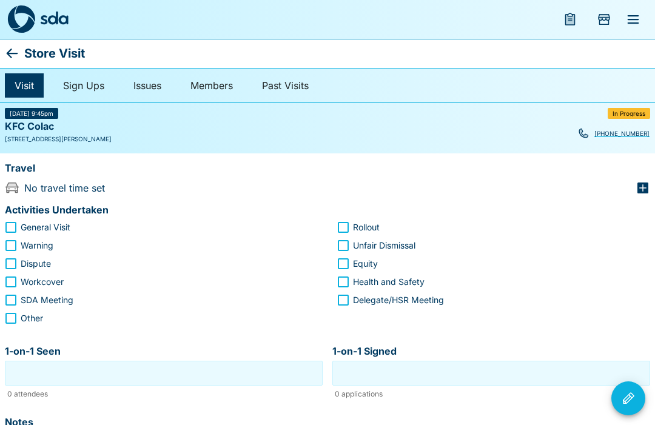
click at [27, 226] on span "General Visit" at bounding box center [46, 227] width 50 height 13
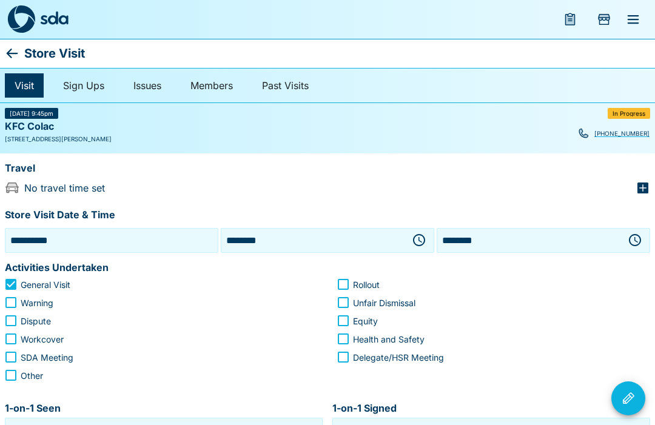
click at [25, 284] on span "General Visit" at bounding box center [46, 284] width 50 height 13
click at [648, 187] on icon "button" at bounding box center [642, 188] width 11 height 11
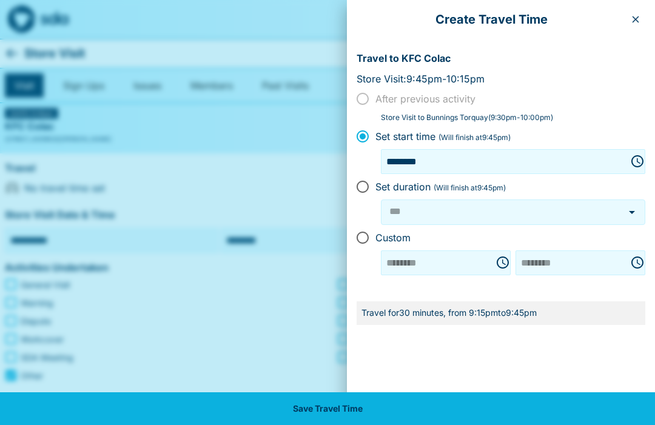
click at [249, 312] on div at bounding box center [327, 212] width 655 height 425
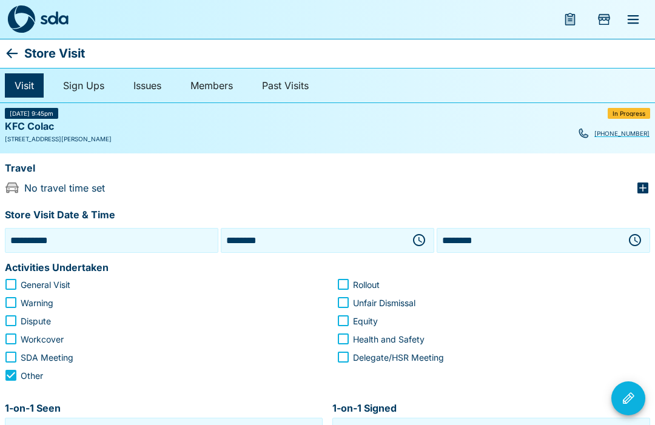
click at [424, 244] on icon "button" at bounding box center [419, 240] width 15 height 15
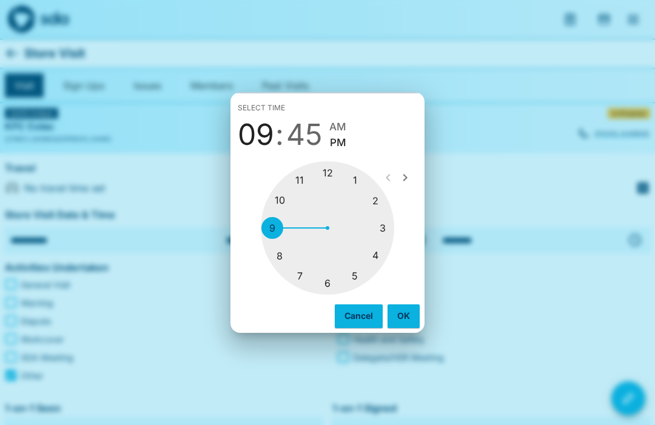
click at [392, 233] on div at bounding box center [327, 227] width 133 height 133
type input "********"
click at [282, 233] on div at bounding box center [327, 227] width 133 height 133
click at [405, 317] on button "OK" at bounding box center [404, 315] width 32 height 23
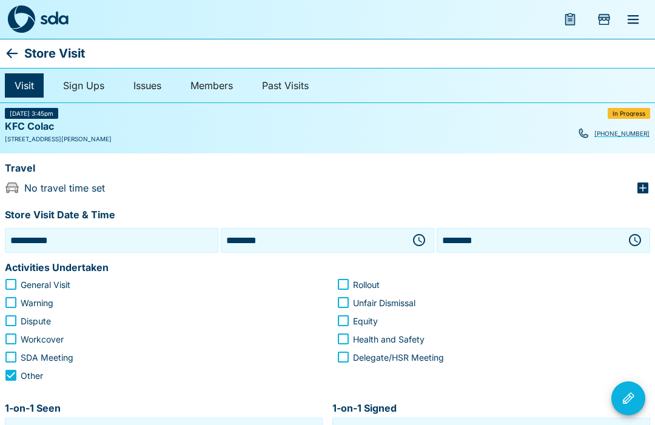
click at [632, 250] on button "button" at bounding box center [635, 240] width 24 height 24
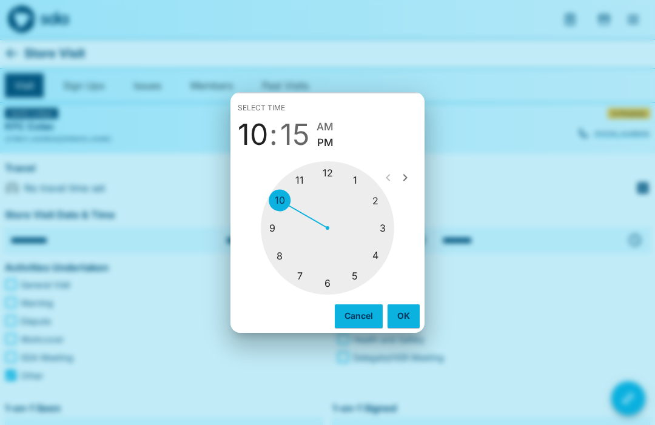
click at [382, 261] on div at bounding box center [327, 227] width 133 height 133
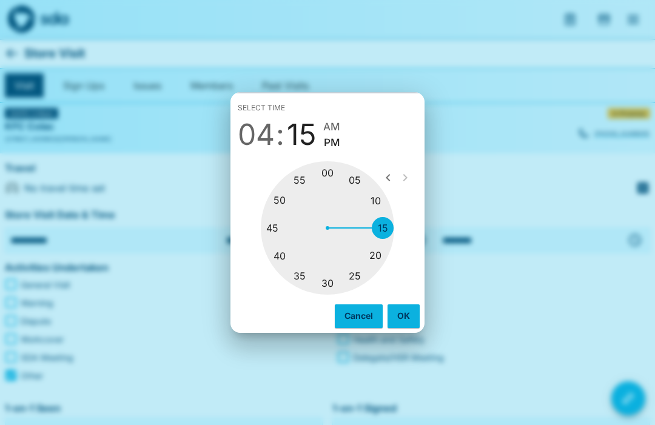
click at [339, 285] on div at bounding box center [327, 227] width 133 height 133
type input "********"
click at [408, 318] on button "OK" at bounding box center [404, 315] width 32 height 23
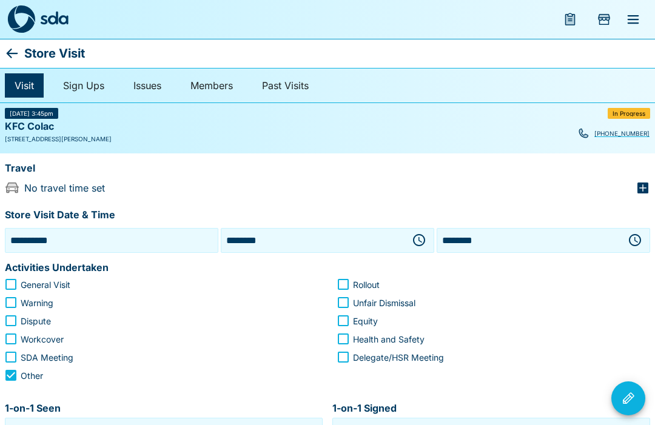
click at [646, 191] on icon "button" at bounding box center [642, 188] width 11 height 11
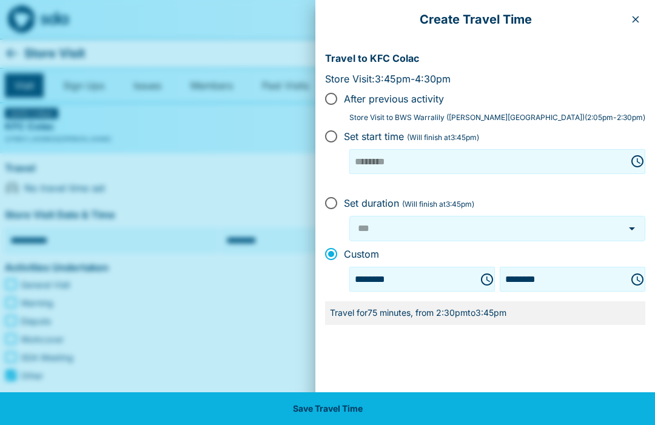
click at [429, 415] on button "Save Travel Time" at bounding box center [327, 408] width 655 height 33
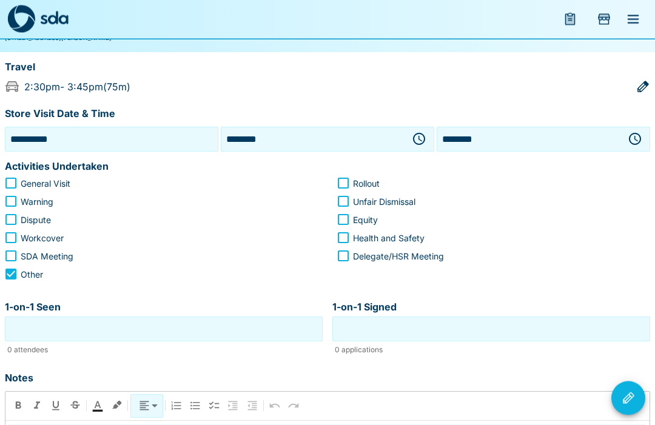
click at [197, 335] on input "1-on-1 Seen" at bounding box center [164, 329] width 312 height 19
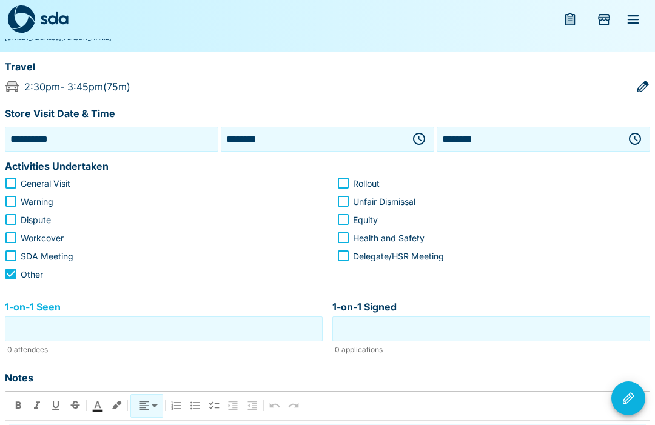
scroll to position [101, 0]
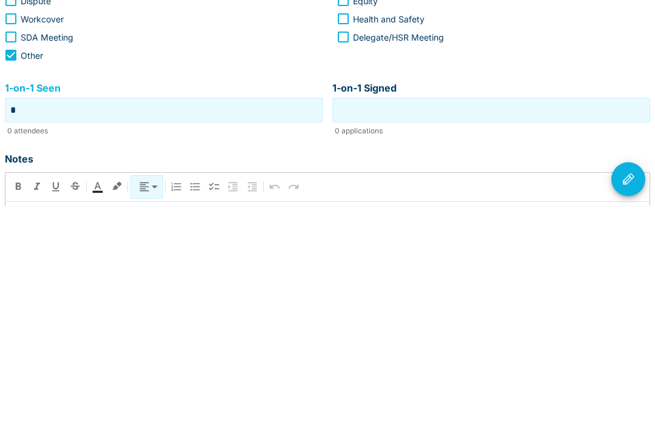
type input "*"
click at [469, 320] on input "1-on-1 Signed" at bounding box center [491, 329] width 312 height 19
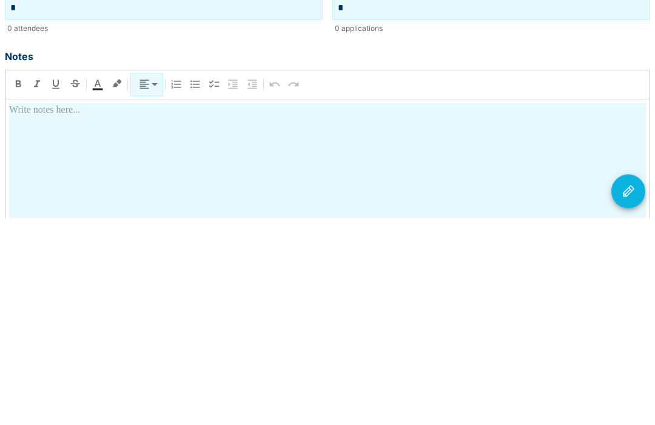
scroll to position [216, 0]
type input "*"
click at [322, 310] on div at bounding box center [327, 416] width 637 height 213
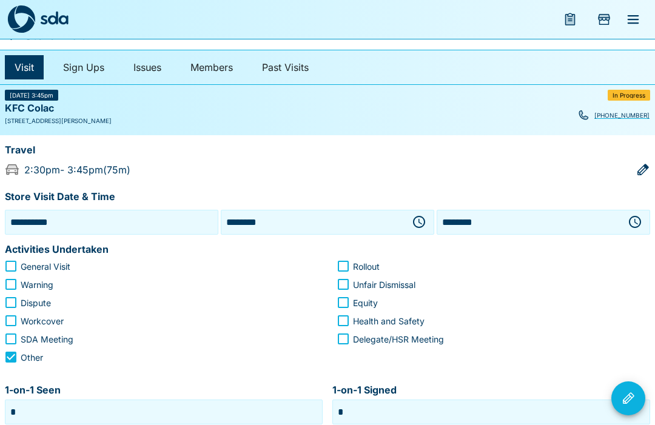
scroll to position [18, 0]
click at [89, 72] on link "Sign Ups" at bounding box center [83, 68] width 61 height 24
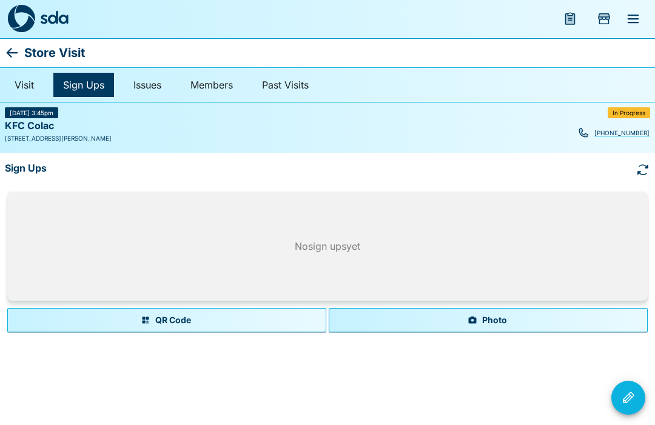
click at [504, 321] on button "Photo" at bounding box center [488, 321] width 319 height 24
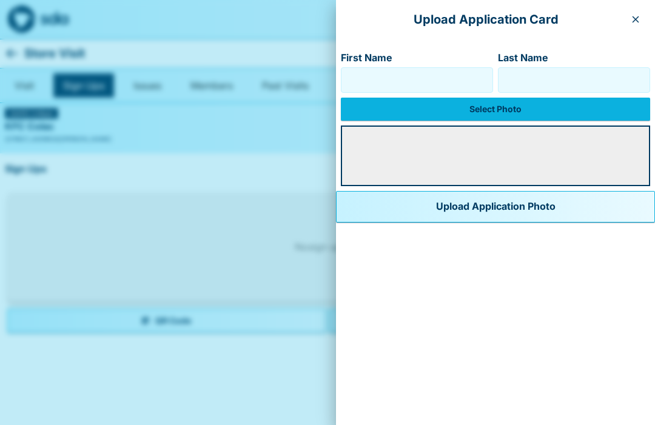
click at [395, 83] on input "First Name" at bounding box center [416, 79] width 141 height 19
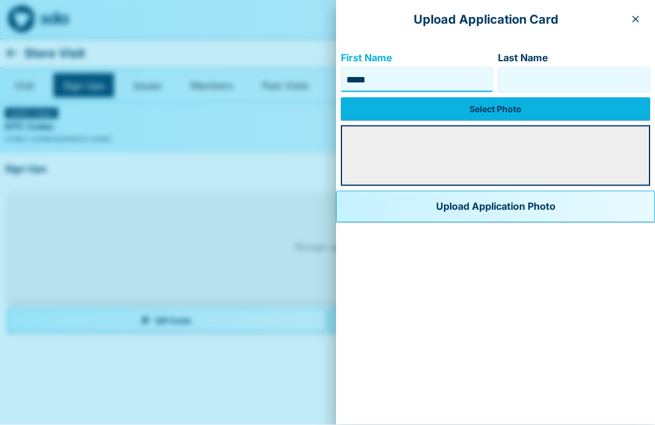
type input "*****"
click at [540, 87] on input "Last Name" at bounding box center [573, 79] width 141 height 19
type input "*****"
click at [511, 116] on label "Select Photo" at bounding box center [495, 109] width 309 height 23
click at [0, 0] on input "Select Photo" at bounding box center [0, 0] width 0 height 0
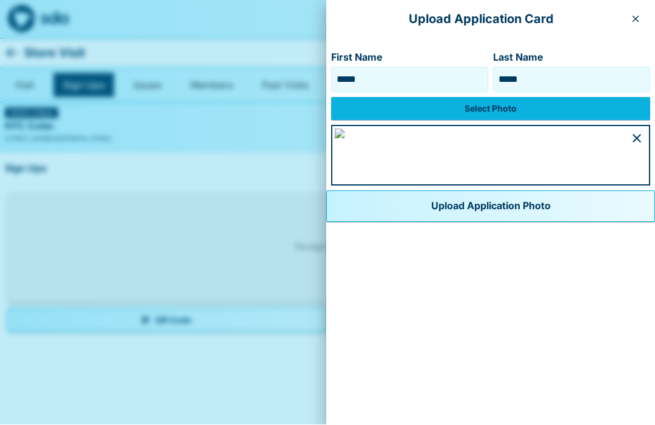
scroll to position [694, 0]
click at [372, 223] on button "Upload Application Photo" at bounding box center [490, 207] width 329 height 32
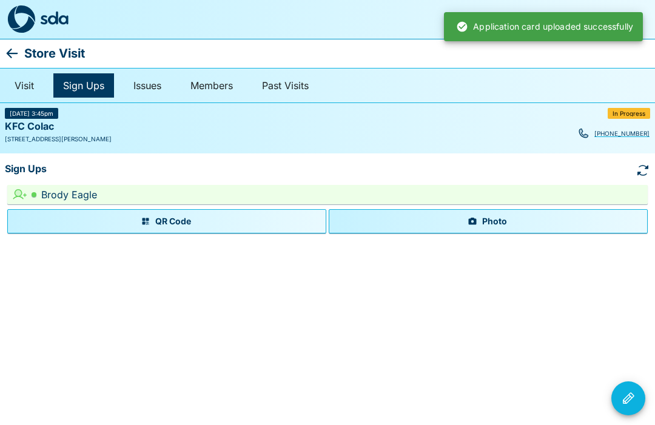
click at [518, 231] on button "Photo" at bounding box center [488, 221] width 319 height 24
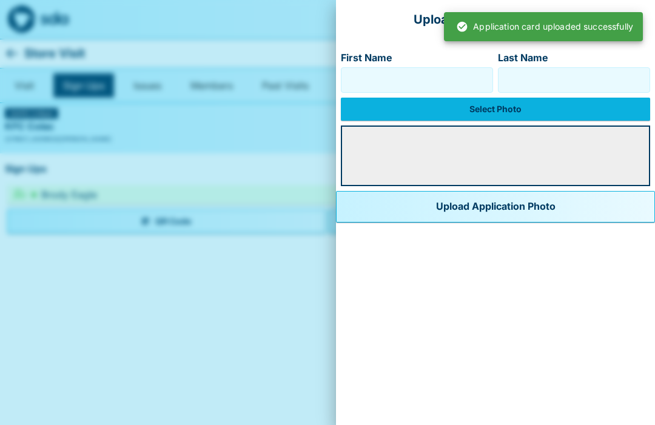
click at [418, 89] on input "First Name" at bounding box center [416, 79] width 141 height 19
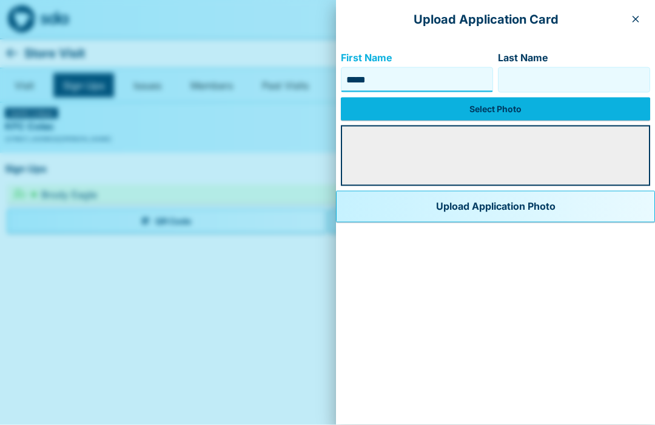
type input "*****"
click at [553, 84] on input "Last Name" at bounding box center [573, 79] width 141 height 19
type input "*****"
click at [460, 109] on label "Select Photo" at bounding box center [495, 109] width 309 height 23
click at [0, 0] on input "Select Photo" at bounding box center [0, 0] width 0 height 0
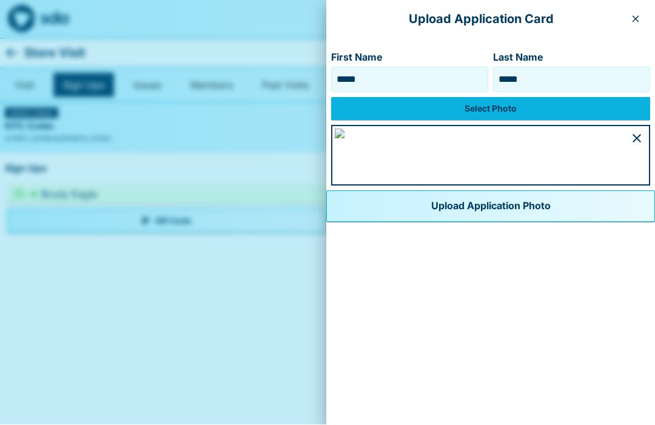
scroll to position [694, 0]
click at [395, 223] on button "Upload Application Photo" at bounding box center [490, 207] width 329 height 32
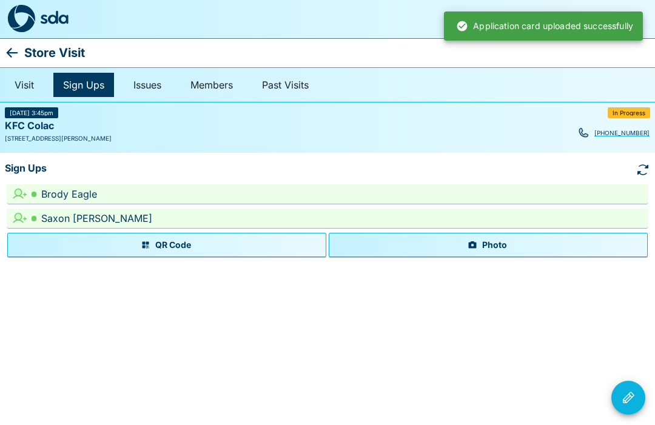
click at [625, 394] on icon "Visit Actions" at bounding box center [628, 398] width 15 height 15
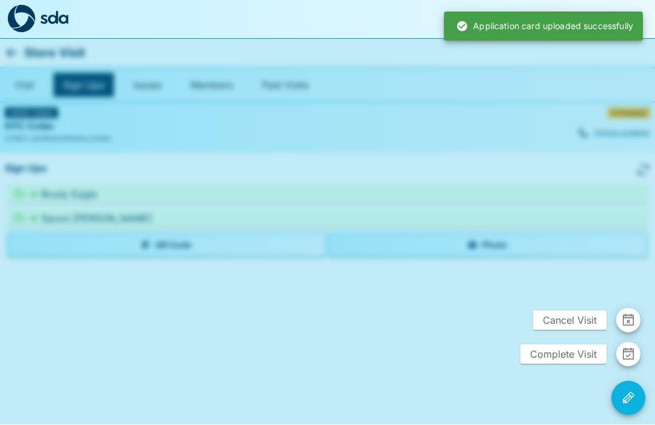
click at [568, 357] on span "Complete Visit" at bounding box center [563, 354] width 86 height 19
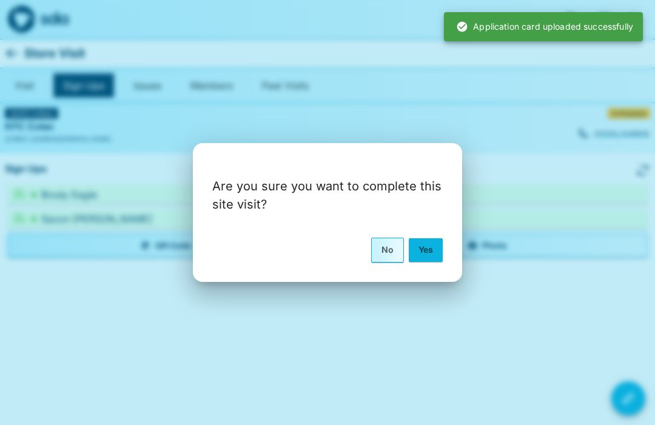
click at [427, 253] on button "Yes" at bounding box center [426, 249] width 34 height 23
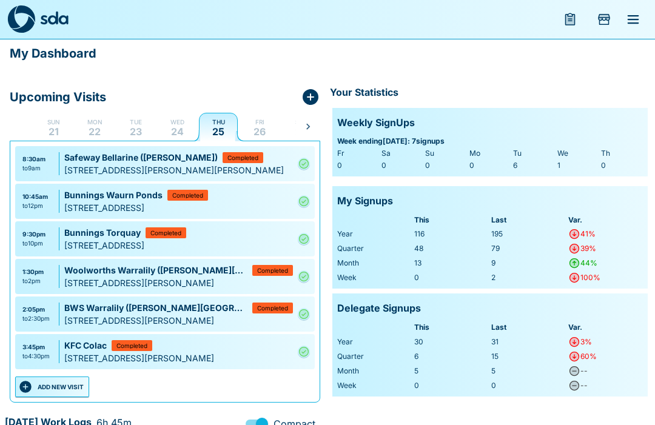
click at [612, 16] on button "Add Store Visit" at bounding box center [604, 19] width 29 height 29
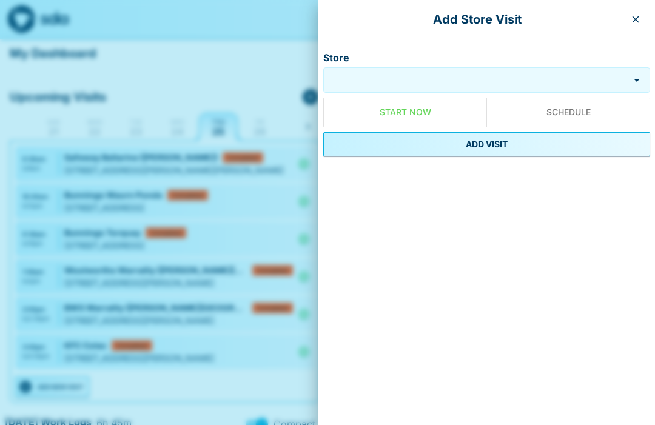
click at [640, 24] on button "button" at bounding box center [635, 19] width 19 height 19
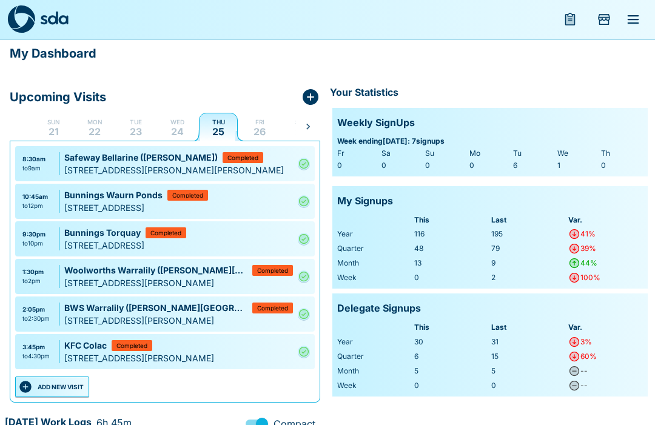
click at [576, 21] on icon "menu" at bounding box center [570, 19] width 15 height 15
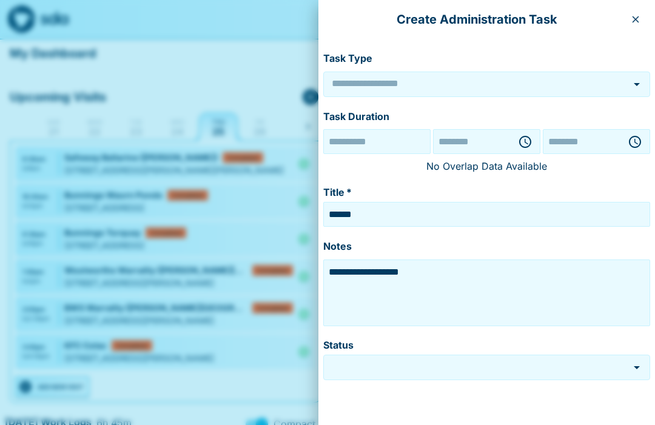
type input "******"
type input "*********"
type input "**********"
type input "********"
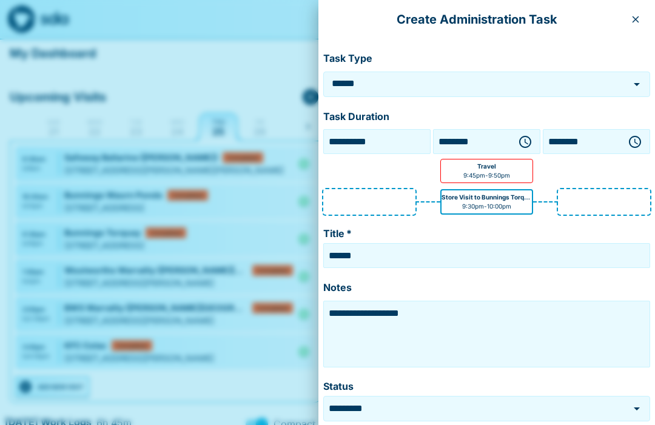
click at [534, 143] on button "button" at bounding box center [525, 142] width 24 height 24
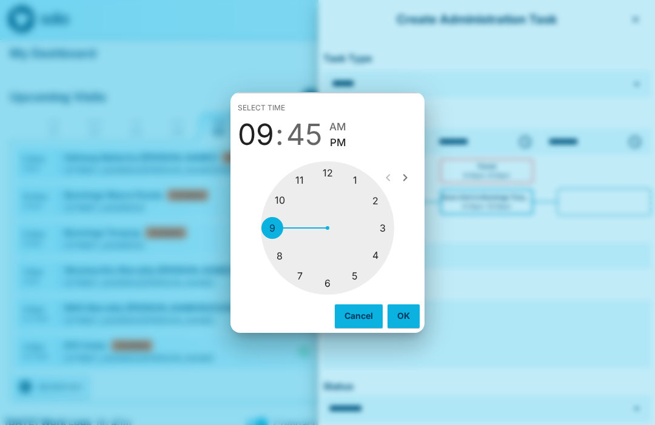
click at [536, 277] on div "Select time 09 : 45 AM PM 1 2 3 4 5 6 7 8 9 10 11 12 Cancel OK" at bounding box center [327, 212] width 655 height 425
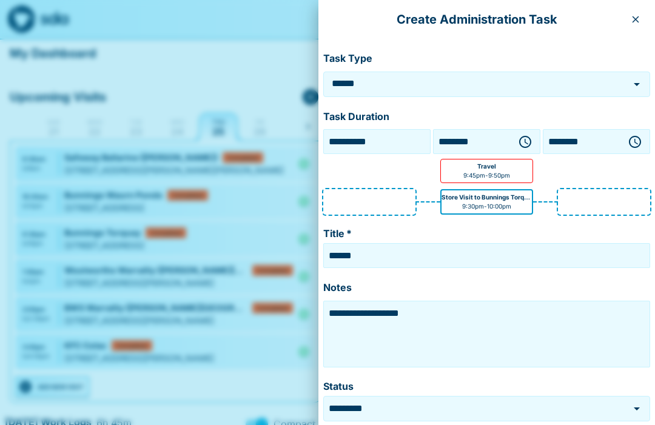
click at [642, 22] on button "button" at bounding box center [635, 19] width 19 height 19
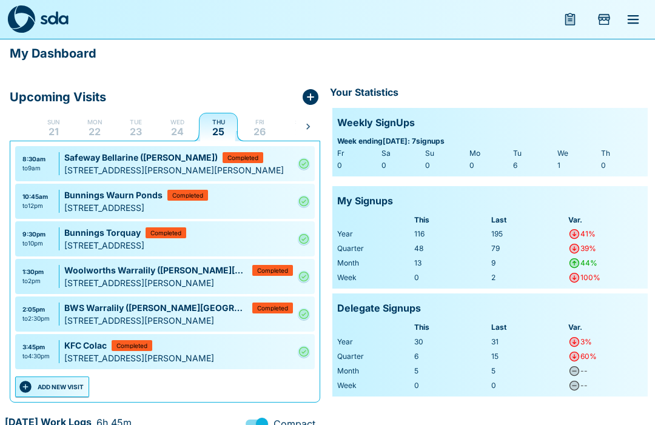
click at [609, 21] on icon "Add Store Visit" at bounding box center [604, 19] width 12 height 11
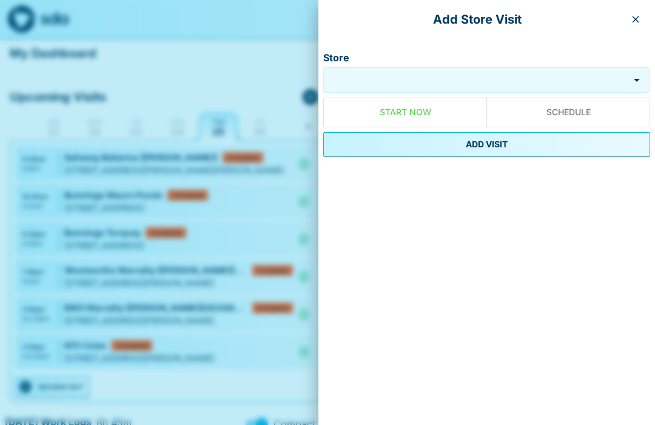
click at [636, 24] on button "button" at bounding box center [635, 19] width 19 height 19
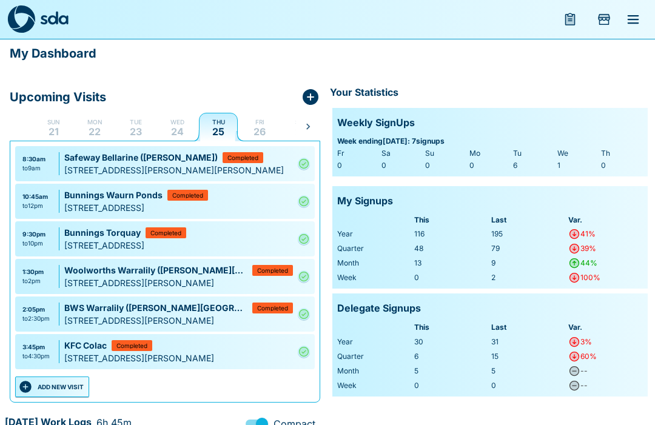
click at [574, 25] on icon "menu" at bounding box center [570, 19] width 15 height 15
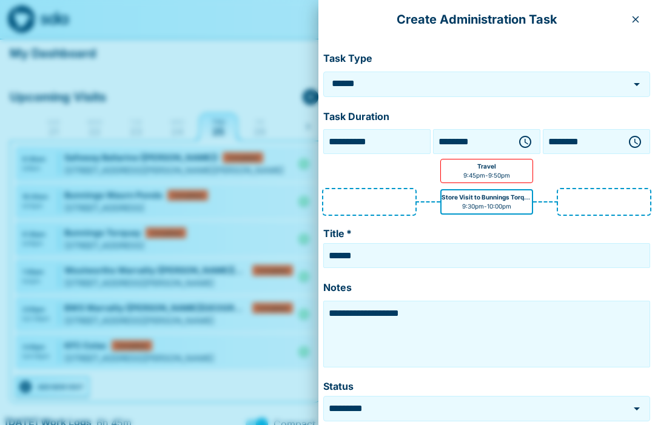
click at [529, 146] on icon "button" at bounding box center [525, 142] width 15 height 15
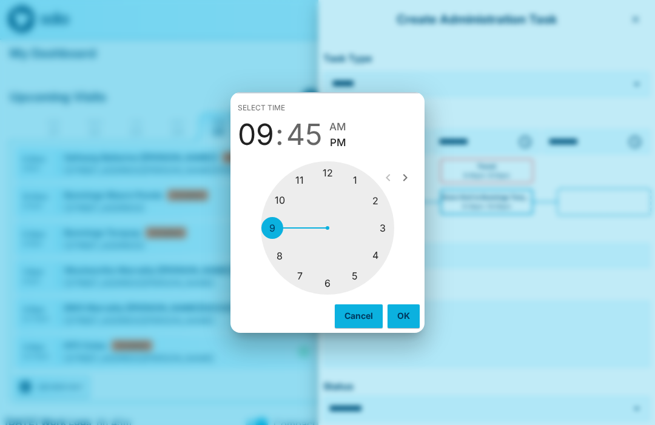
click at [383, 261] on div at bounding box center [327, 227] width 133 height 133
click at [335, 287] on div at bounding box center [327, 227] width 133 height 133
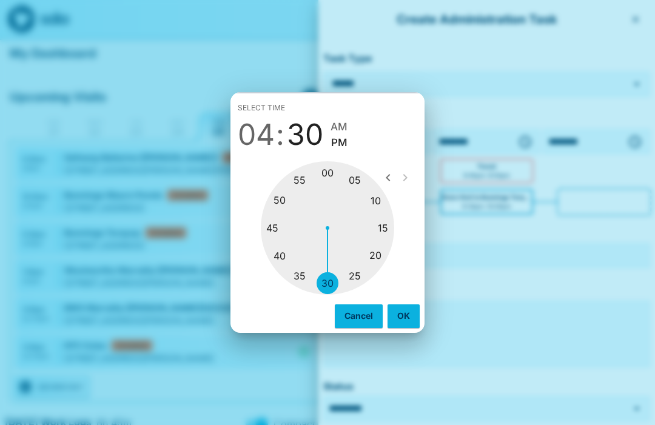
type input "********"
click at [406, 321] on button "OK" at bounding box center [404, 315] width 32 height 23
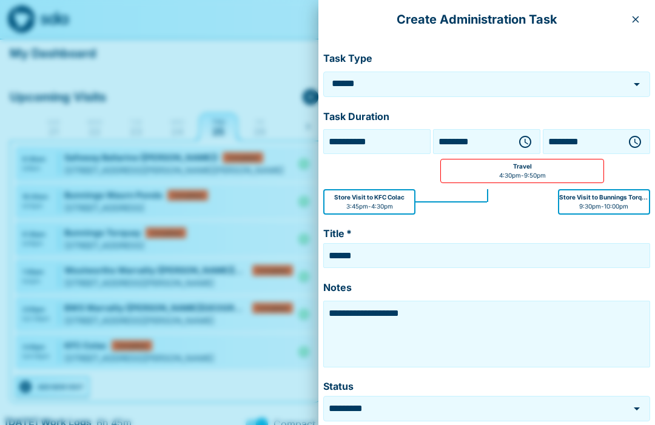
click at [637, 146] on icon "button" at bounding box center [635, 142] width 12 height 12
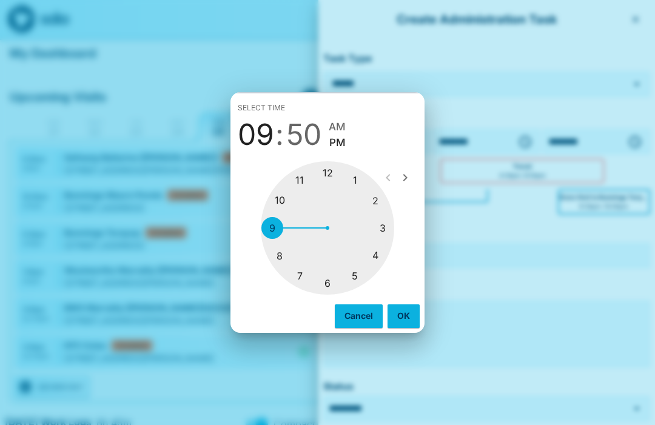
click at [333, 287] on div at bounding box center [327, 227] width 133 height 133
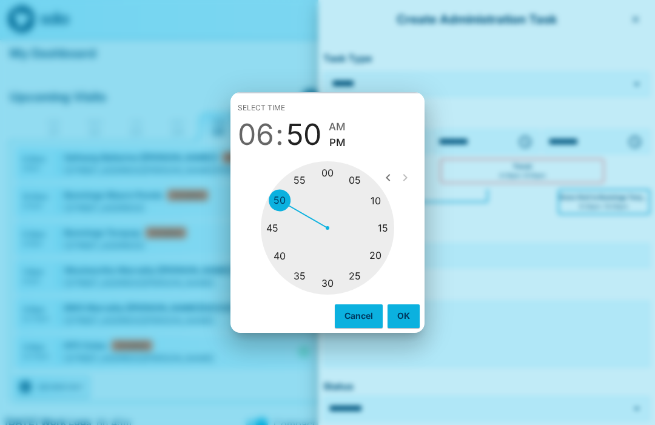
click at [331, 169] on div at bounding box center [327, 227] width 133 height 133
type input "********"
click at [409, 317] on button "OK" at bounding box center [404, 315] width 32 height 23
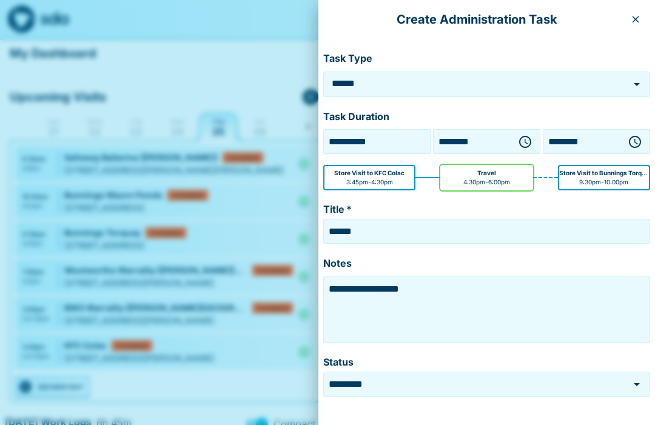
click at [441, 298] on textarea "**********" at bounding box center [486, 310] width 321 height 61
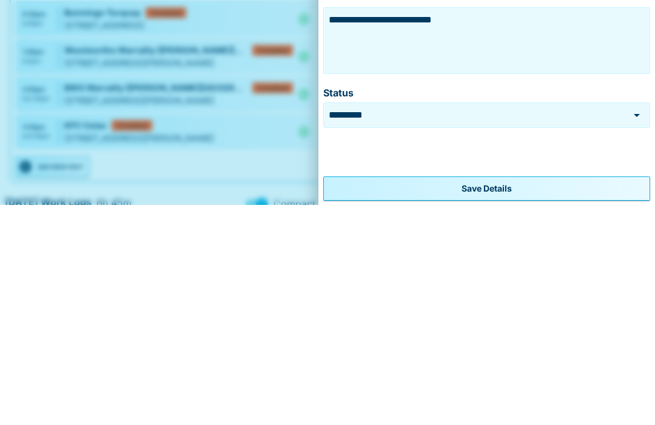
scroll to position [49, 0]
type textarea "**********"
click at [571, 167] on form "**********" at bounding box center [486, 208] width 327 height 426
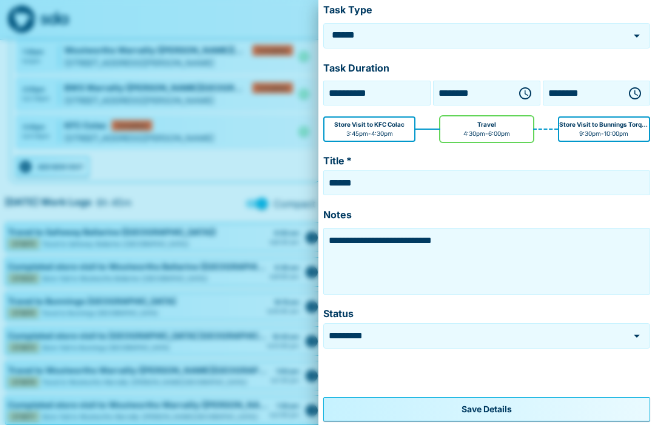
click at [505, 414] on button "Save Details" at bounding box center [486, 409] width 327 height 24
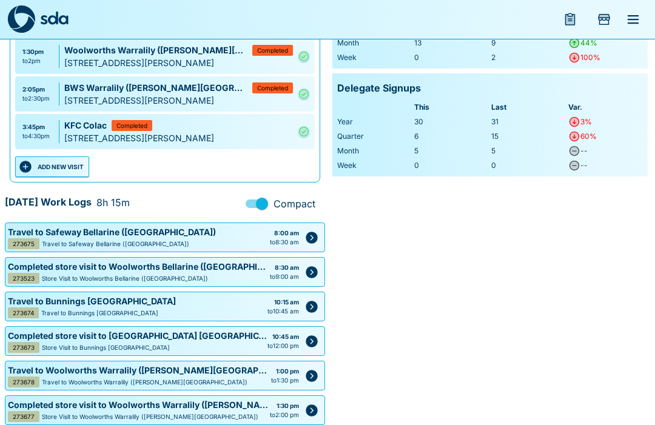
scroll to position [420, 0]
